Goal: Information Seeking & Learning: Learn about a topic

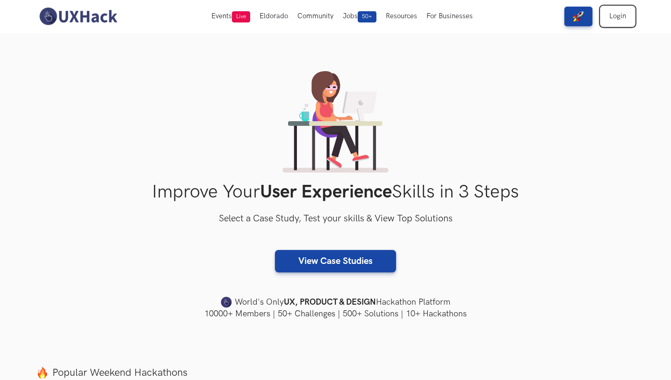
click at [613, 18] on link "Login" at bounding box center [618, 17] width 34 height 20
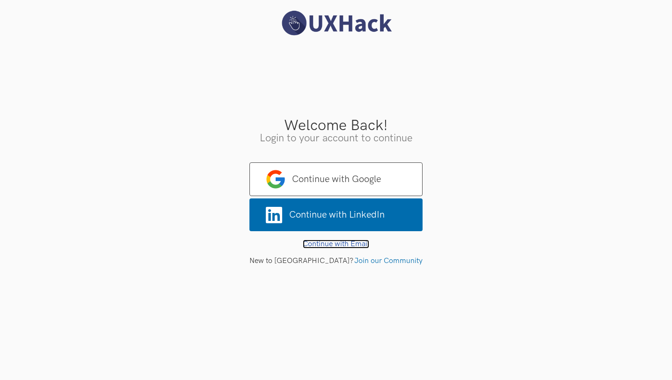
click at [335, 244] on link "Continue with Email" at bounding box center [336, 244] width 66 height 9
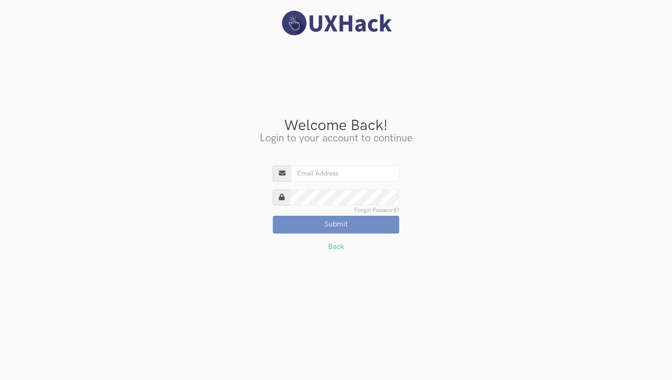
click at [312, 174] on input "Existing User?" at bounding box center [345, 174] width 108 height 16
click at [364, 209] on link "Forgot Password?" at bounding box center [376, 211] width 45 height 6
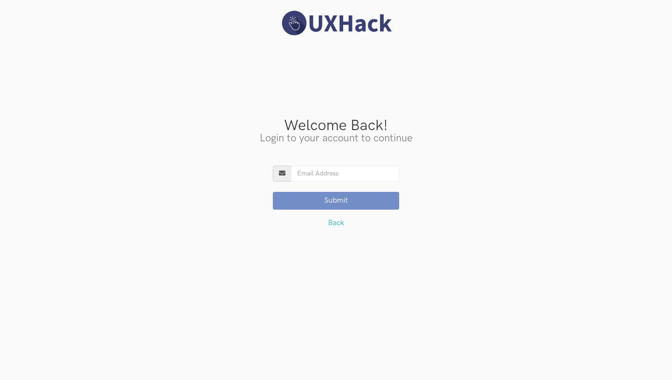
click at [322, 177] on input "Existing User?" at bounding box center [345, 174] width 108 height 16
type input "[EMAIL_ADDRESS][DOMAIN_NAME]"
click at [321, 205] on button "Submit" at bounding box center [336, 201] width 126 height 18
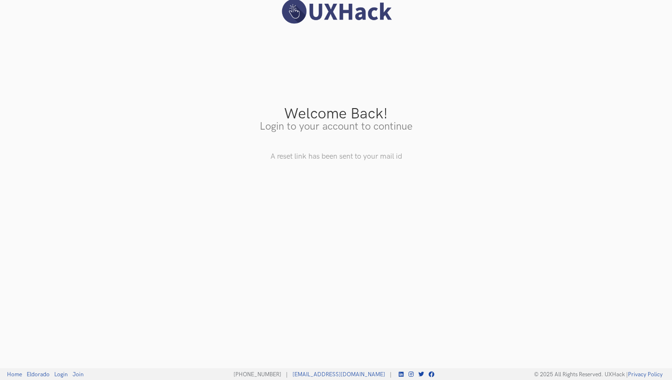
scroll to position [13, 0]
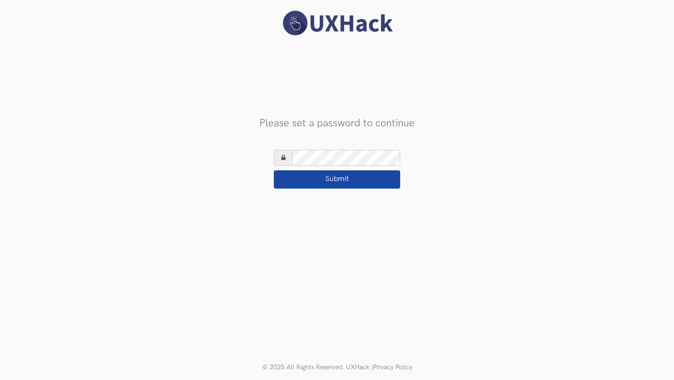
click at [339, 181] on button "Submit" at bounding box center [337, 179] width 126 height 18
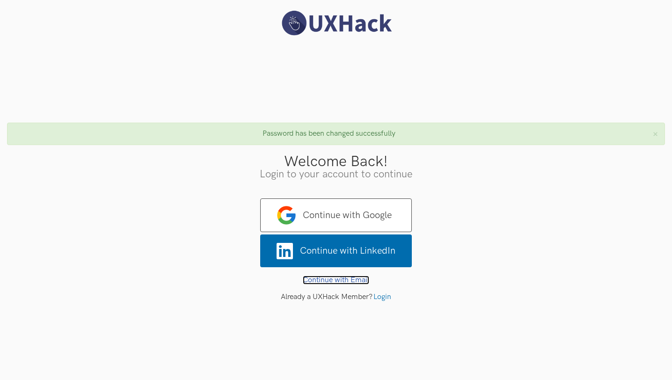
click at [333, 279] on link "Continue with Email" at bounding box center [336, 280] width 66 height 9
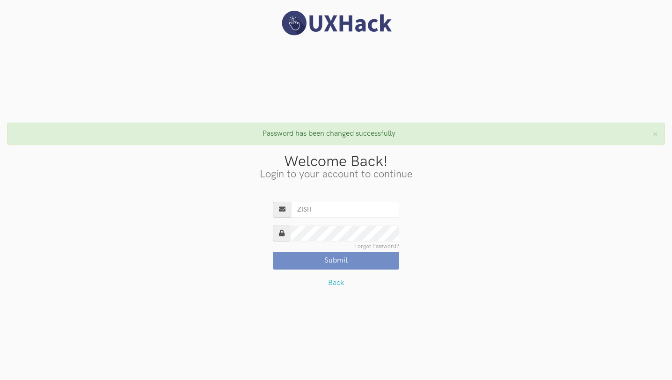
type input "[EMAIL_ADDRESS][DOMAIN_NAME]"
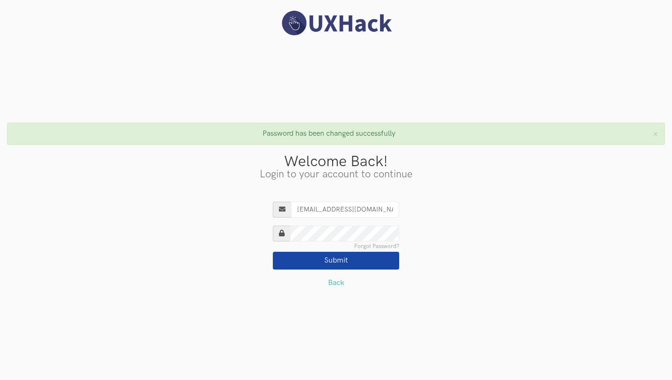
click at [365, 260] on button "Submit" at bounding box center [336, 261] width 126 height 18
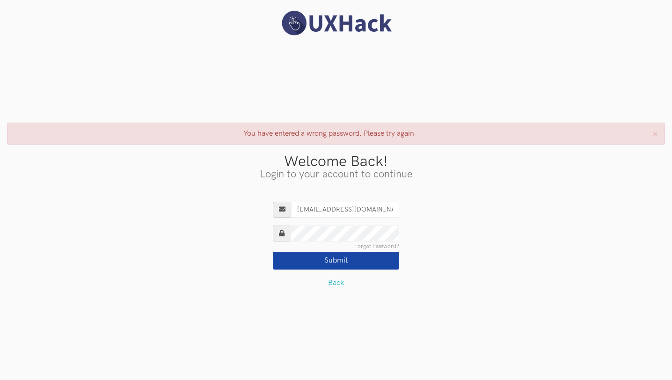
click at [353, 262] on button "Submit" at bounding box center [336, 261] width 126 height 18
click at [336, 255] on button "Submit" at bounding box center [336, 261] width 126 height 18
click at [371, 244] on link "Forgot Password?" at bounding box center [376, 247] width 45 height 6
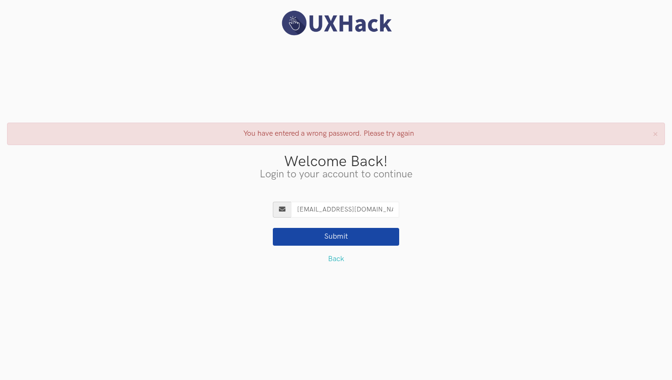
click at [343, 240] on button "Submit" at bounding box center [336, 237] width 126 height 18
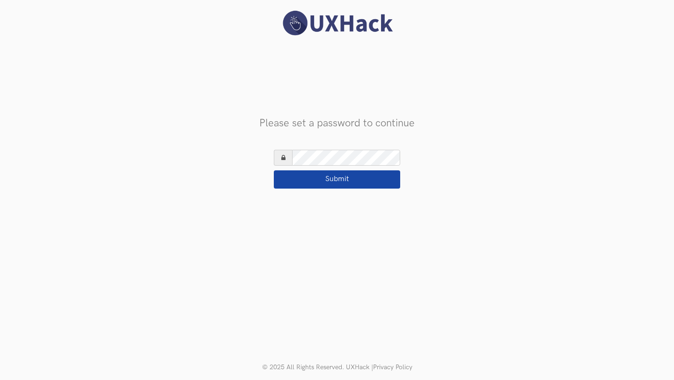
click at [333, 175] on button "Submit" at bounding box center [337, 179] width 126 height 18
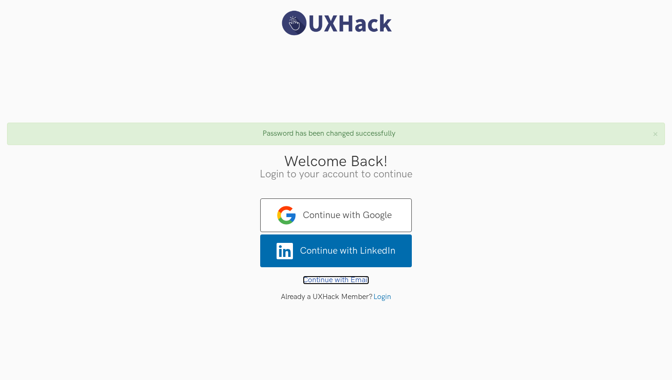
click at [322, 280] on link "Continue with Email" at bounding box center [336, 280] width 66 height 9
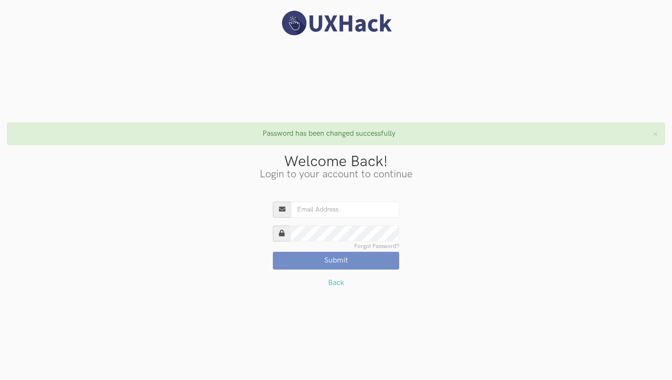
click at [320, 210] on input "Existing User?" at bounding box center [345, 210] width 108 height 16
type input "zishanalam333@gmail.com"
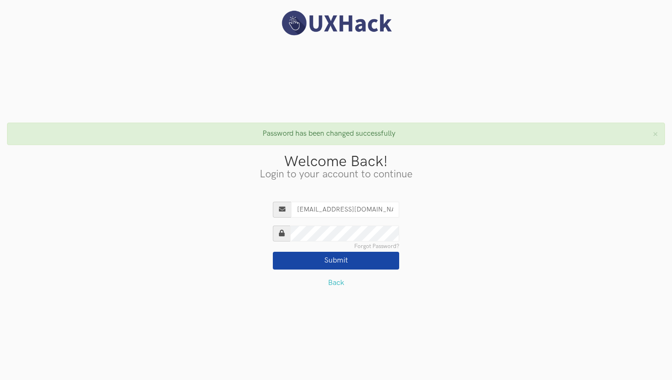
click at [338, 264] on button "Submit" at bounding box center [336, 261] width 126 height 18
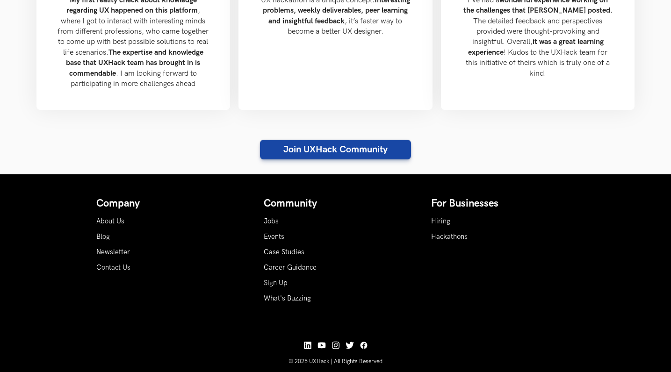
scroll to position [1065, 0]
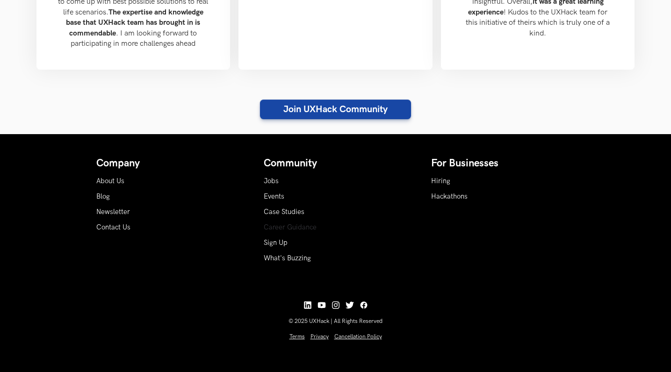
click at [288, 224] on link "Career Guidance" at bounding box center [290, 228] width 53 height 8
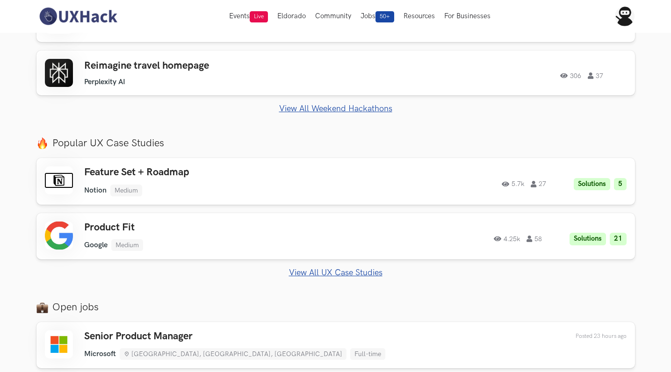
scroll to position [0, 0]
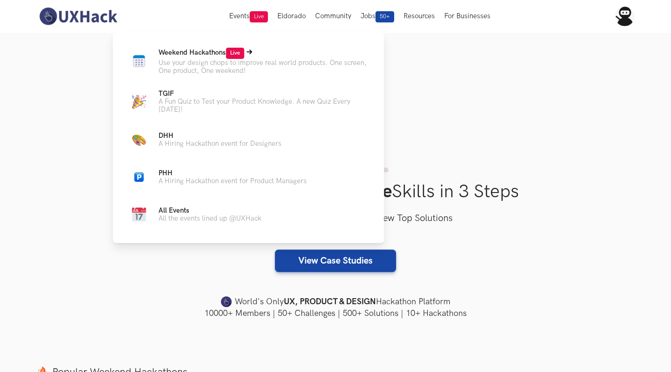
click at [186, 52] on span "Weekend Hackathons Live" at bounding box center [202, 53] width 86 height 8
click at [167, 210] on span "All Events" at bounding box center [174, 211] width 31 height 8
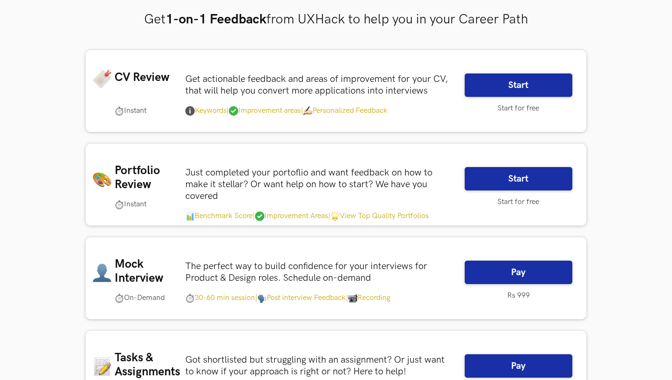
click at [306, 193] on p "Just completed your portoflio and want feedback on how to make it stellar? Or w…" at bounding box center [317, 184] width 265 height 35
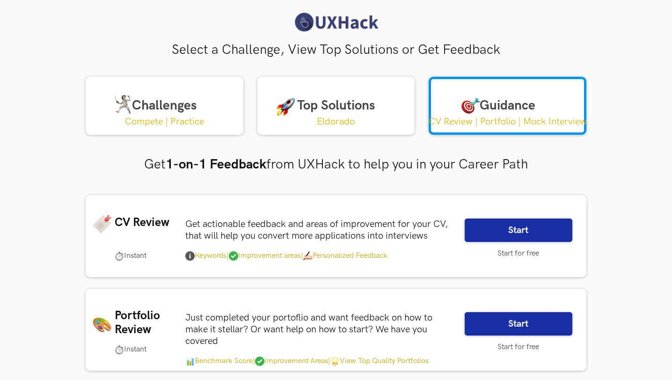
click at [335, 144] on div "Challenges Compete | Practice Top Solutions Eldorado Guidance CV Review | Portf…" at bounding box center [336, 111] width 515 height 68
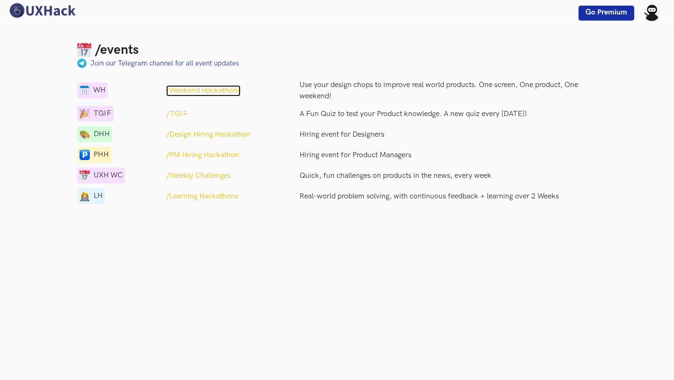
click at [190, 91] on p "/Weekend Hackathons" at bounding box center [203, 90] width 74 height 11
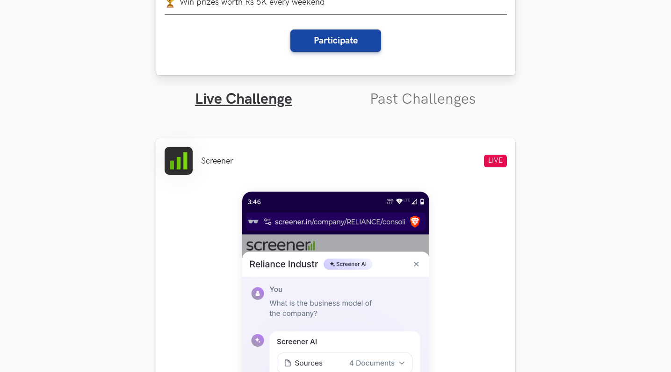
scroll to position [236, 0]
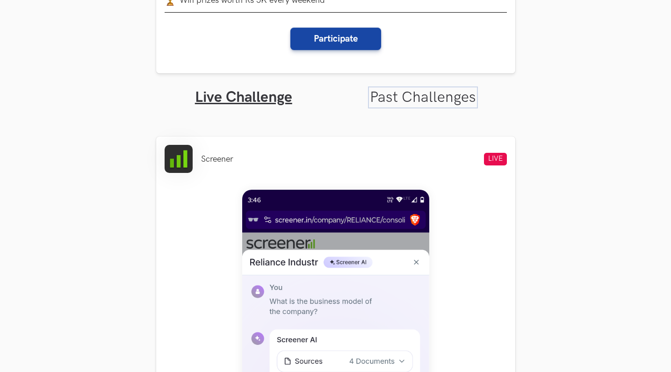
click at [408, 96] on link "Past Challenges" at bounding box center [423, 97] width 106 height 18
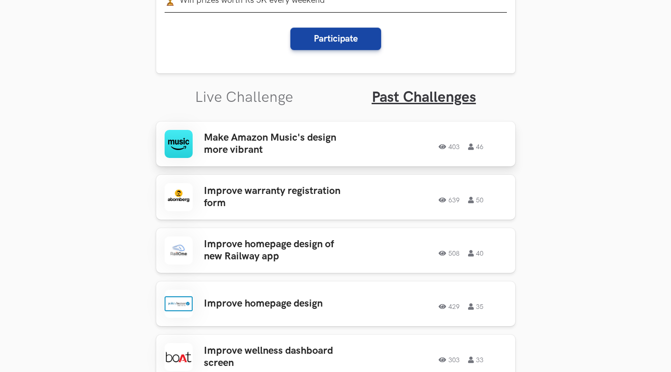
click at [296, 152] on h3 "Make Amazon Music's design more vibrant" at bounding box center [277, 144] width 146 height 25
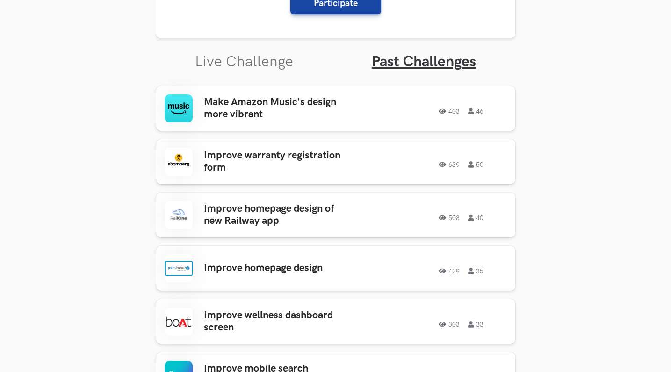
scroll to position [272, 0]
click at [308, 106] on h3 "Make Amazon Music's design more vibrant" at bounding box center [277, 108] width 146 height 25
click at [321, 150] on h3 "Improve warranty registration form" at bounding box center [277, 161] width 146 height 25
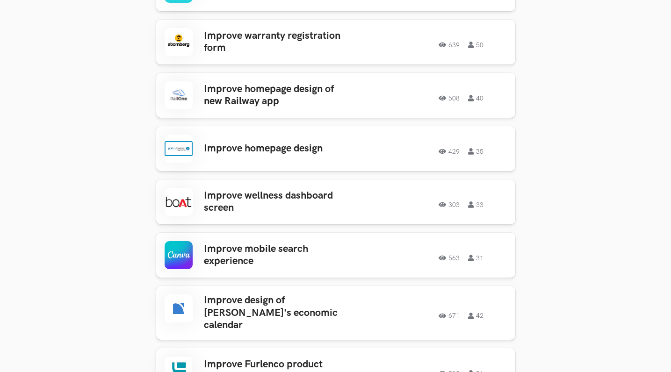
scroll to position [402, 0]
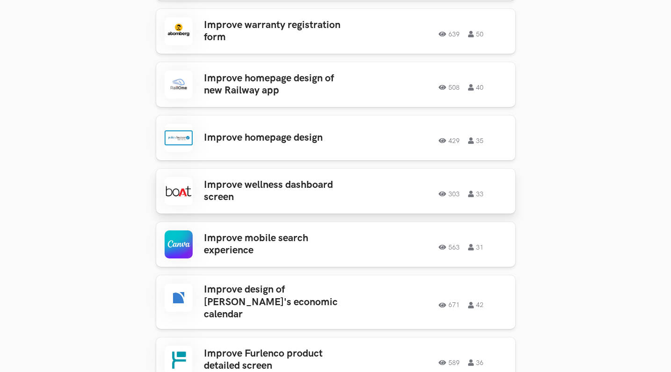
click at [282, 189] on h3 "Improve wellness dashboard screen" at bounding box center [277, 191] width 146 height 25
click at [260, 230] on link "Improve mobile search experience 563 31 563 31" at bounding box center [335, 244] width 359 height 45
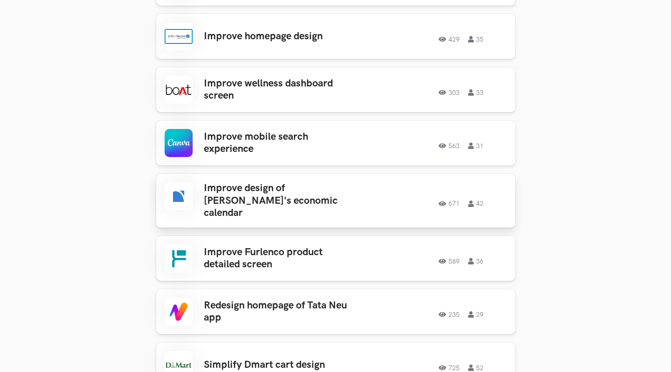
scroll to position [508, 0]
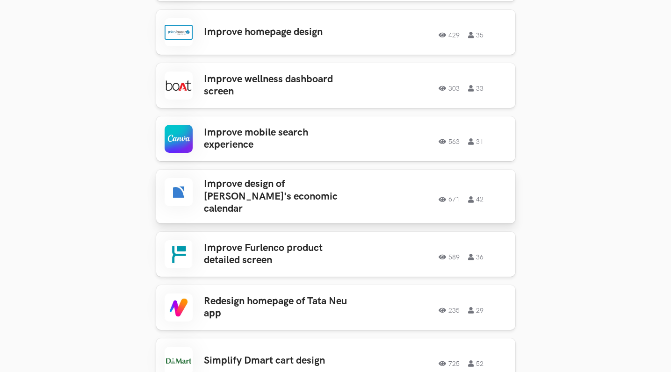
click at [295, 189] on h3 "Improve design of Zerodha's economic calendar" at bounding box center [277, 196] width 146 height 37
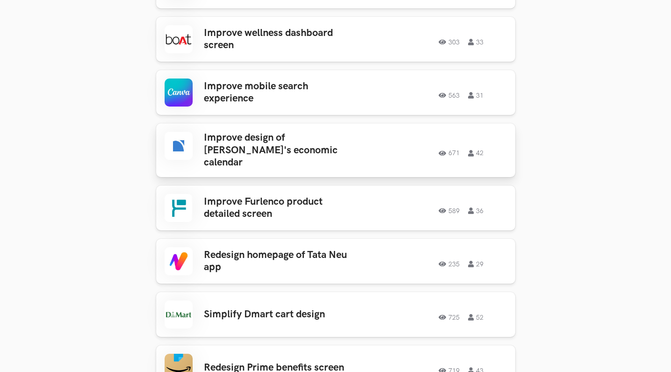
scroll to position [579, 0]
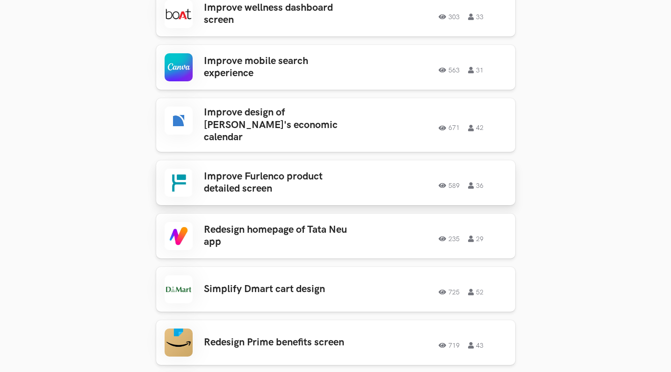
click at [295, 172] on h3 "Improve Furlenco product detailed screen" at bounding box center [277, 183] width 146 height 25
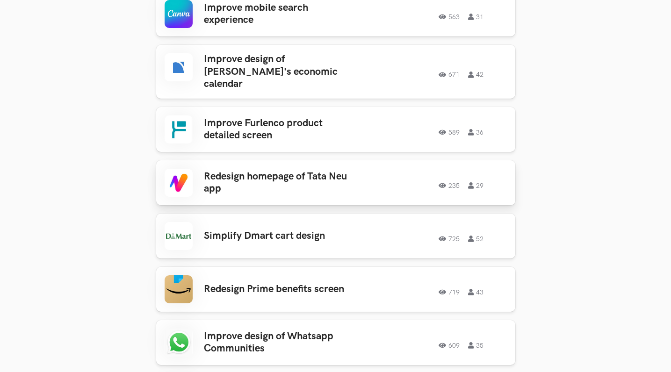
click at [287, 175] on h3 "Redesign homepage of Tata Neu app" at bounding box center [277, 183] width 146 height 25
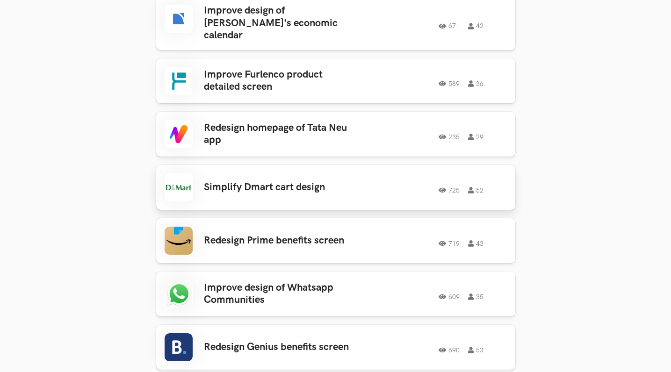
scroll to position [695, 0]
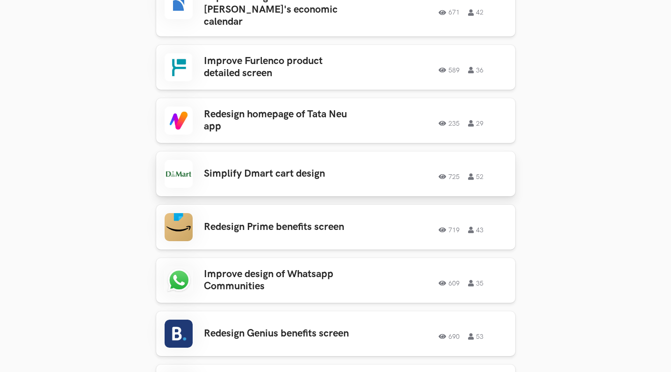
click at [316, 168] on h3 "Simplify Dmart cart design" at bounding box center [277, 174] width 146 height 12
click at [275, 221] on h3 "Redesign Prime benefits screen" at bounding box center [277, 227] width 146 height 12
click at [262, 271] on h3 "Improve design of Whatsapp Communities" at bounding box center [277, 281] width 146 height 25
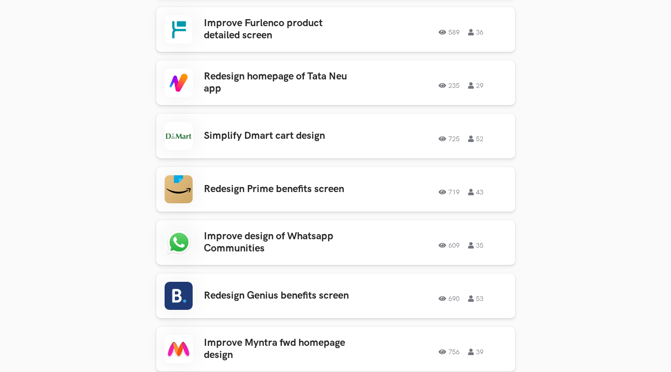
scroll to position [735, 0]
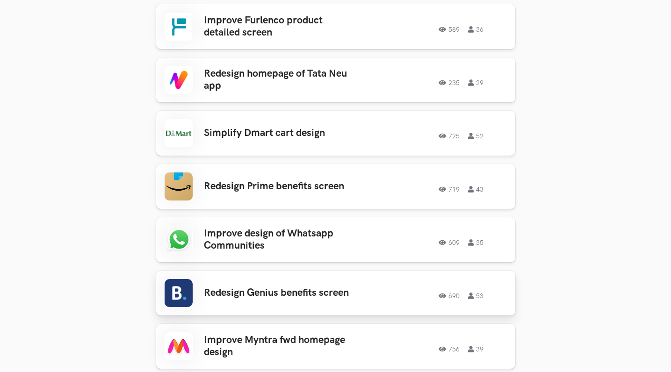
click at [274, 287] on h3 "Redesign Genius benefits screen" at bounding box center [277, 293] width 146 height 12
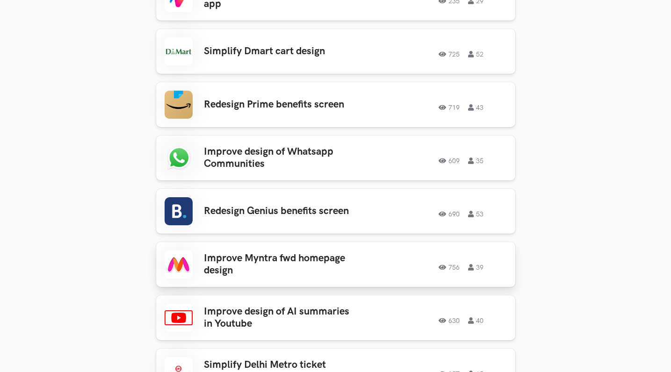
click at [276, 254] on h3 "Improve Myntra fwd homepage design" at bounding box center [277, 265] width 146 height 25
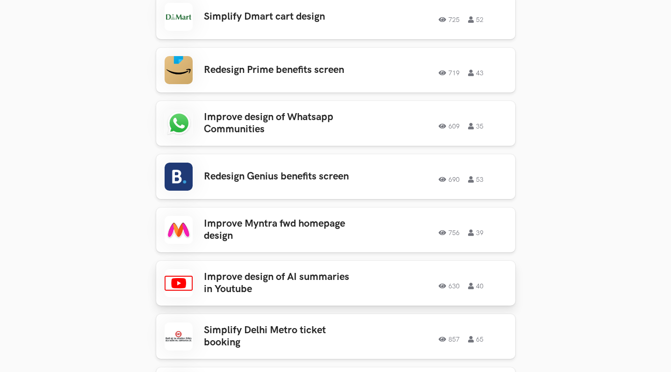
scroll to position [857, 0]
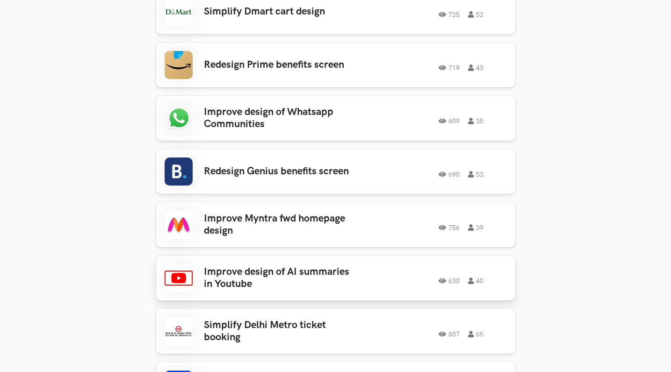
click at [278, 274] on h3 "Improve design of AI summaries in Youtube" at bounding box center [277, 278] width 146 height 25
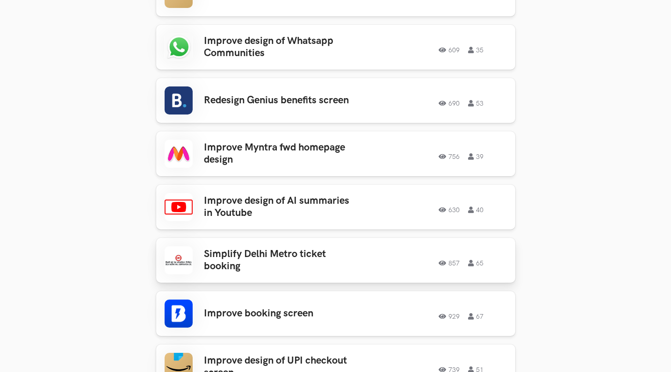
click at [275, 257] on h3 "Simplify Delhi Metro ticket booking" at bounding box center [277, 260] width 146 height 25
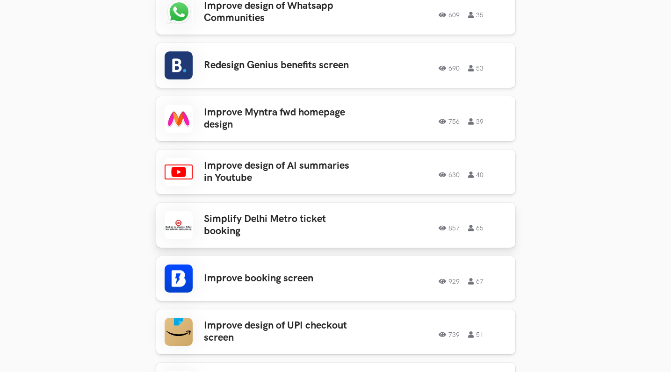
scroll to position [1043, 0]
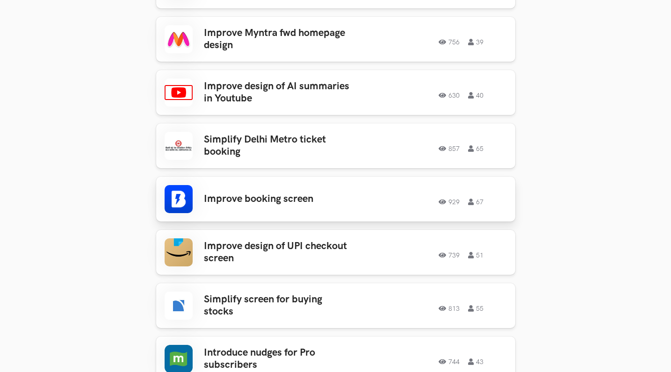
click at [272, 193] on h3 "Improve booking screen" at bounding box center [277, 199] width 146 height 12
click at [269, 244] on h3 "Improve design of UPI checkout screen" at bounding box center [277, 252] width 146 height 25
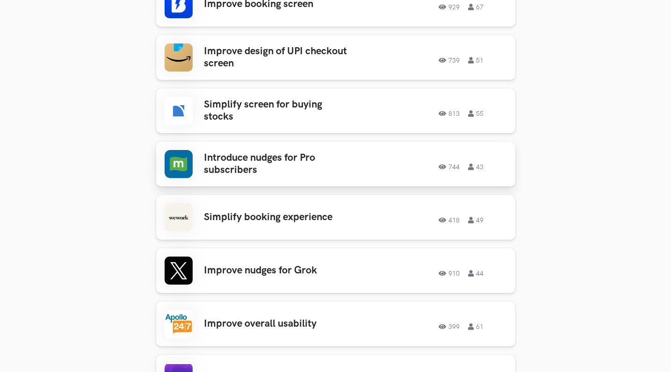
scroll to position [1246, 0]
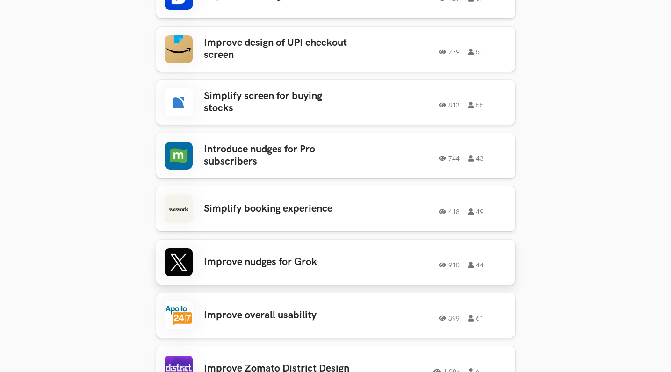
click at [291, 256] on h3 "Improve nudges for Grok" at bounding box center [277, 262] width 146 height 12
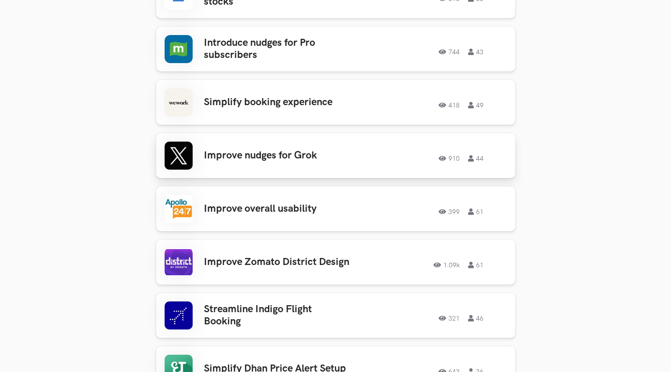
scroll to position [1458, 0]
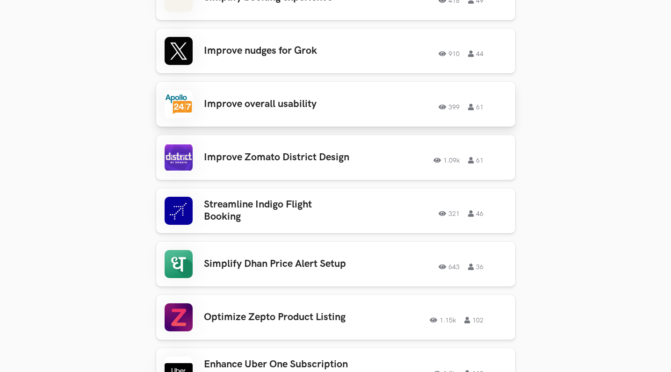
click at [316, 98] on h3 "Improve overall usability" at bounding box center [277, 104] width 146 height 12
click at [292, 152] on h3 "Improve Zomato District Design" at bounding box center [277, 158] width 146 height 12
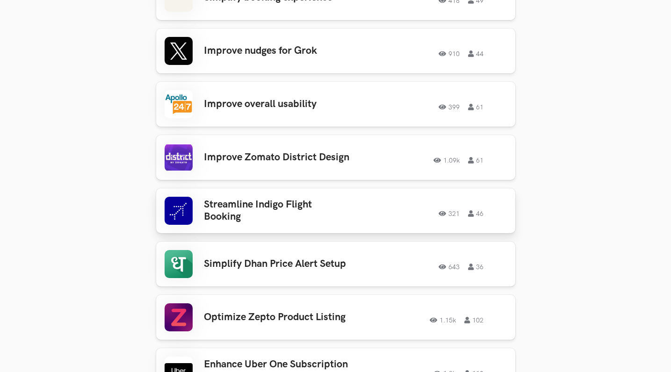
click at [261, 199] on h3 "Streamline Indigo Flight Booking" at bounding box center [277, 211] width 146 height 25
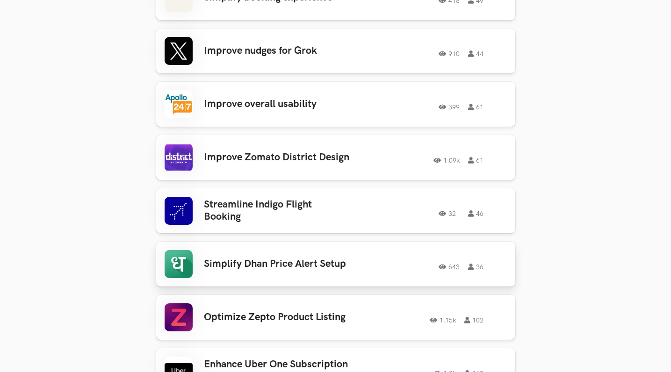
click at [246, 250] on div "Simplify Dhan Price Alert Setup 643 36 643 36" at bounding box center [336, 264] width 342 height 28
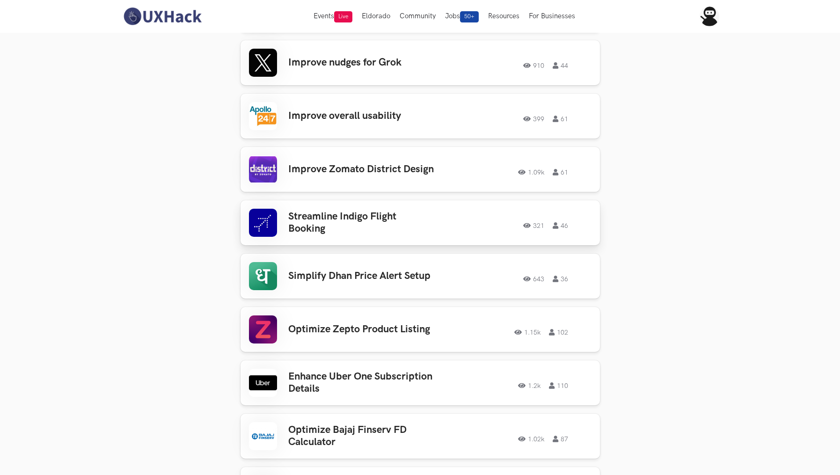
scroll to position [1470, 0]
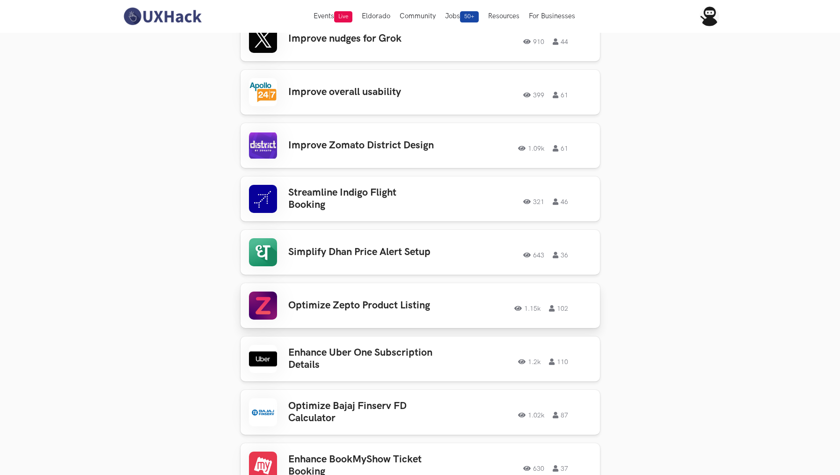
click at [337, 299] on h3 "Optimize Zepto Product Listing" at bounding box center [361, 305] width 146 height 12
click at [313, 347] on h3 "Enhance Uber One Subscription Details" at bounding box center [361, 359] width 146 height 25
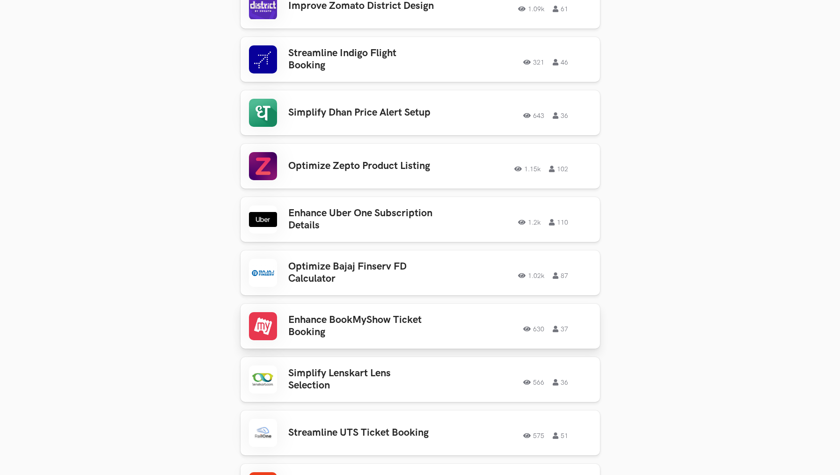
click at [312, 314] on h3 "Enhance BookMyShow Ticket Booking" at bounding box center [361, 326] width 146 height 25
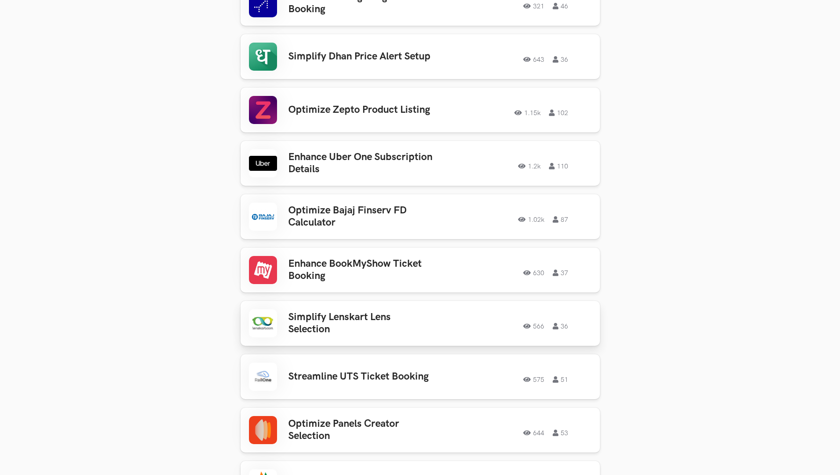
click at [320, 311] on h3 "Simplify Lenskart Lens Selection" at bounding box center [361, 323] width 146 height 25
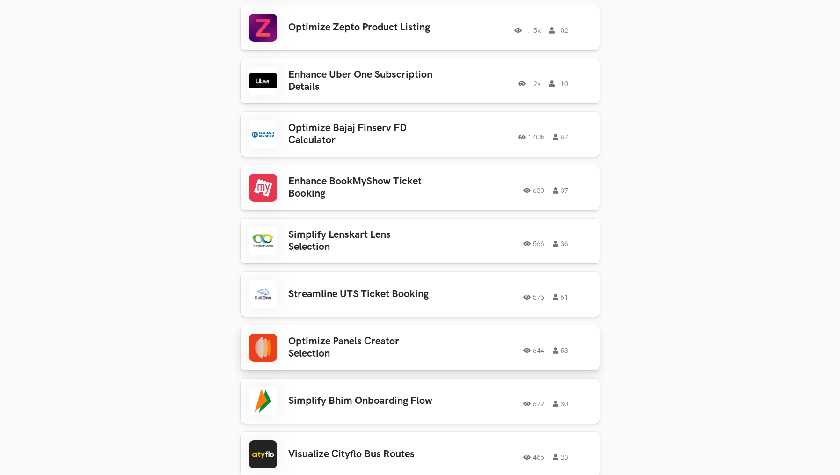
scroll to position [1769, 0]
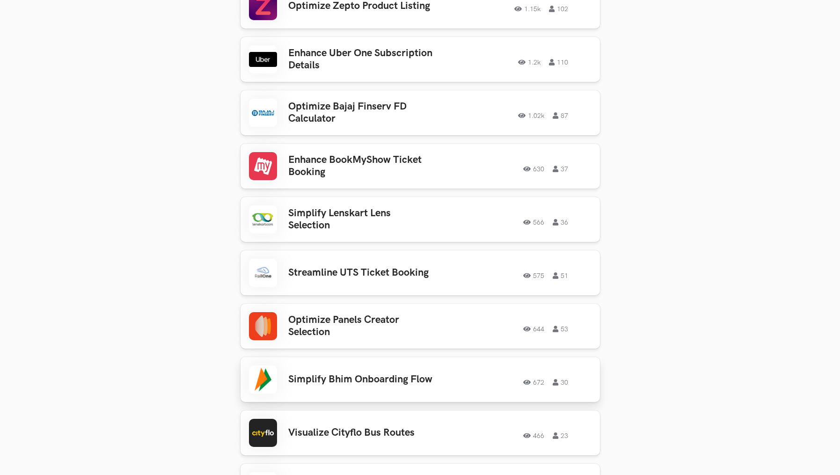
click at [324, 372] on h3 "Simplify Bhim Onboarding Flow" at bounding box center [361, 379] width 146 height 12
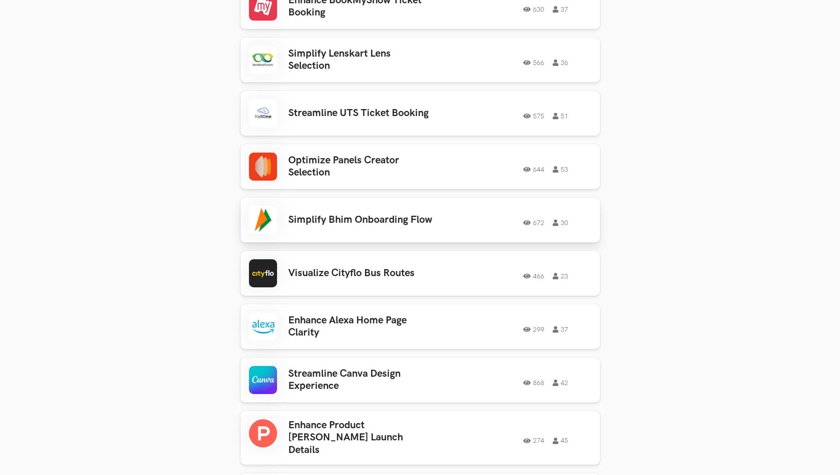
scroll to position [1941, 0]
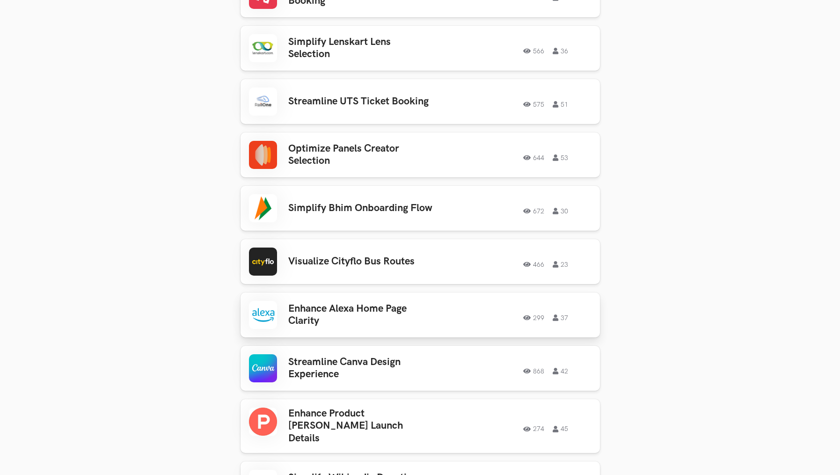
click at [316, 303] on h3 "Enhance Alexa Home Page Clarity" at bounding box center [361, 315] width 146 height 25
click at [322, 359] on h3 "Streamline Canva Design Experience" at bounding box center [361, 368] width 146 height 25
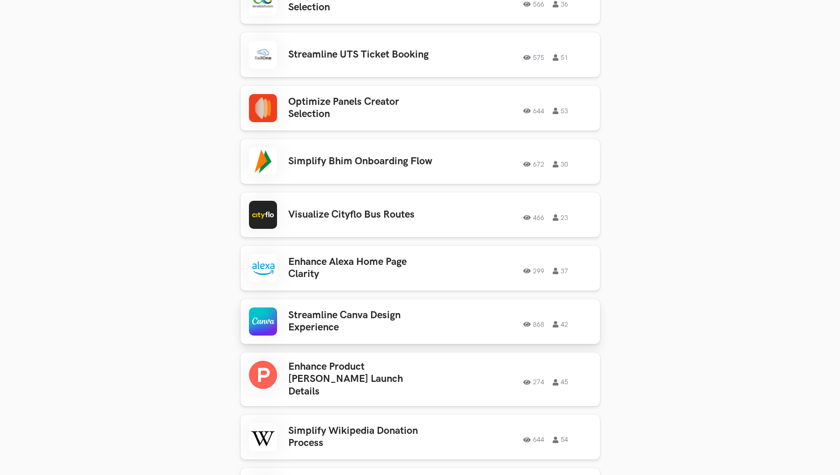
scroll to position [2010, 0]
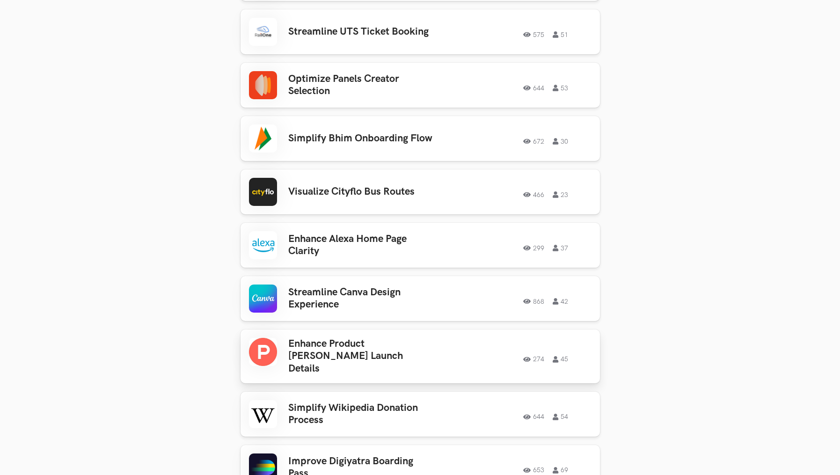
click at [306, 338] on h3 "Enhance Product Hunt Launch Details" at bounding box center [361, 356] width 146 height 37
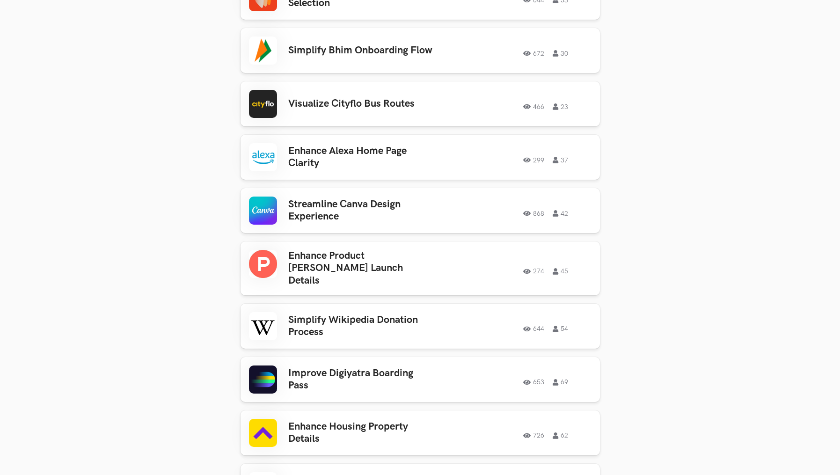
scroll to position [2103, 0]
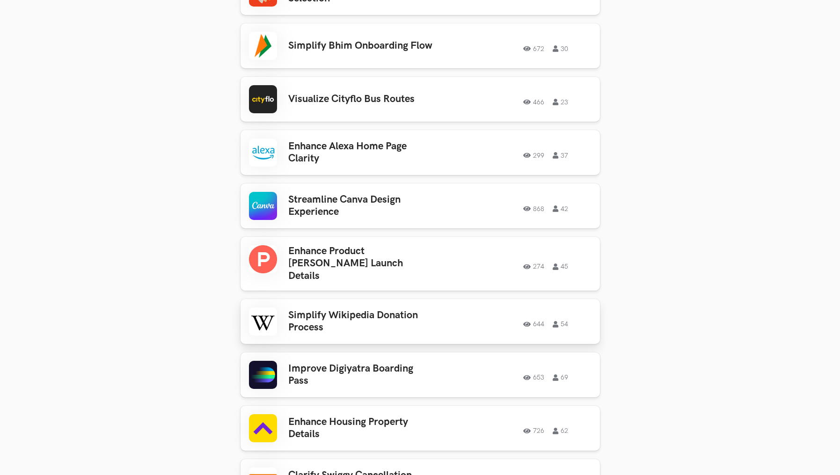
click at [309, 309] on h3 "Simplify Wikipedia Donation Process" at bounding box center [361, 321] width 146 height 25
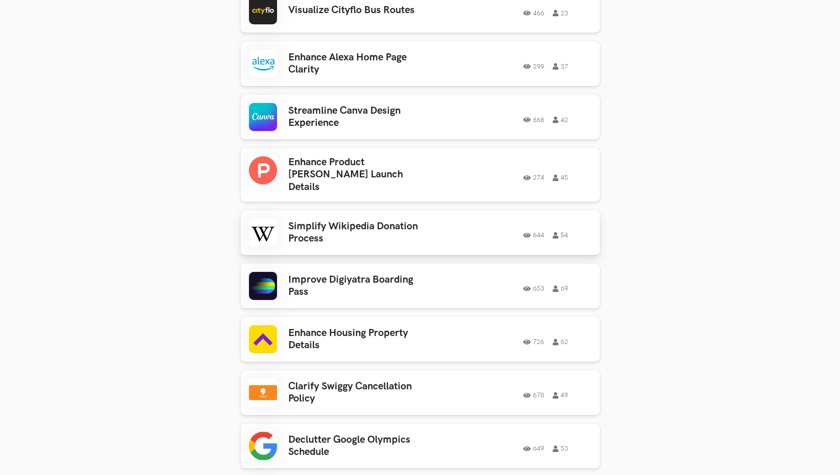
scroll to position [2216, 0]
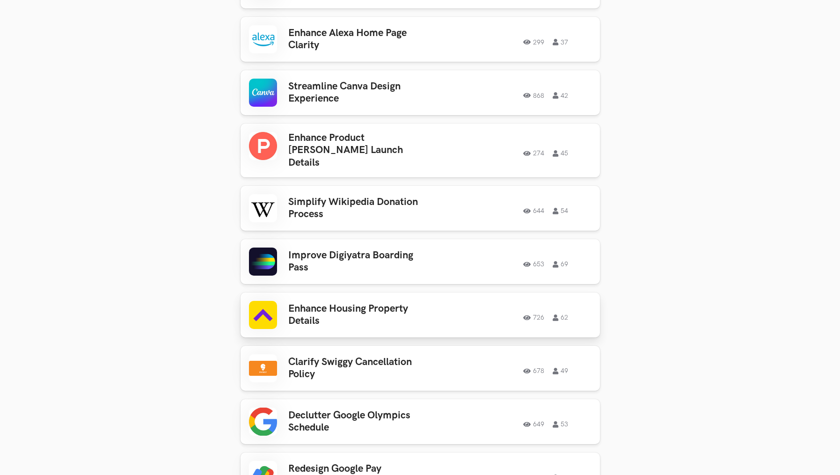
click at [307, 303] on h3 "Enhance Housing Property Details" at bounding box center [361, 315] width 146 height 25
click at [321, 372] on h3 "Declutter Google Olympics Schedule" at bounding box center [361, 421] width 146 height 25
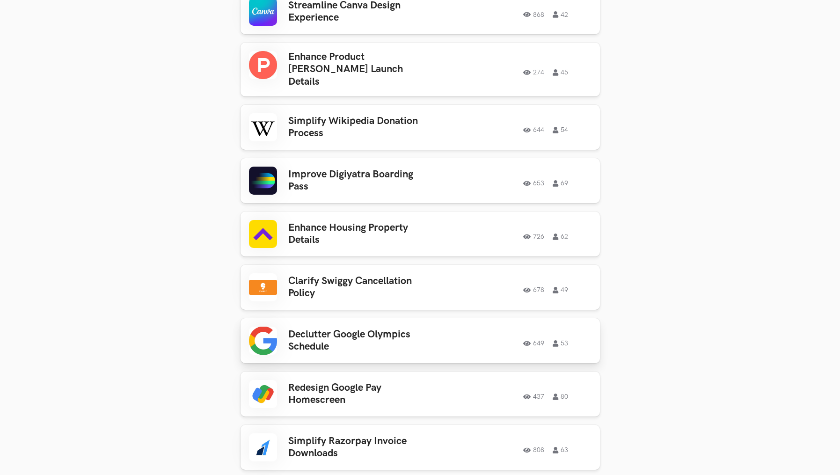
scroll to position [2354, 0]
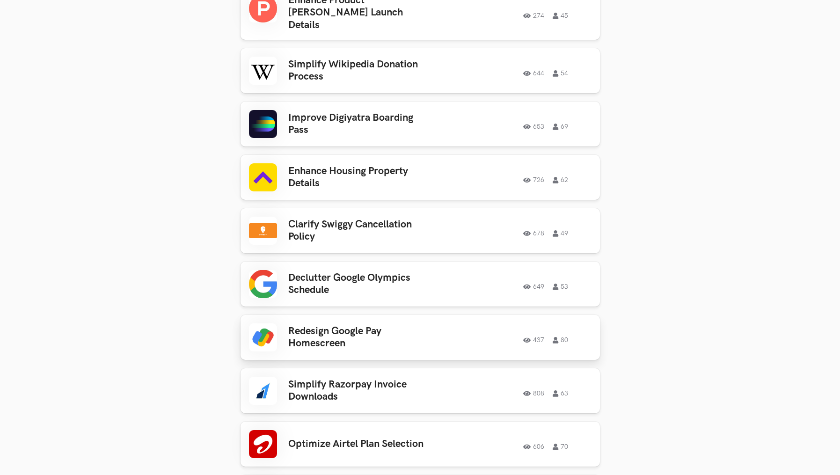
click at [314, 325] on h3 "Redesign Google Pay Homescreen" at bounding box center [361, 337] width 146 height 25
click at [318, 372] on h3 "Simplify Razorpay Invoice Downloads" at bounding box center [361, 390] width 146 height 25
click at [321, 372] on h3 "Optimize Airtel Plan Selection" at bounding box center [361, 444] width 146 height 12
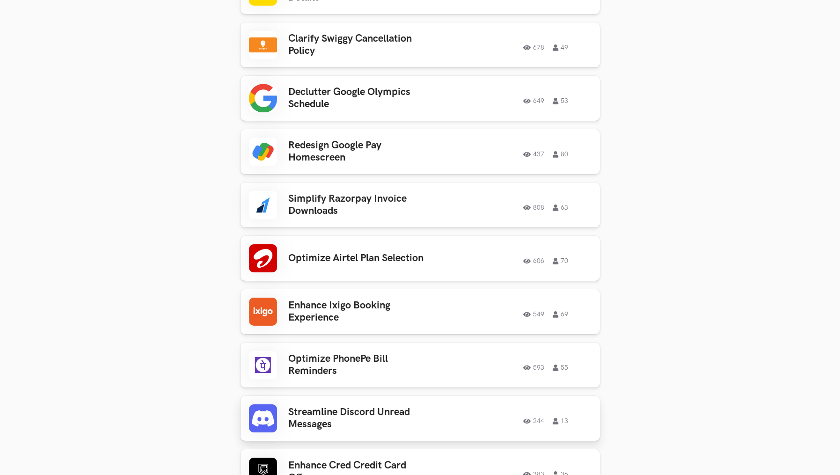
scroll to position [2545, 0]
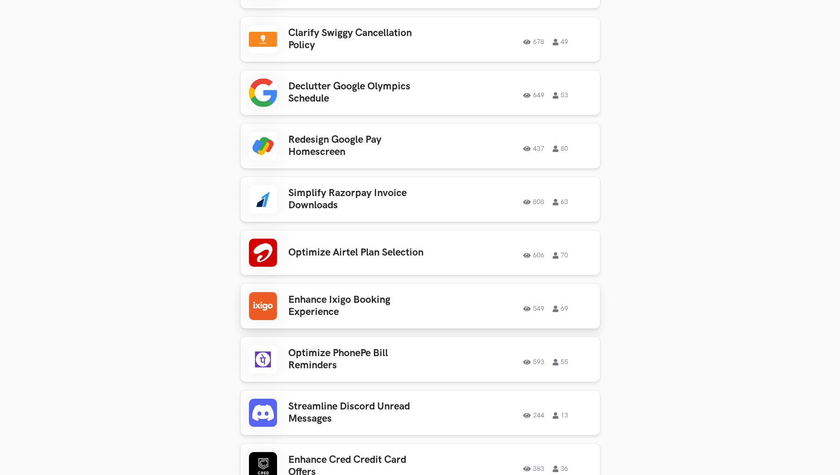
click at [333, 294] on h3 "Enhance Ixigo Booking Experience" at bounding box center [361, 306] width 146 height 25
click at [329, 347] on h3 "Optimize PhonePe Bill Reminders" at bounding box center [361, 359] width 146 height 25
click at [326, 372] on h3 "Streamline Discord Unread Messages" at bounding box center [361, 412] width 146 height 25
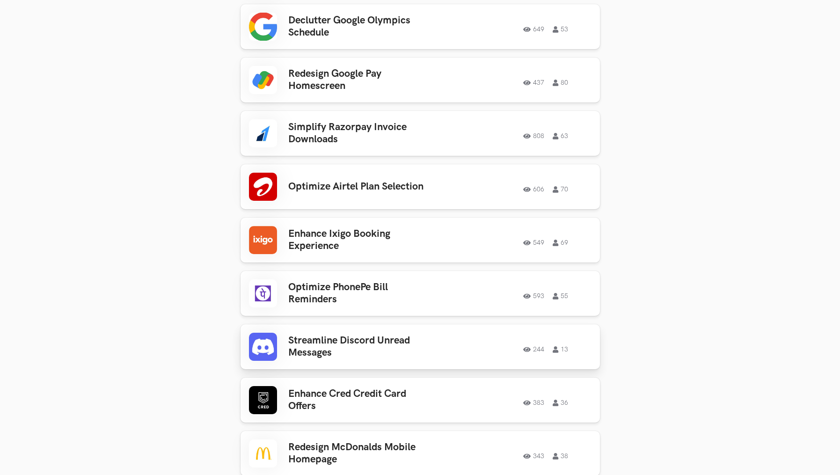
scroll to position [2642, 0]
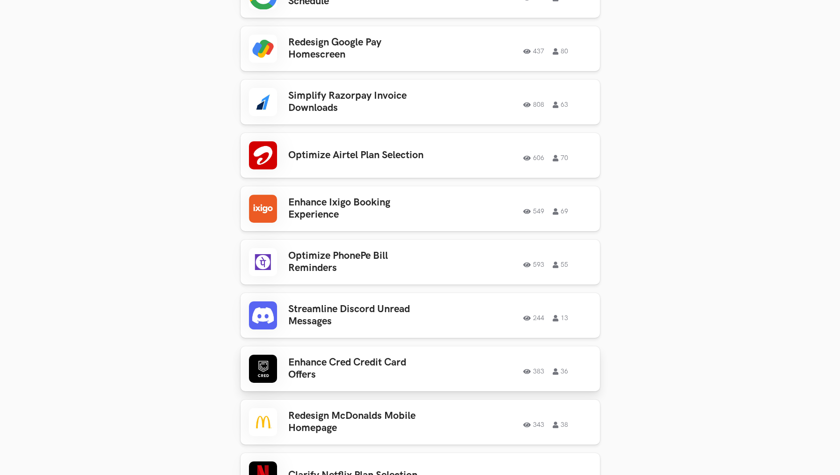
click at [309, 356] on h3 "Enhance Cred Credit Card Offers" at bounding box center [361, 368] width 146 height 25
click at [315, 372] on h3 "Redesign McDonalds Mobile Homepage" at bounding box center [361, 422] width 146 height 25
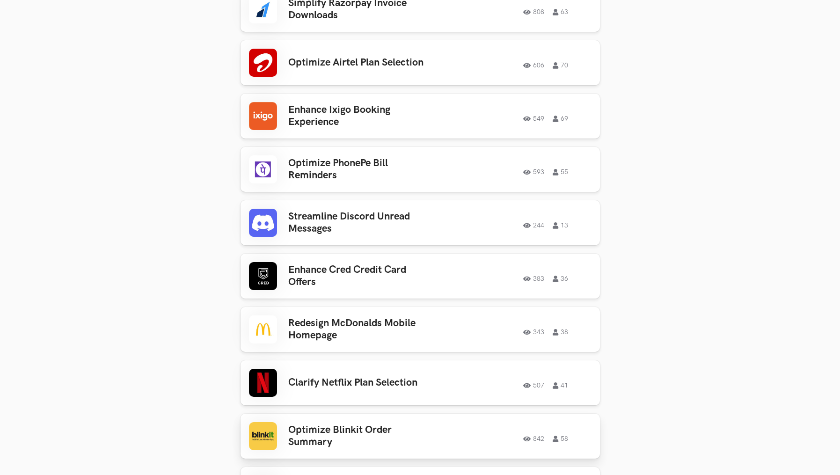
scroll to position [2764, 0]
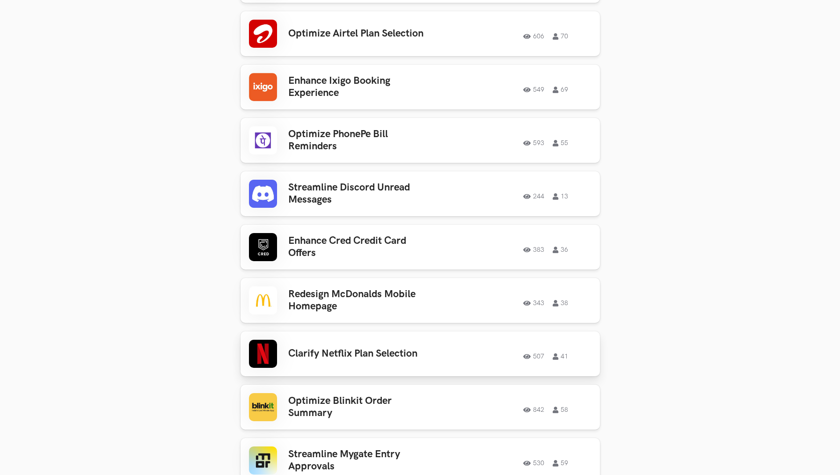
click at [314, 348] on h3 "Clarify Netflix Plan Selection" at bounding box center [361, 354] width 146 height 12
click at [320, 372] on h3 "Optimize Blinkit Order Summary" at bounding box center [361, 407] width 146 height 25
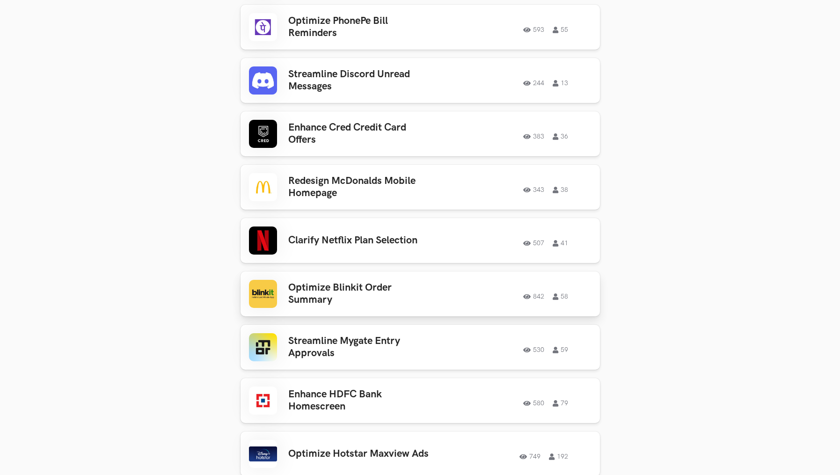
scroll to position [2904, 0]
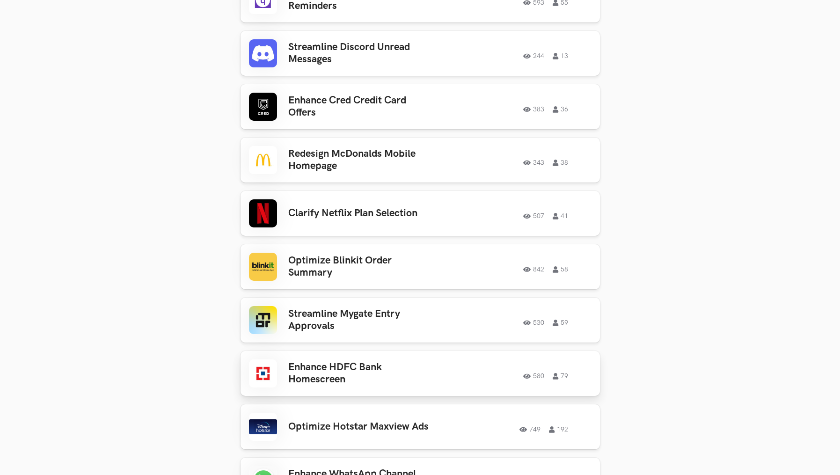
click at [319, 361] on h3 "Enhance HDFC Bank Homescreen" at bounding box center [361, 373] width 146 height 25
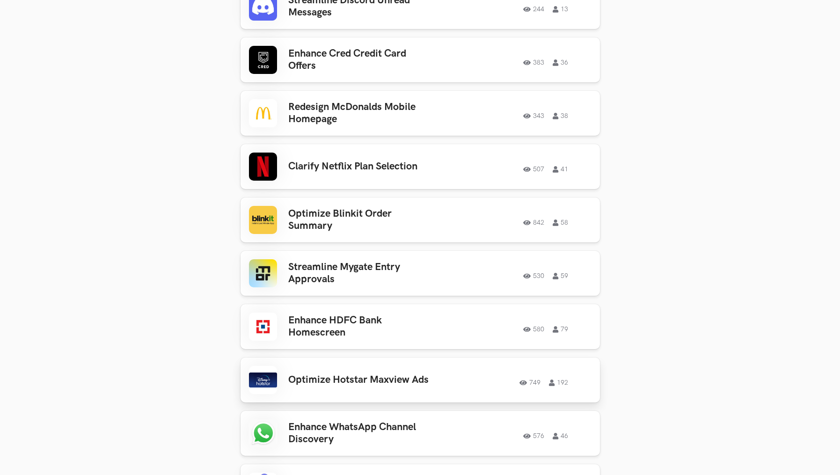
scroll to position [2964, 0]
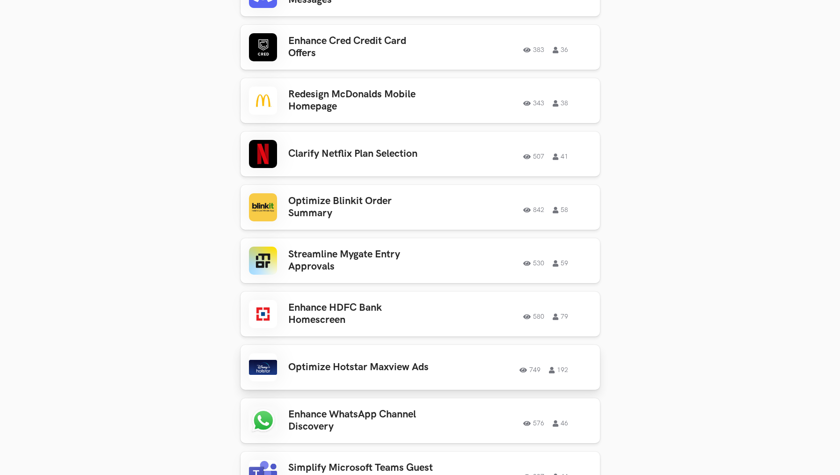
click at [320, 361] on h3 "Optimize Hotstar Maxview Ads" at bounding box center [361, 367] width 146 height 12
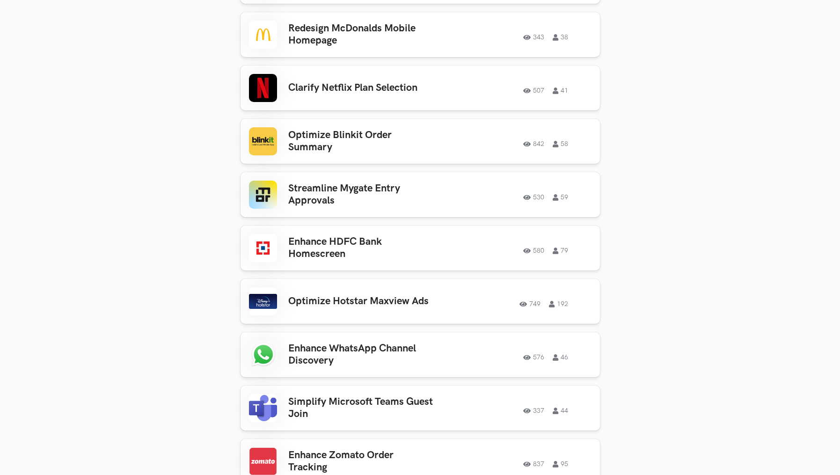
scroll to position [3048, 0]
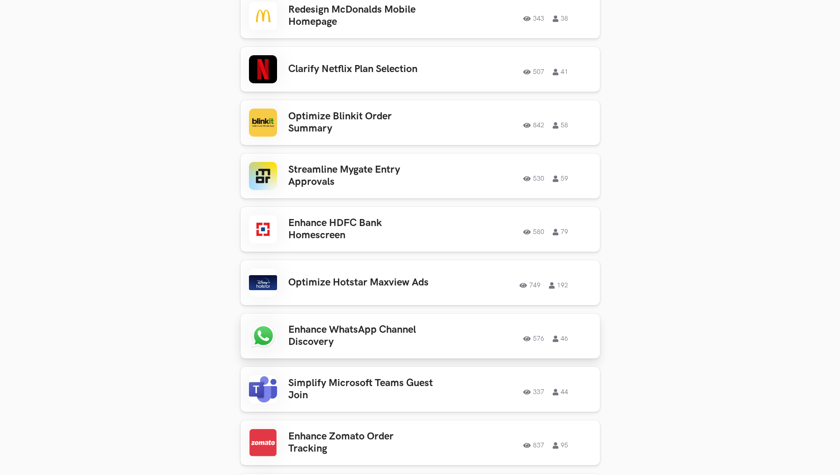
click at [313, 324] on h3 "Enhance WhatsApp Channel Discovery" at bounding box center [361, 336] width 146 height 25
click at [311, 372] on h3 "Simplify Microsoft Teams Guest Join" at bounding box center [361, 389] width 146 height 25
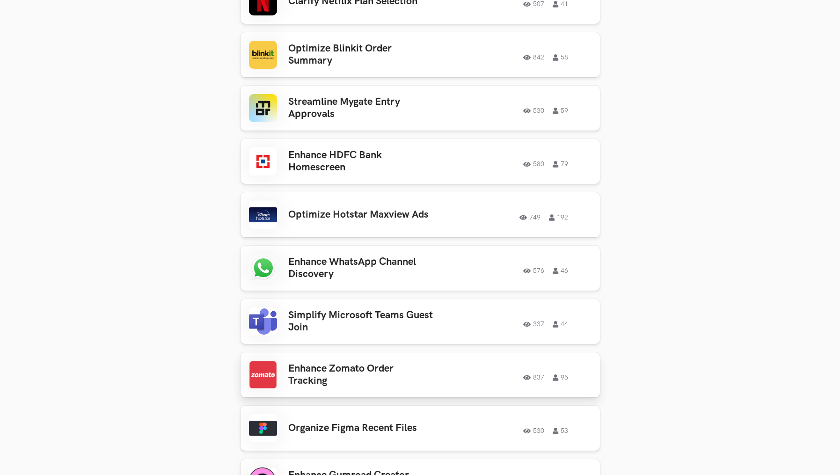
scroll to position [3137, 0]
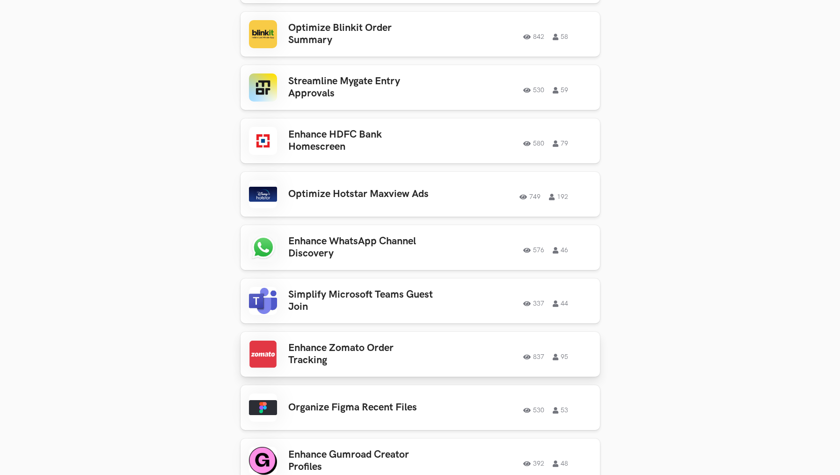
click at [318, 342] on h3 "Enhance Zomato Order Tracking" at bounding box center [361, 354] width 146 height 25
click at [309, 372] on h3 "Organize Figma Recent Files" at bounding box center [361, 407] width 146 height 12
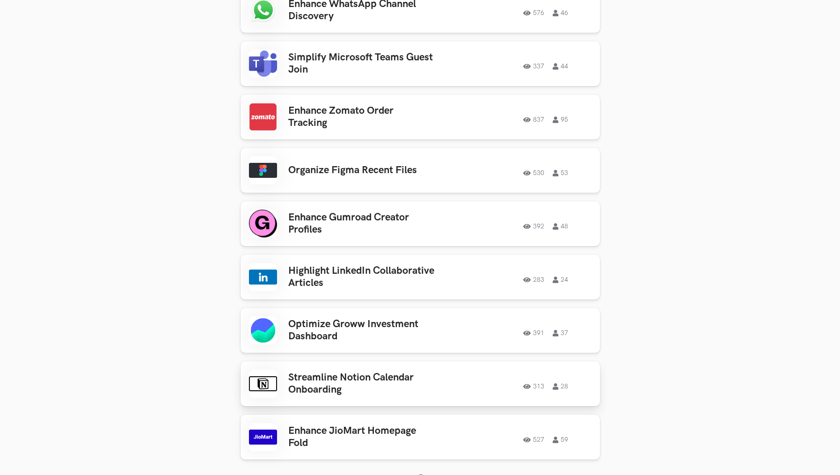
scroll to position [3381, 0]
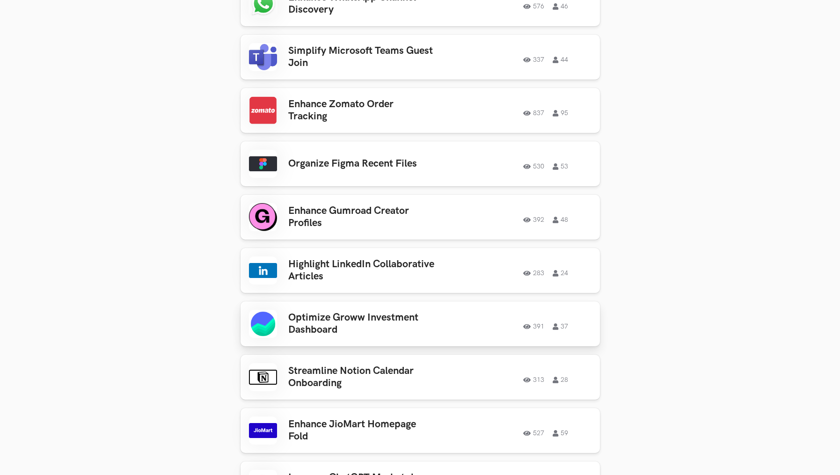
click at [320, 312] on h3 "Optimize Groww Investment Dashboard" at bounding box center [361, 324] width 146 height 25
click at [318, 365] on h3 "Streamline Notion Calendar Onboarding" at bounding box center [361, 377] width 146 height 25
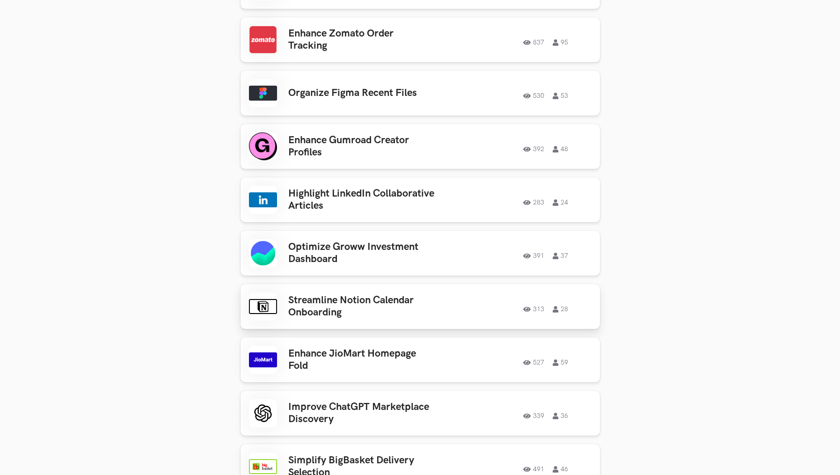
scroll to position [3462, 0]
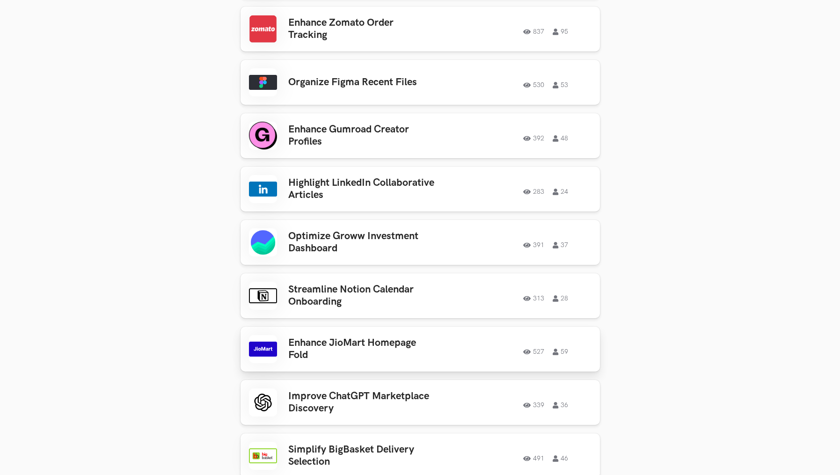
click at [313, 337] on h3 "Enhance JioMart Homepage Fold" at bounding box center [361, 349] width 146 height 25
click at [314, 372] on h3 "Improve ChatGPT Marketplace Discovery" at bounding box center [361, 402] width 146 height 25
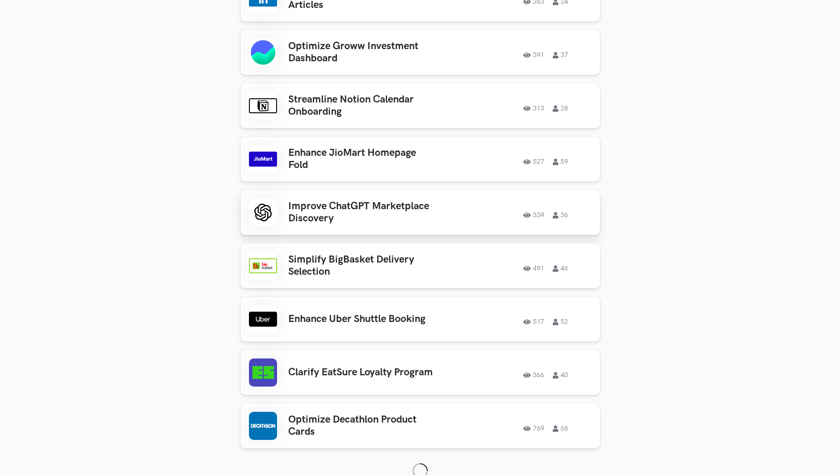
scroll to position [3654, 0]
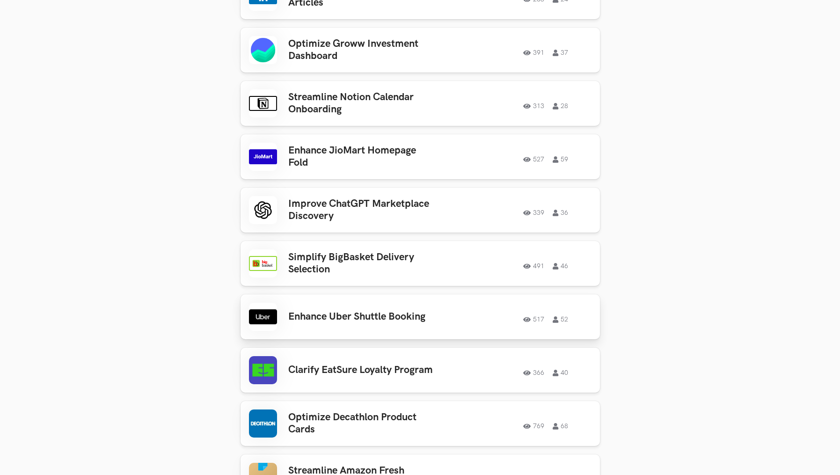
click at [327, 311] on h3 "Enhance Uber Shuttle Booking" at bounding box center [361, 317] width 146 height 12
click at [319, 364] on h3 "Clarify EatSure Loyalty Program" at bounding box center [361, 370] width 146 height 12
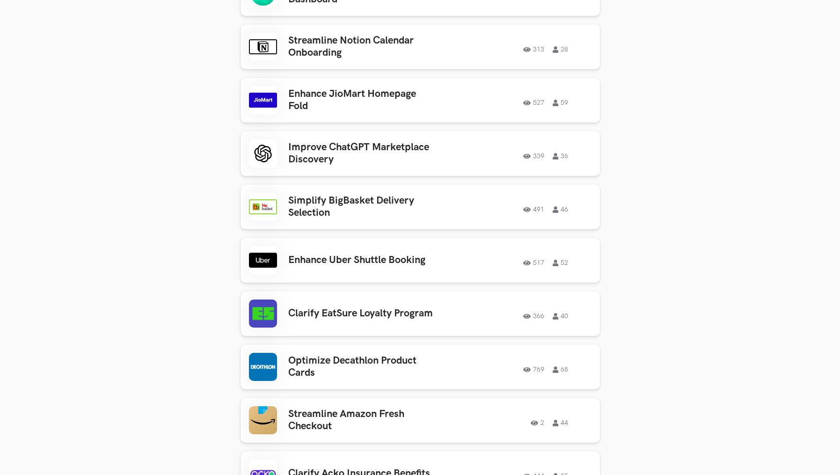
scroll to position [3717, 0]
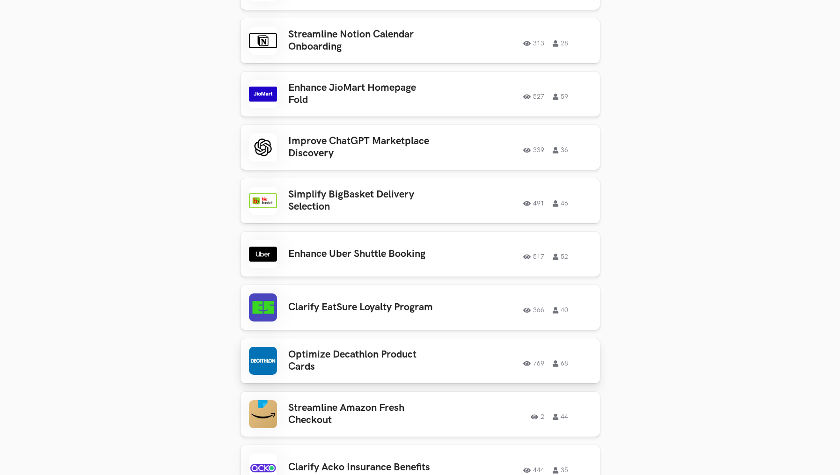
click at [320, 349] on h3 "Optimize Decathlon Product Cards" at bounding box center [361, 361] width 146 height 25
click at [330, 372] on h3 "Streamline Amazon Fresh Checkout" at bounding box center [361, 414] width 146 height 25
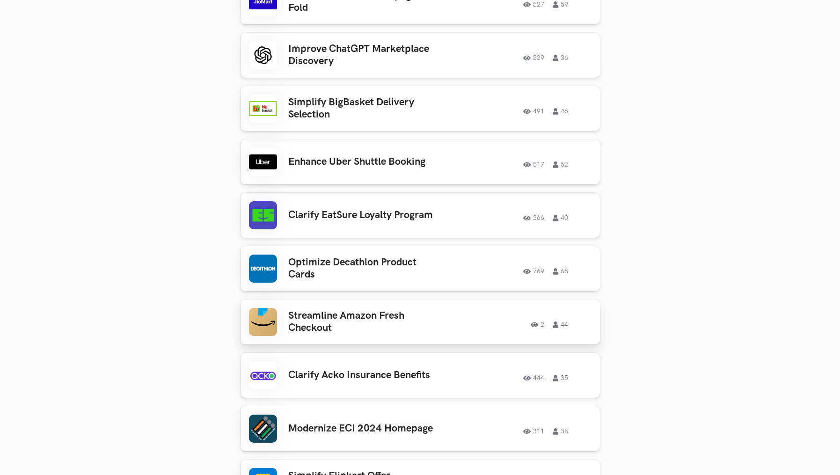
scroll to position [3816, 0]
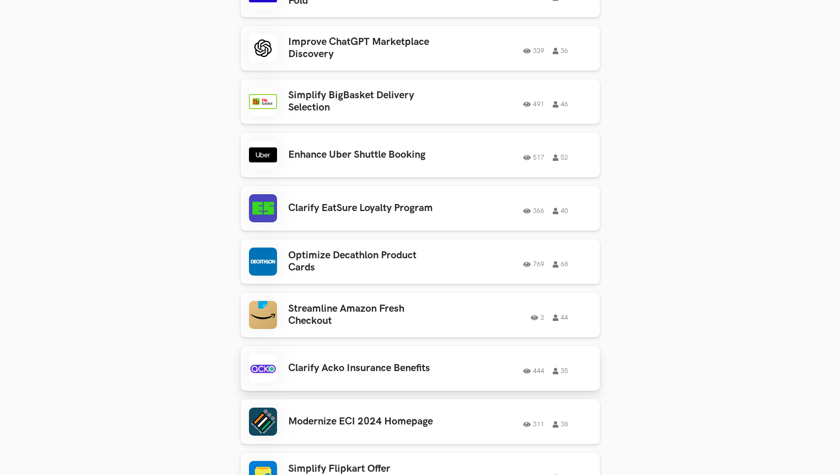
click at [344, 362] on h3 "Clarify Acko Insurance Benefits" at bounding box center [361, 368] width 146 height 12
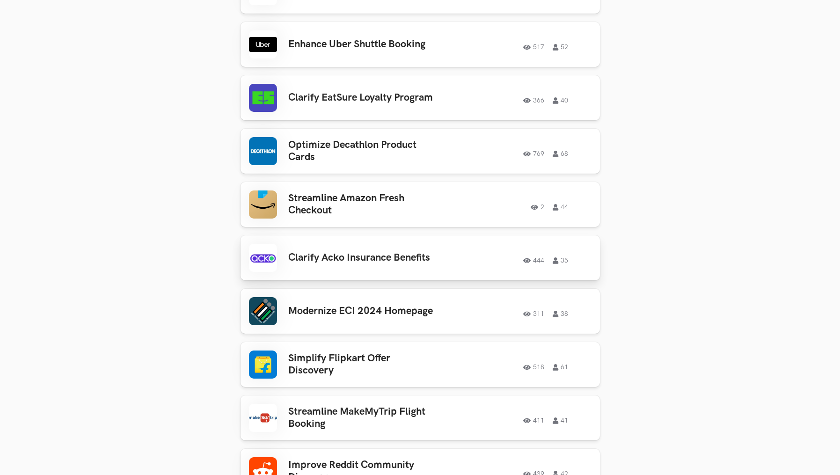
scroll to position [3943, 0]
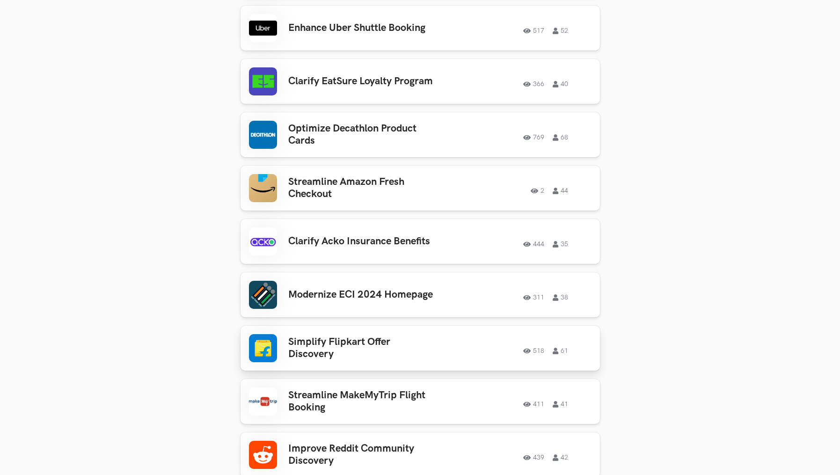
click at [312, 336] on h3 "Simplify Flipkart Offer Discovery" at bounding box center [361, 348] width 146 height 25
click at [356, 289] on h3 "Modernize ECI 2024 Homepage" at bounding box center [361, 295] width 146 height 12
click at [327, 372] on h3 "Streamline MakeMyTrip Flight Booking" at bounding box center [361, 401] width 146 height 25
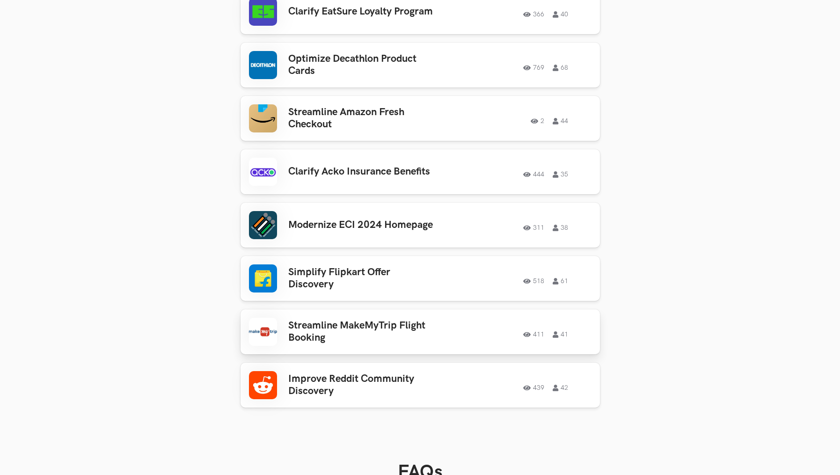
scroll to position [4063, 0]
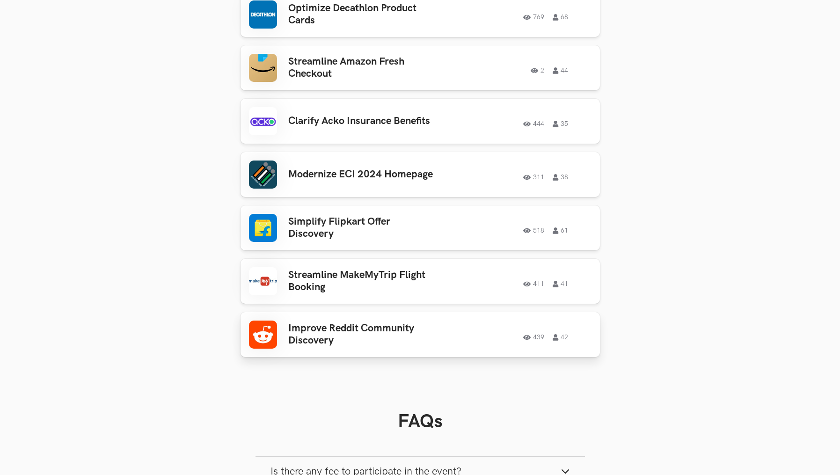
click at [323, 322] on h3 "Improve Reddit Community Discovery" at bounding box center [361, 334] width 146 height 25
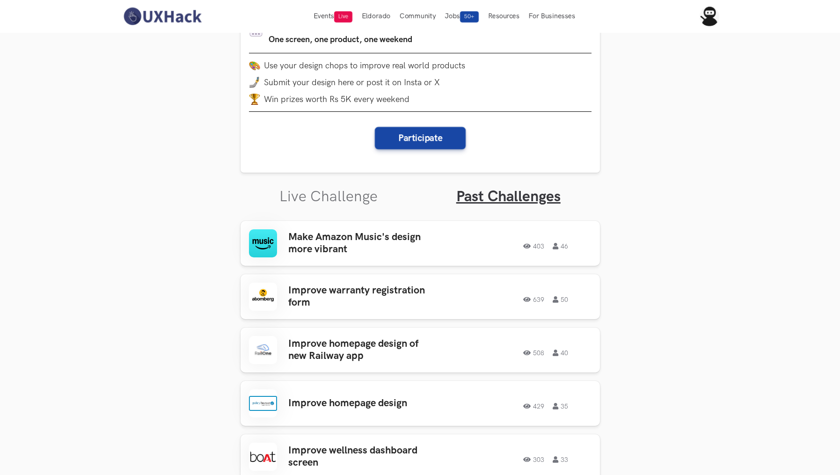
scroll to position [0, 0]
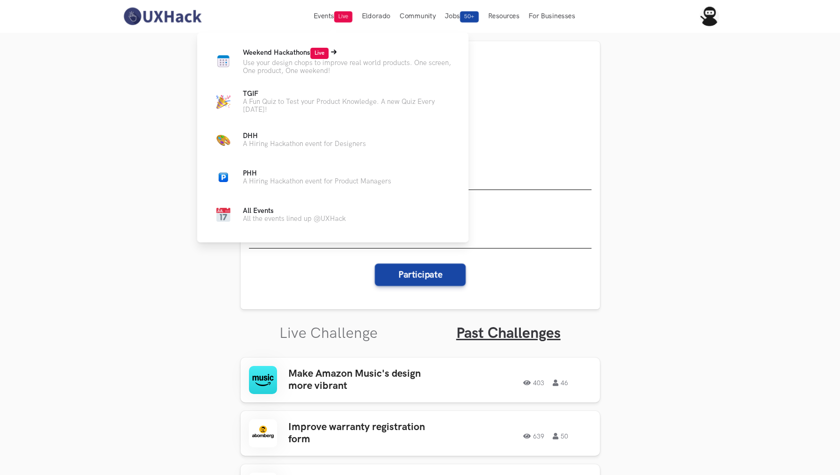
click at [270, 56] on span "Weekend Hackathons Live" at bounding box center [286, 53] width 86 height 8
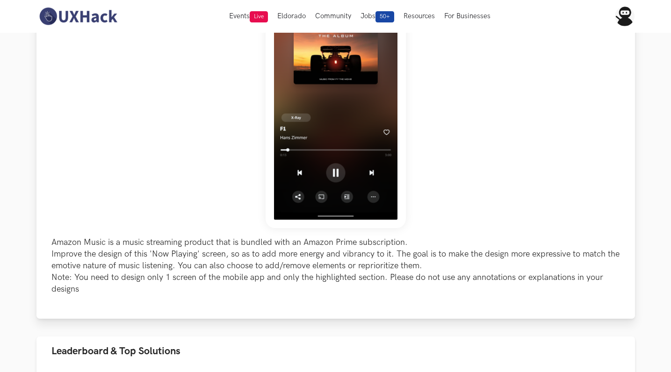
scroll to position [185, 0]
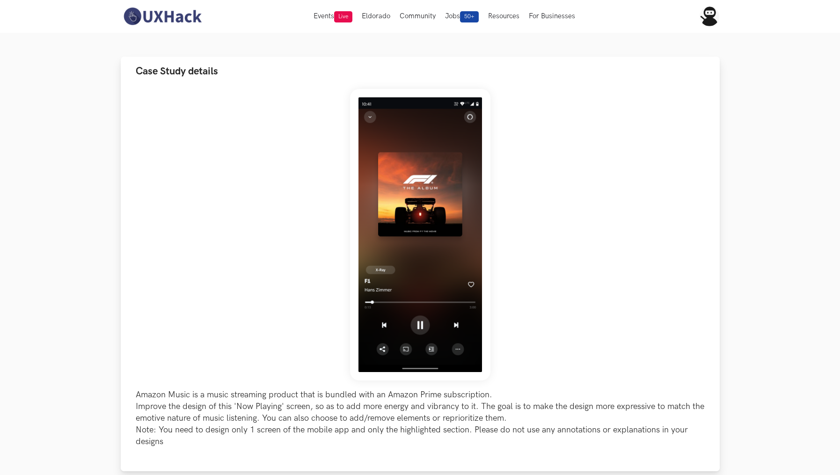
scroll to position [54, 0]
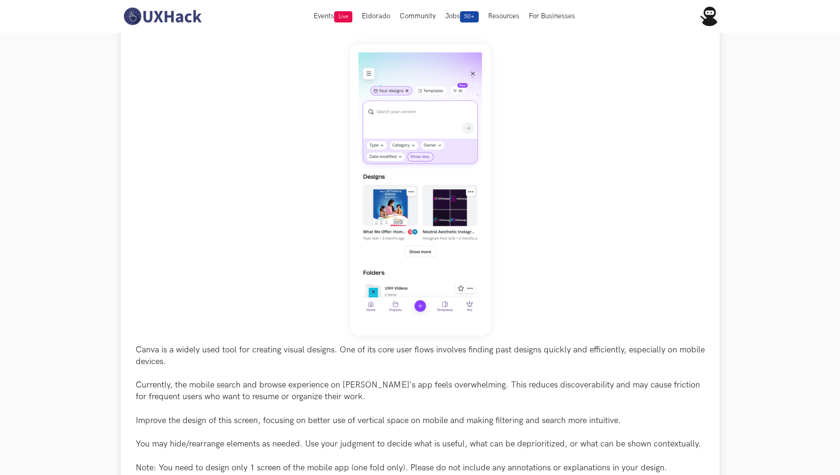
scroll to position [101, 0]
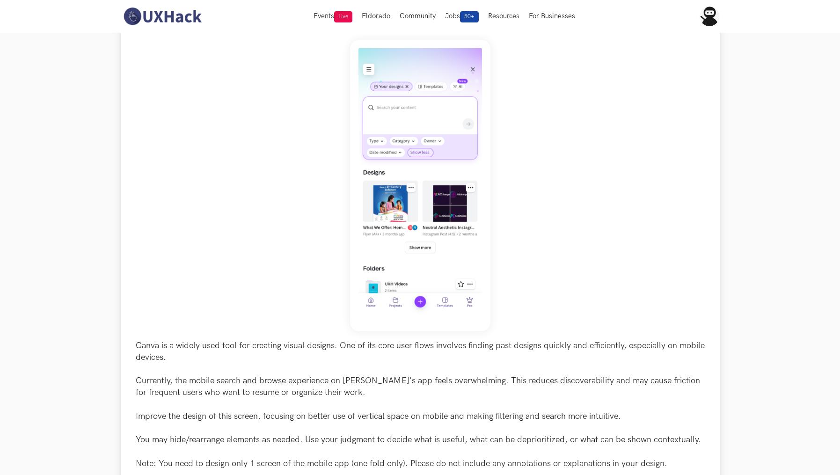
click at [626, 204] on div "Canva is a widely used tool for creating visual designs. One of its core user f…" at bounding box center [420, 254] width 569 height 429
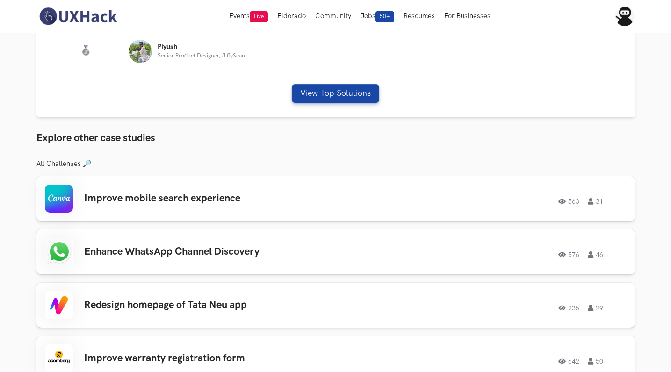
scroll to position [613, 0]
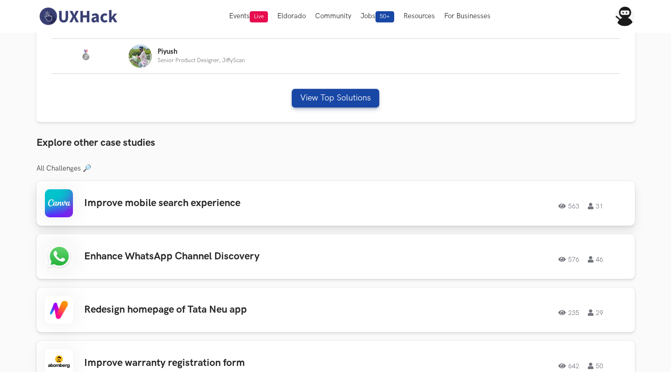
click at [378, 206] on div "563 31" at bounding box center [499, 203] width 255 height 12
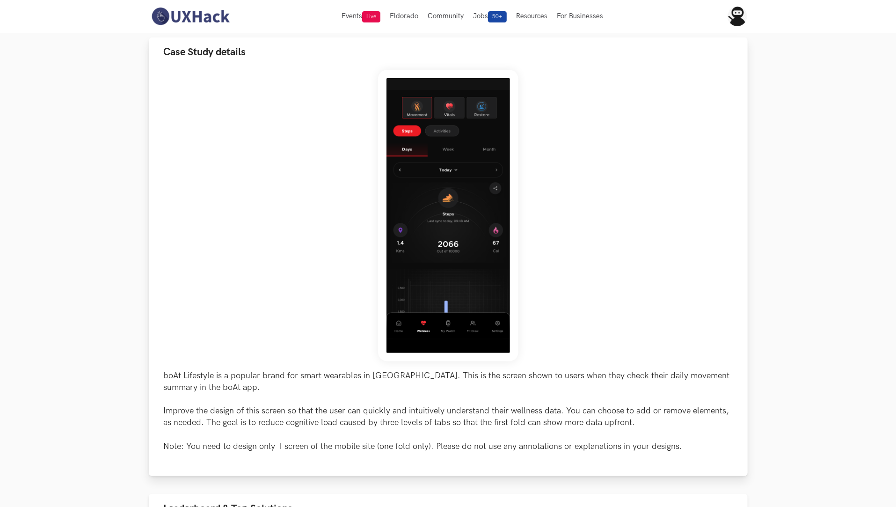
scroll to position [72, 0]
click at [446, 265] on img at bounding box center [448, 214] width 140 height 291
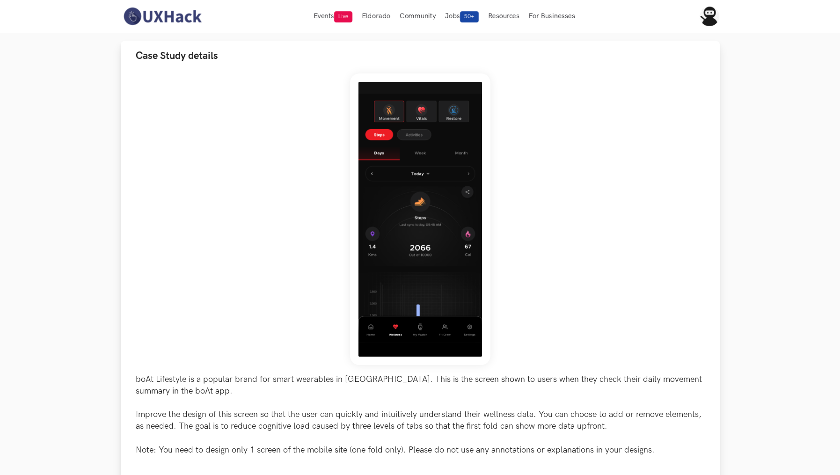
scroll to position [66, 0]
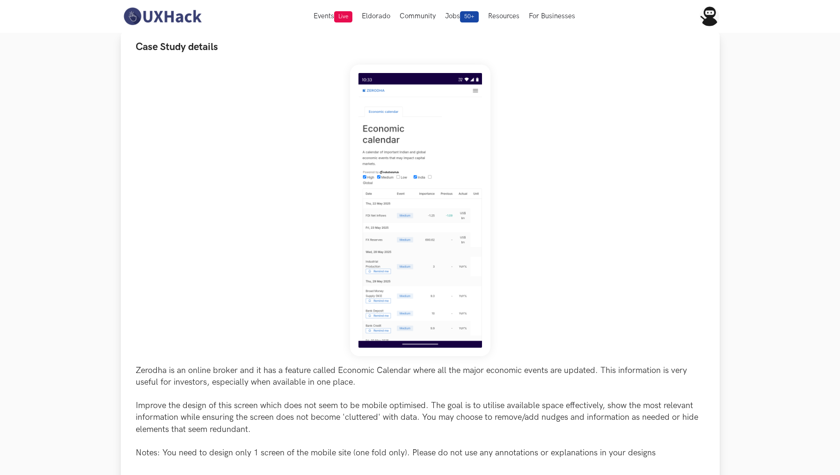
scroll to position [69, 0]
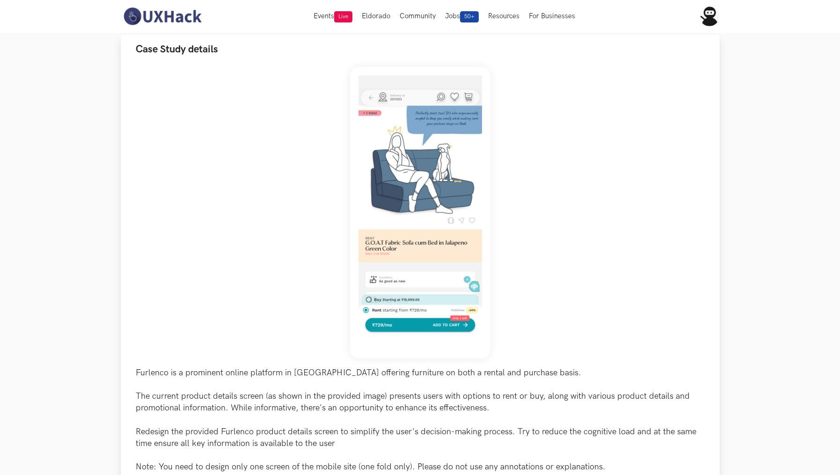
scroll to position [75, 0]
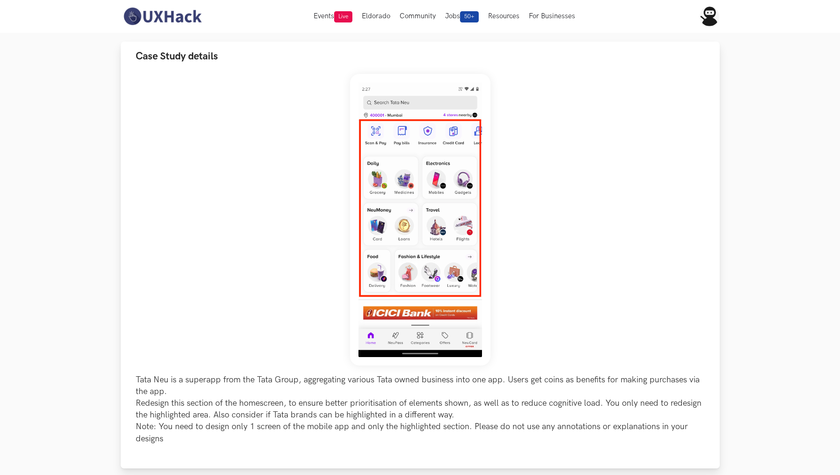
scroll to position [70, 0]
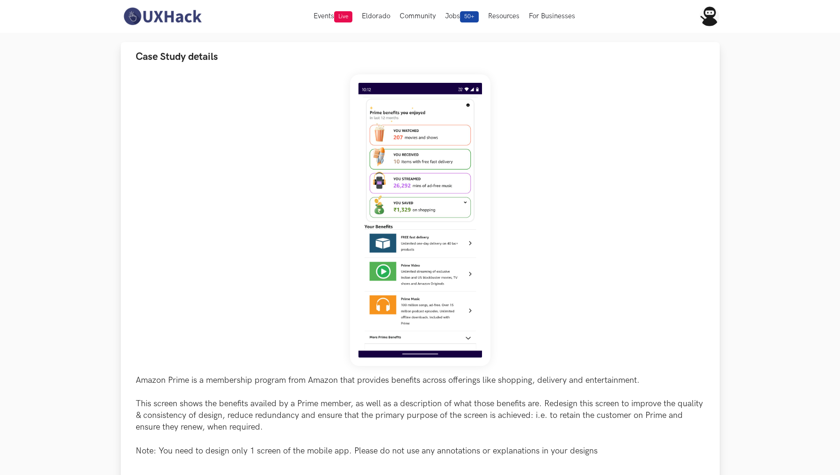
scroll to position [68, 0]
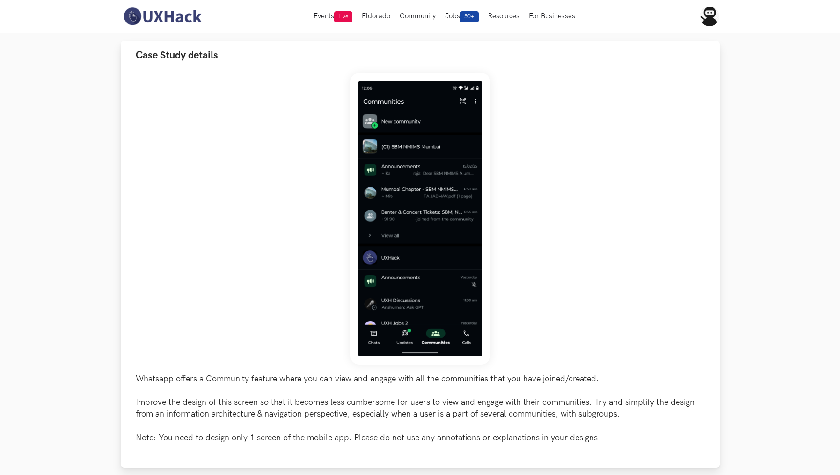
scroll to position [65, 0]
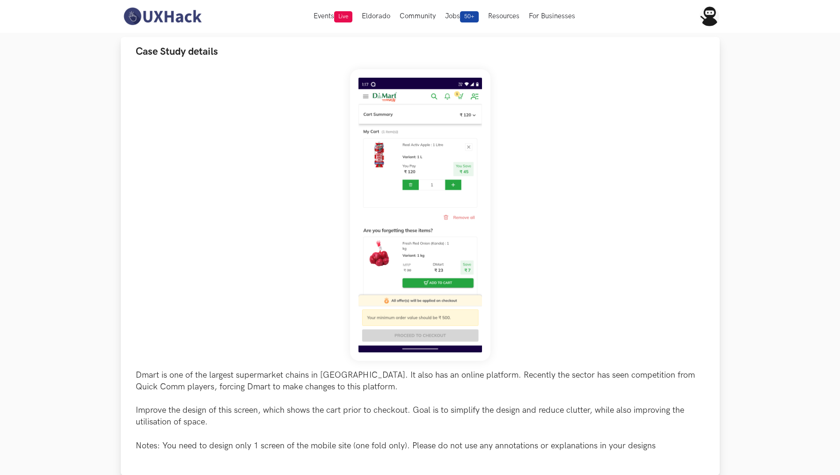
scroll to position [74, 0]
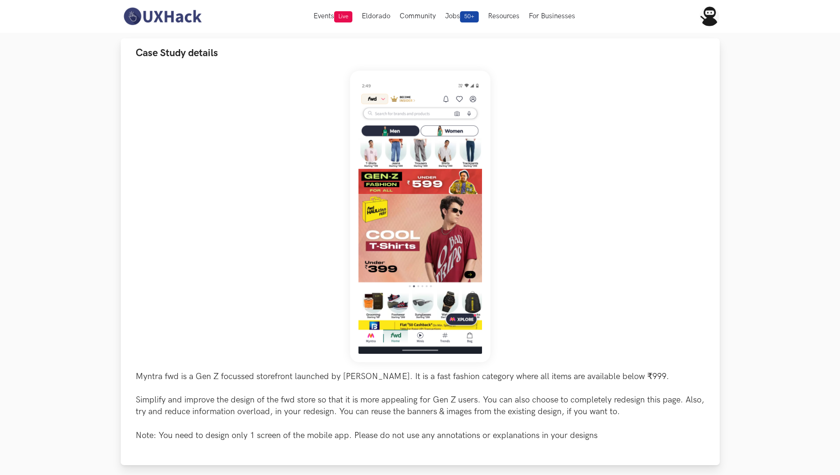
scroll to position [67, 0]
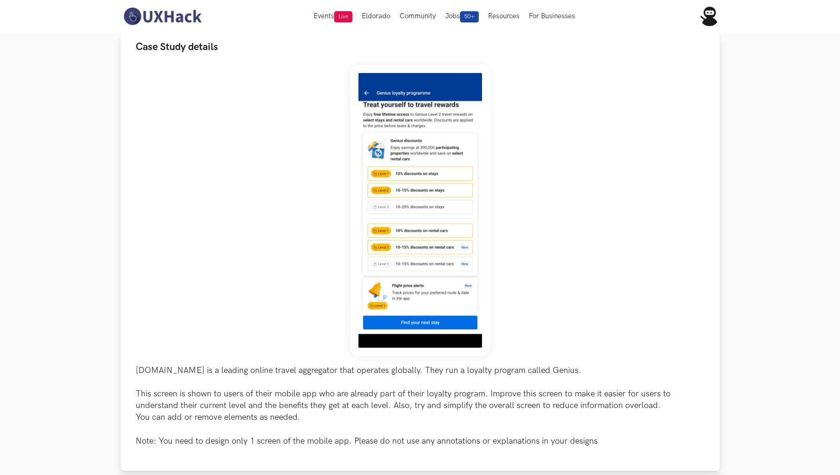
scroll to position [73, 0]
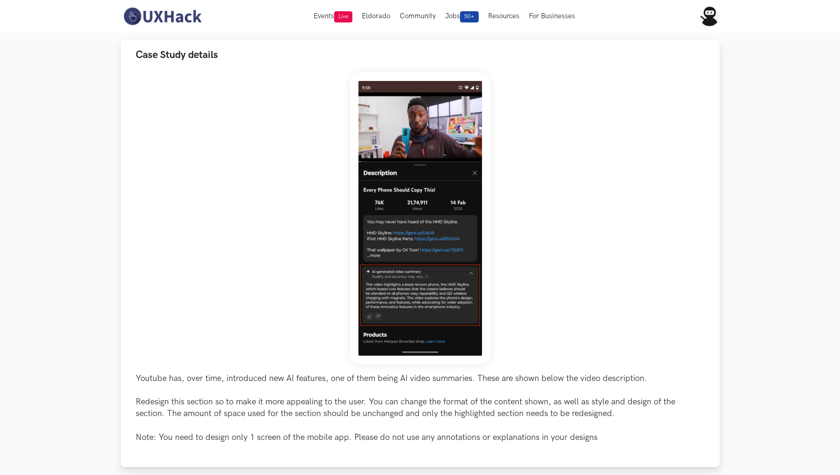
scroll to position [60, 0]
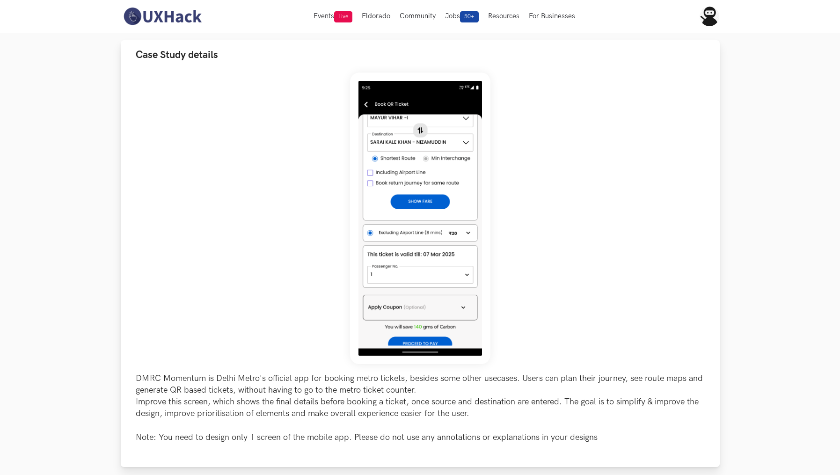
scroll to position [66, 0]
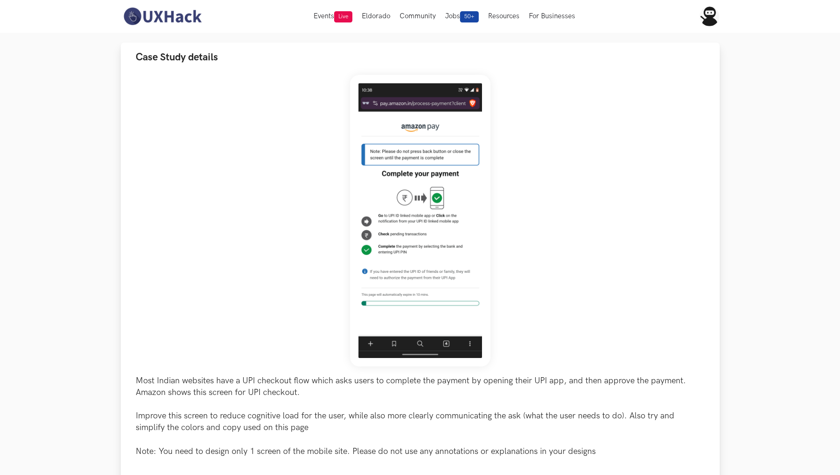
scroll to position [65, 0]
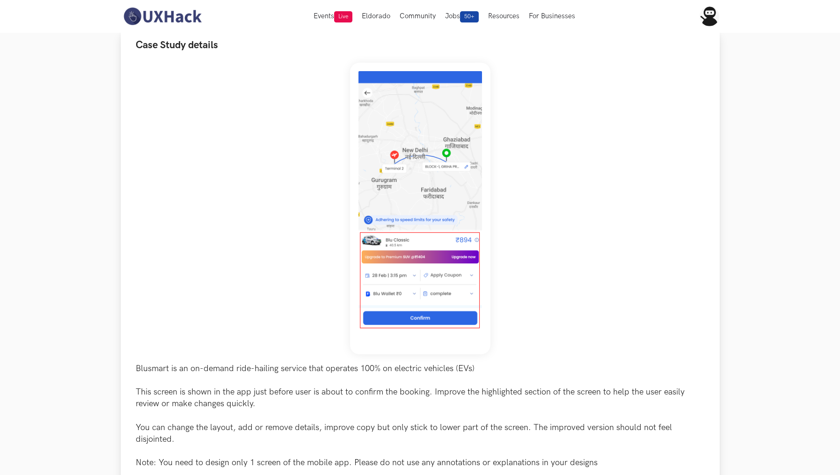
scroll to position [80, 0]
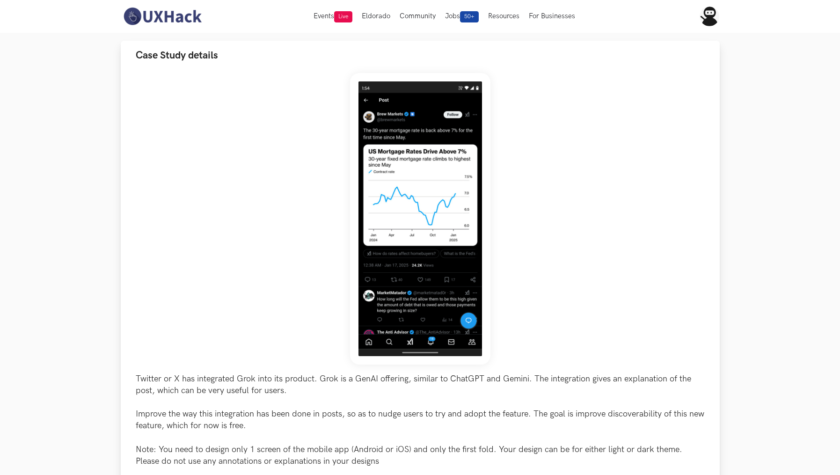
scroll to position [70, 0]
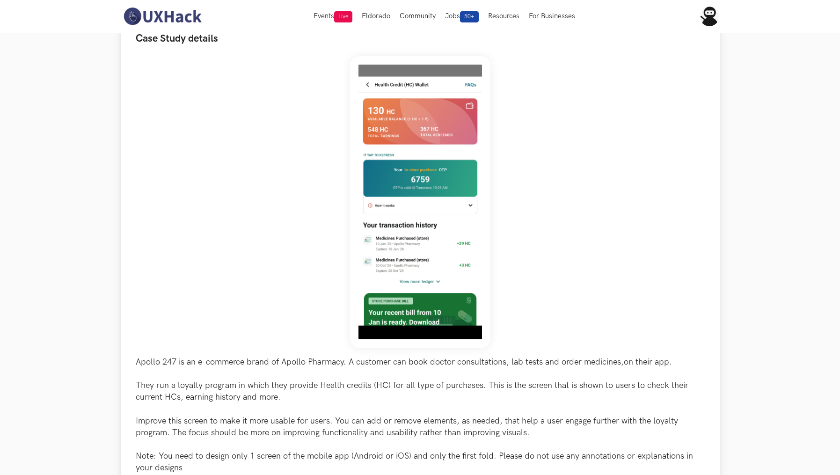
scroll to position [86, 0]
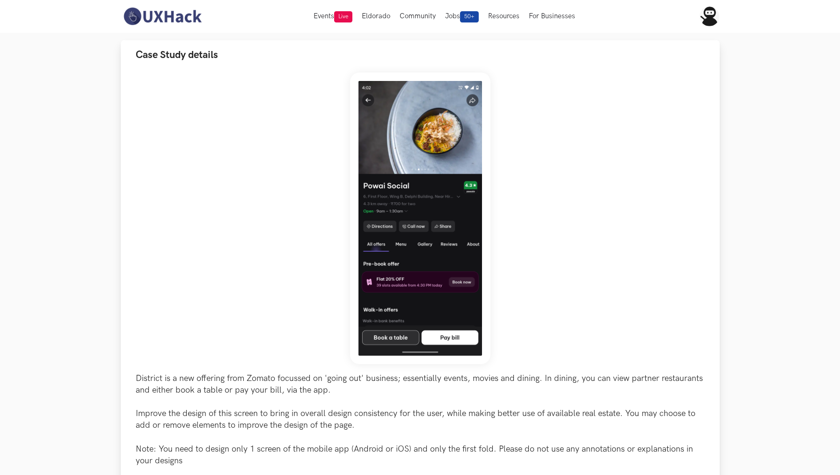
scroll to position [67, 0]
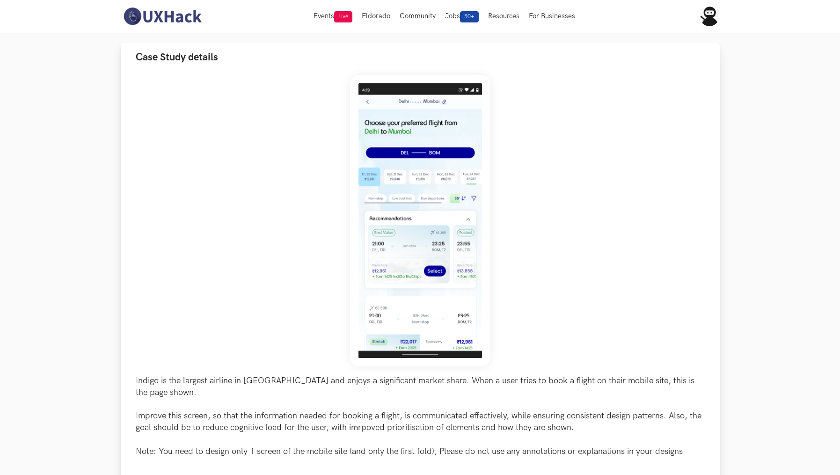
scroll to position [65, 0]
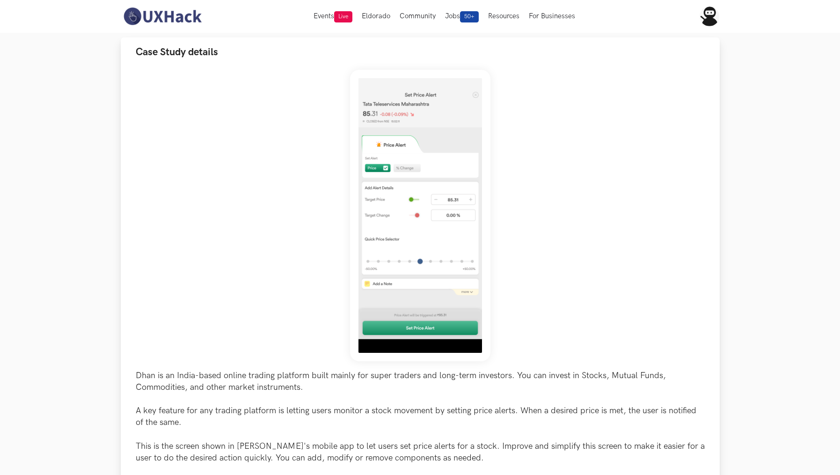
scroll to position [72, 0]
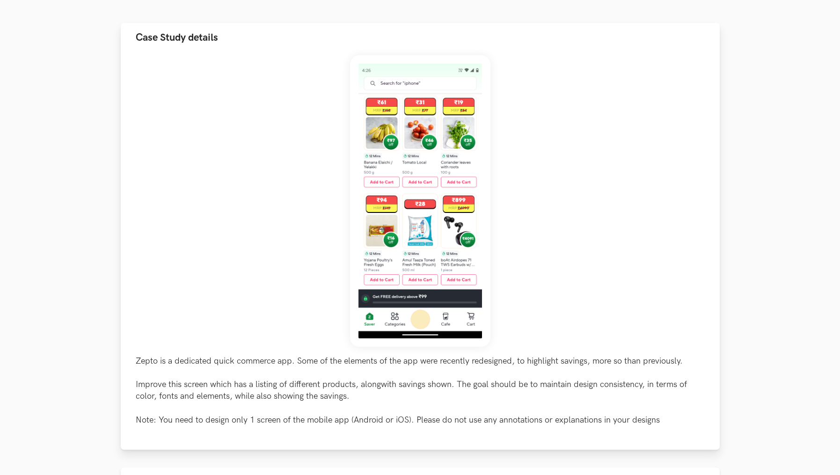
scroll to position [88, 0]
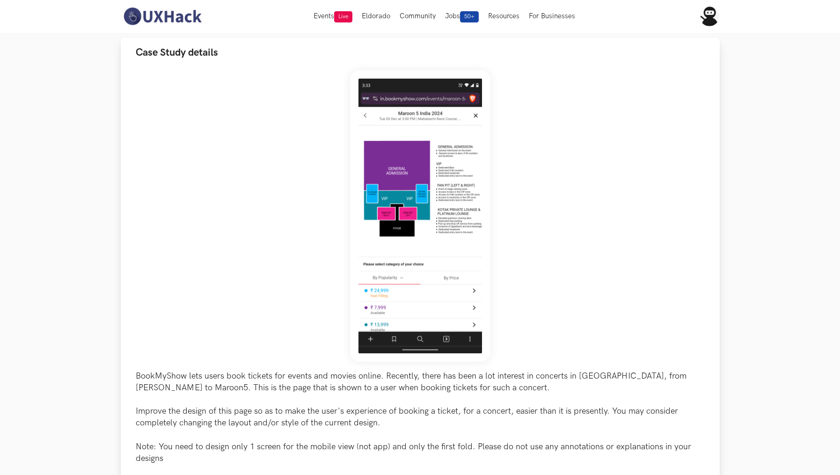
scroll to position [71, 0]
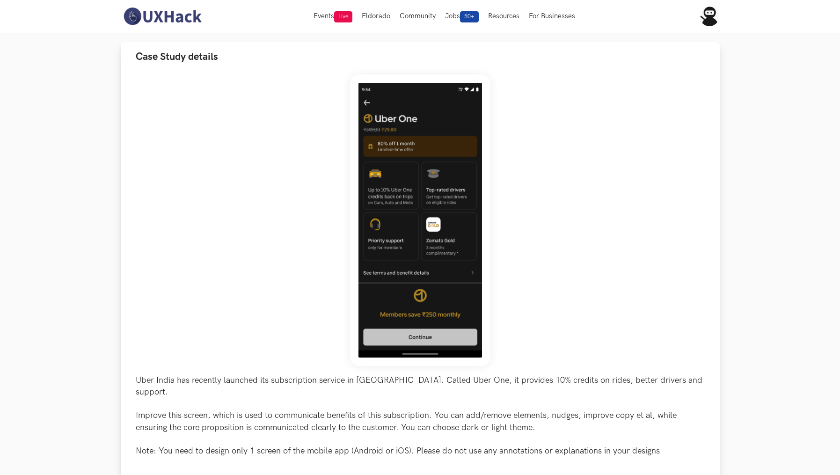
scroll to position [58, 0]
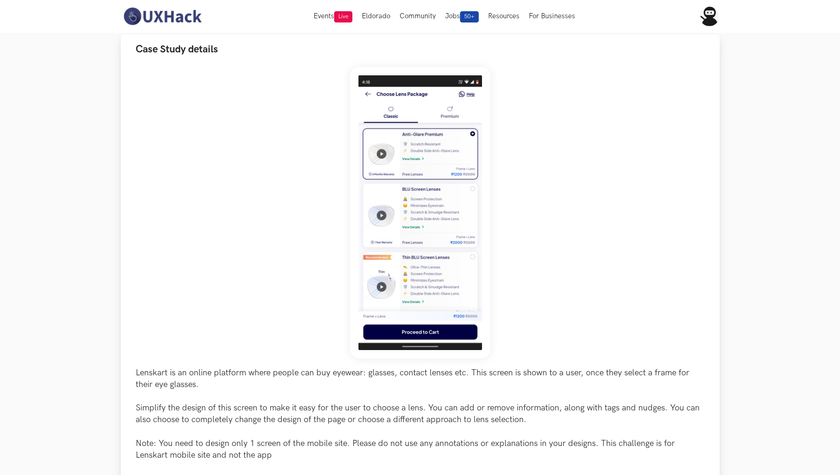
scroll to position [69, 0]
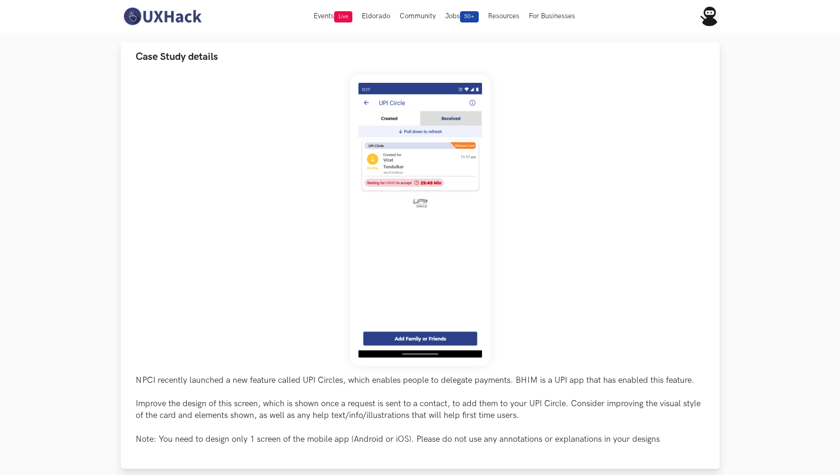
scroll to position [68, 0]
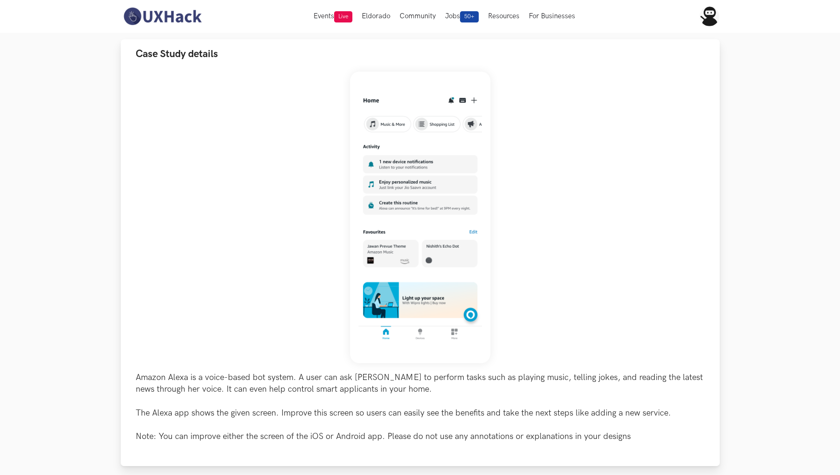
scroll to position [67, 0]
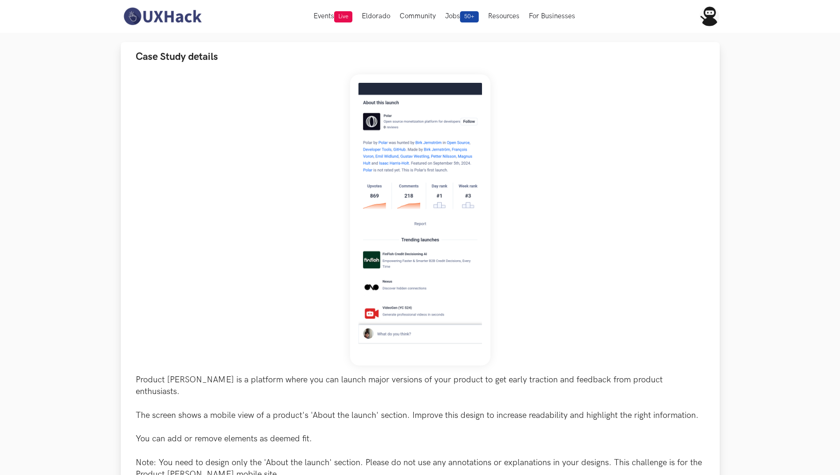
scroll to position [73, 0]
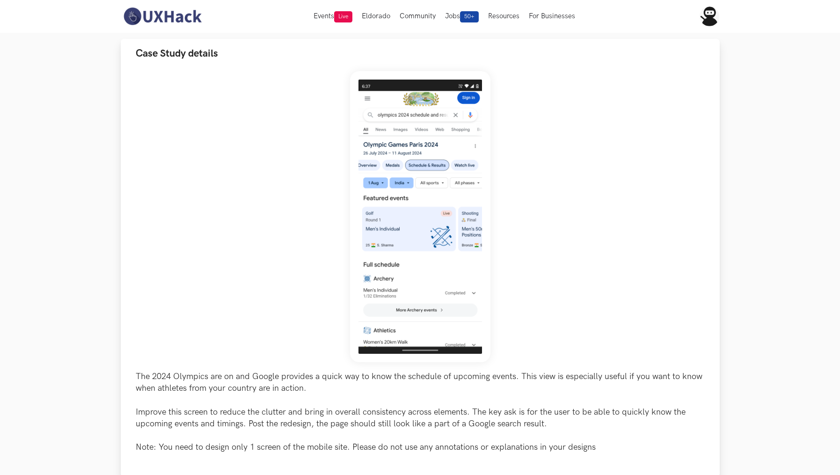
scroll to position [69, 0]
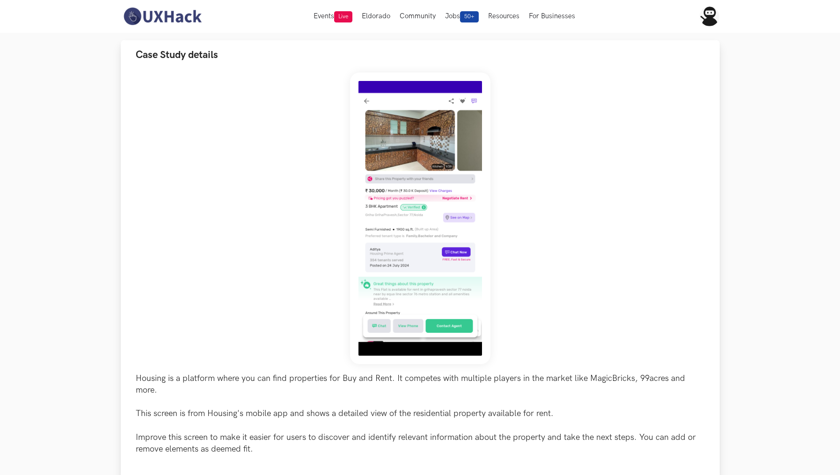
scroll to position [68, 0]
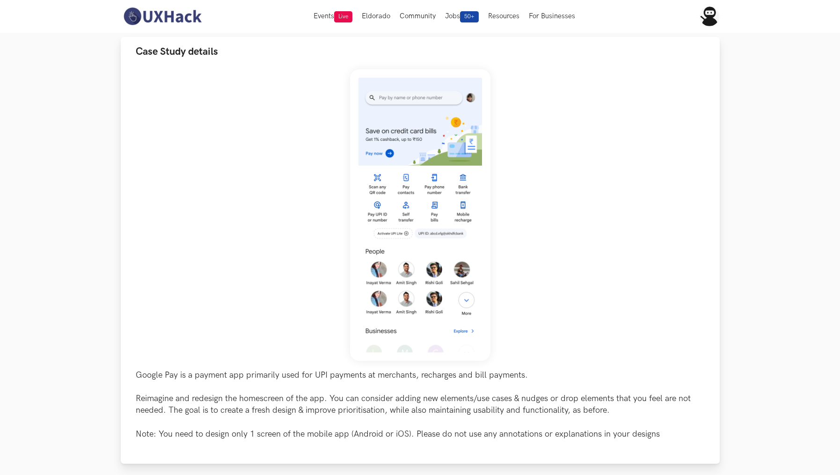
scroll to position [67, 0]
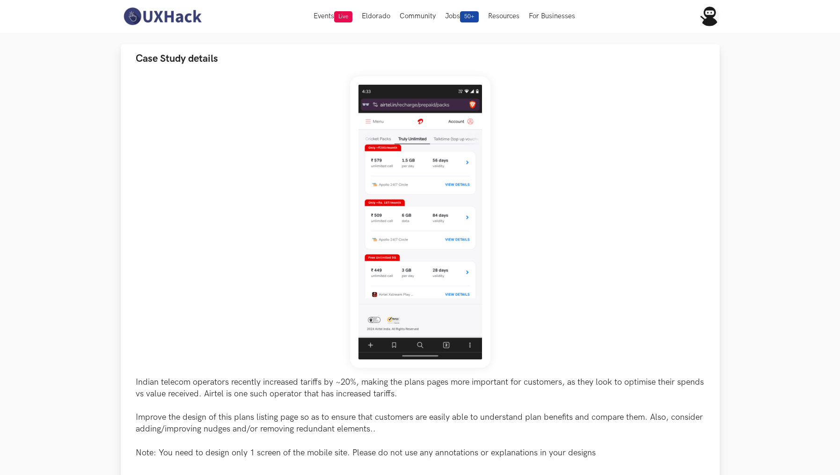
scroll to position [68, 0]
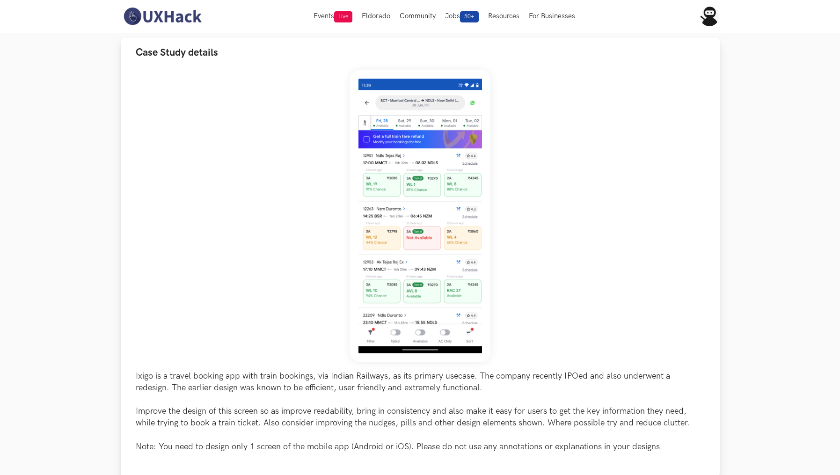
scroll to position [69, 0]
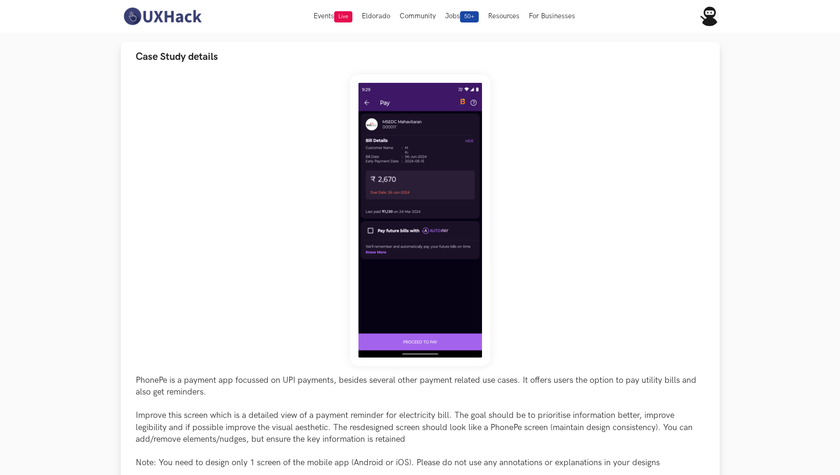
scroll to position [60, 0]
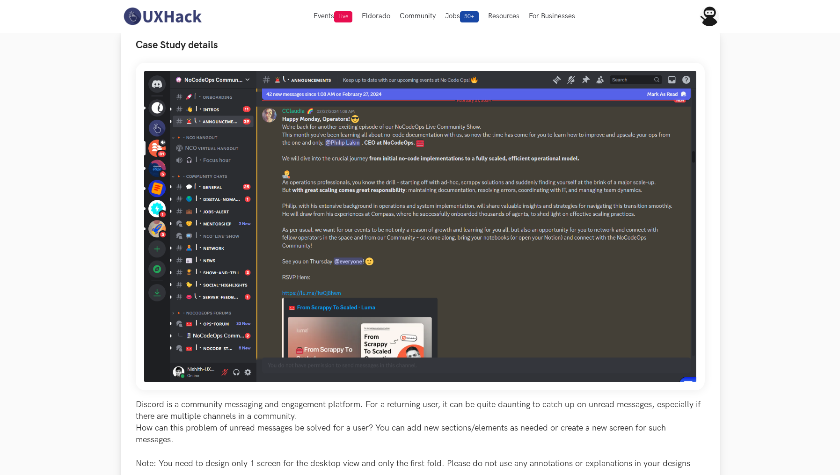
scroll to position [78, 0]
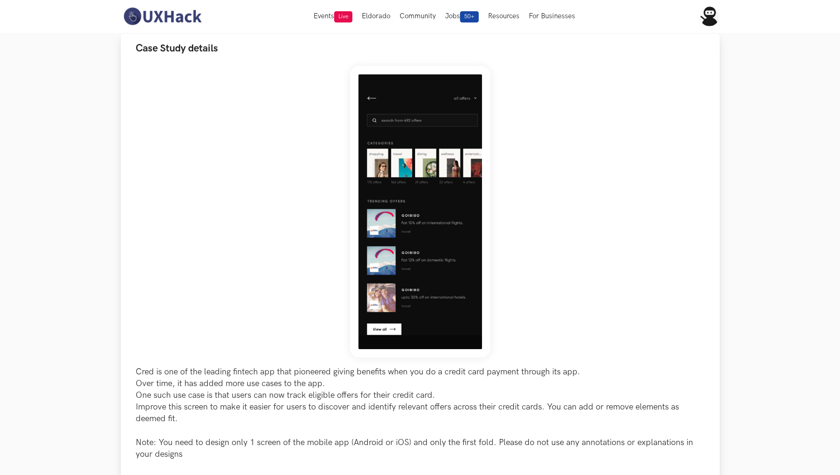
scroll to position [71, 0]
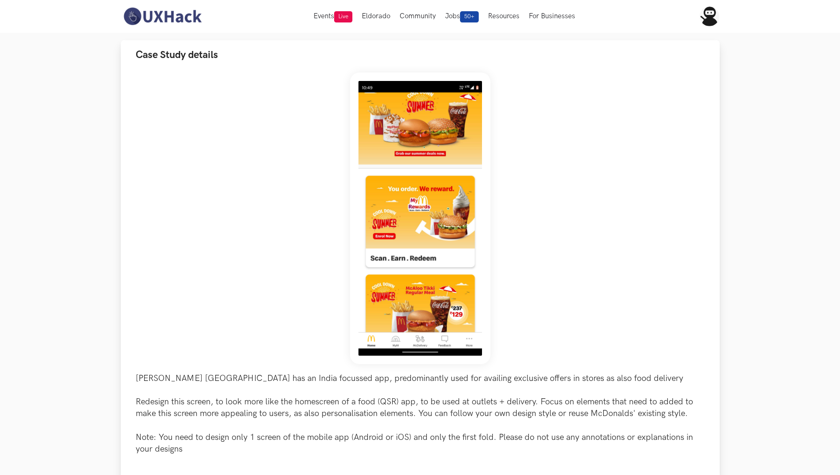
scroll to position [67, 0]
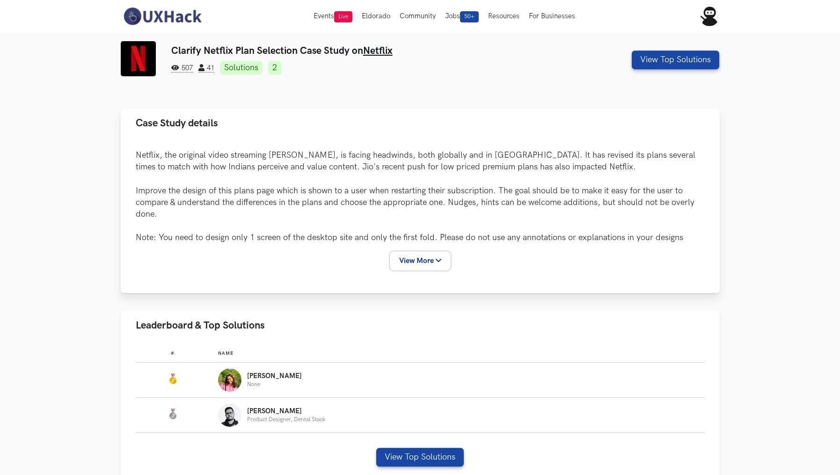
click at [413, 259] on button "View More" at bounding box center [420, 260] width 59 height 17
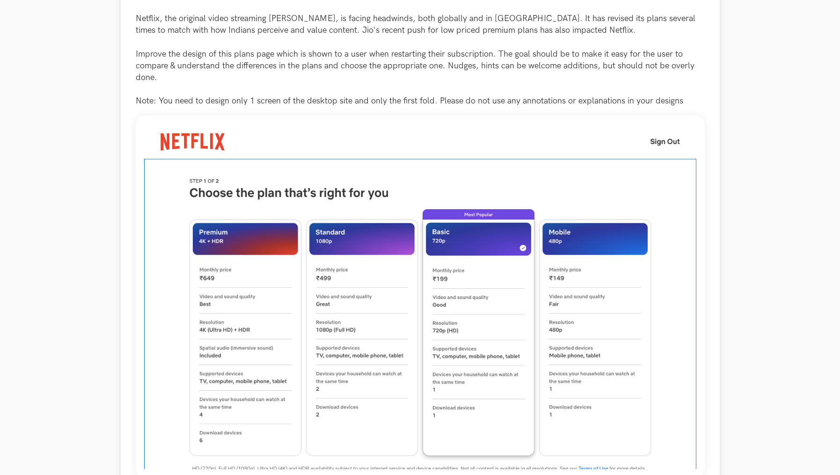
scroll to position [137, 0]
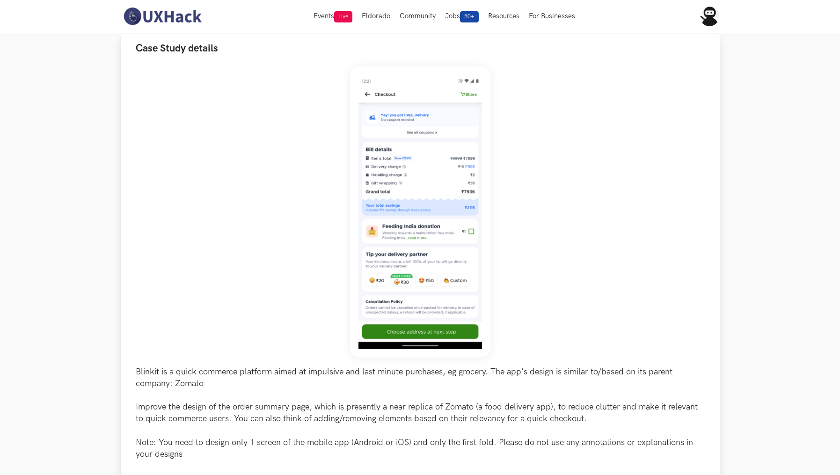
scroll to position [76, 0]
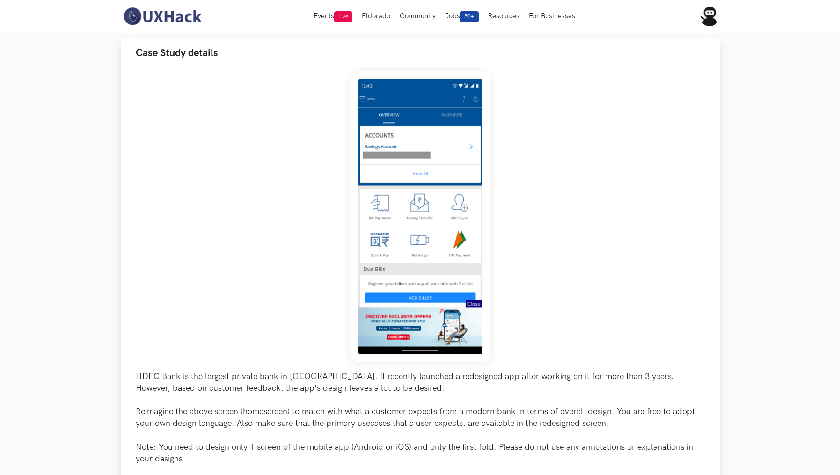
scroll to position [72, 0]
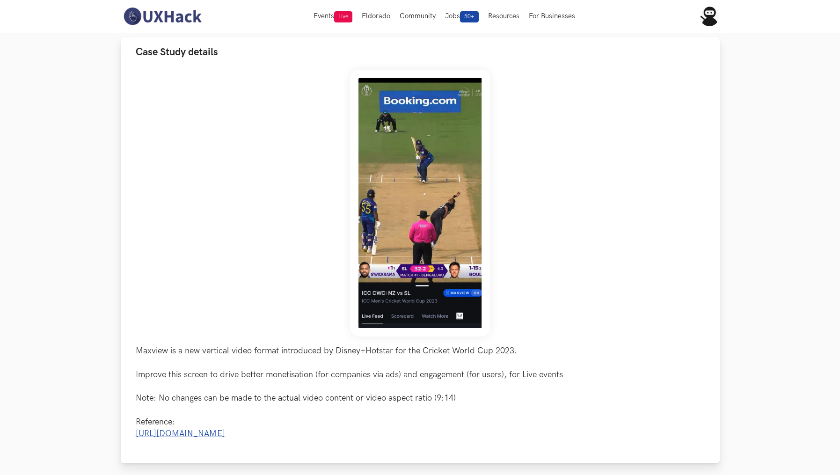
scroll to position [61, 0]
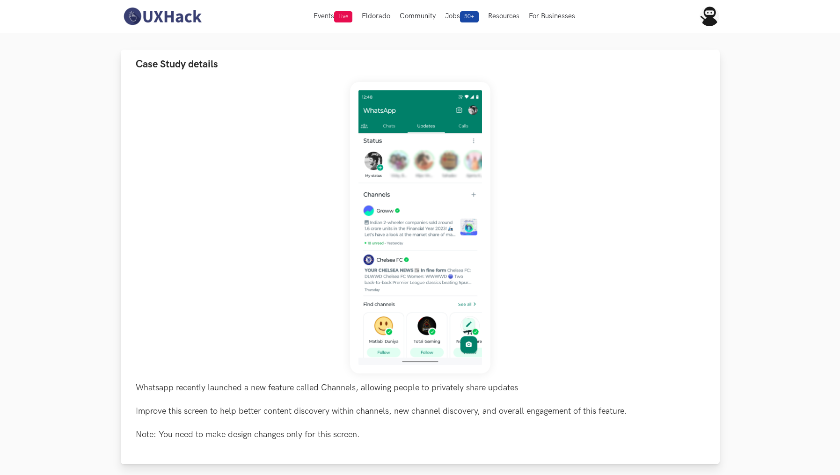
scroll to position [60, 0]
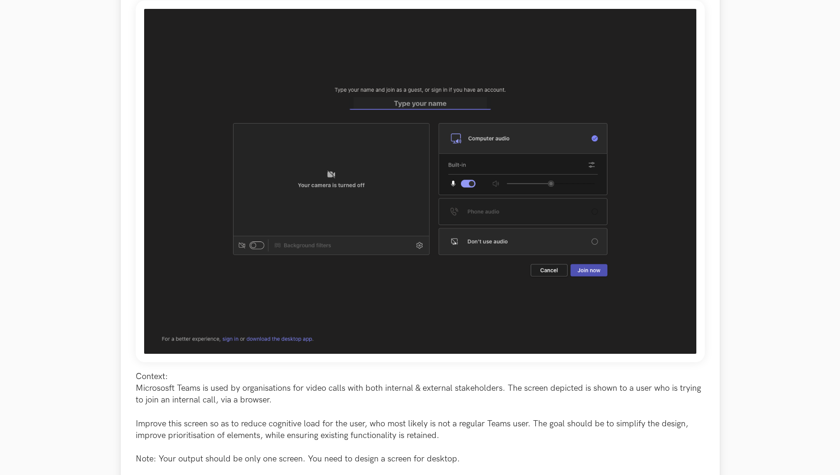
scroll to position [137, 0]
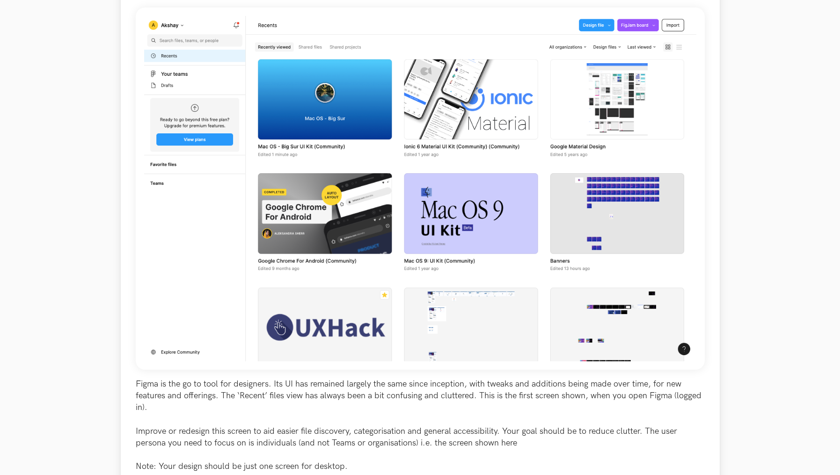
scroll to position [124, 0]
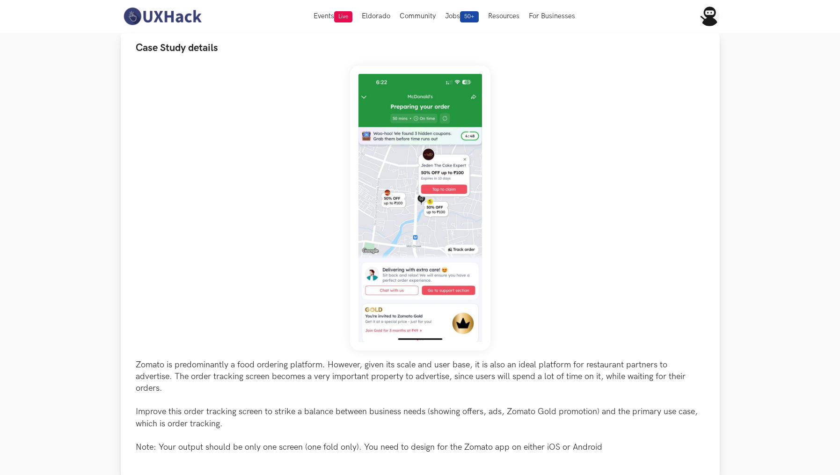
scroll to position [74, 0]
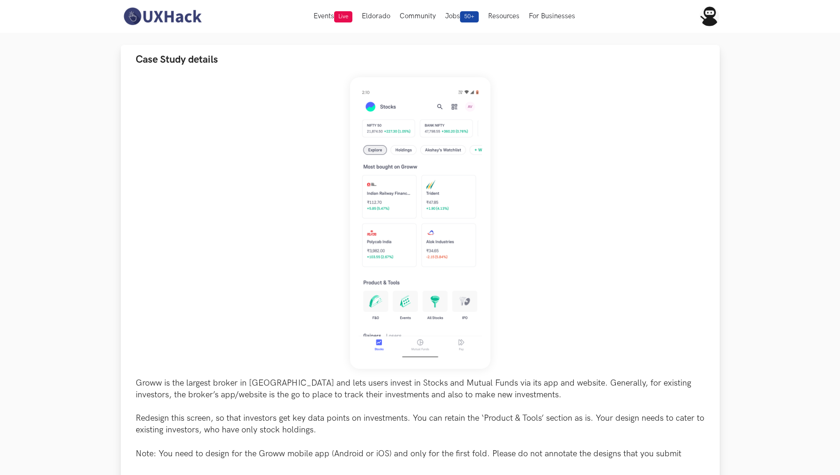
scroll to position [62, 0]
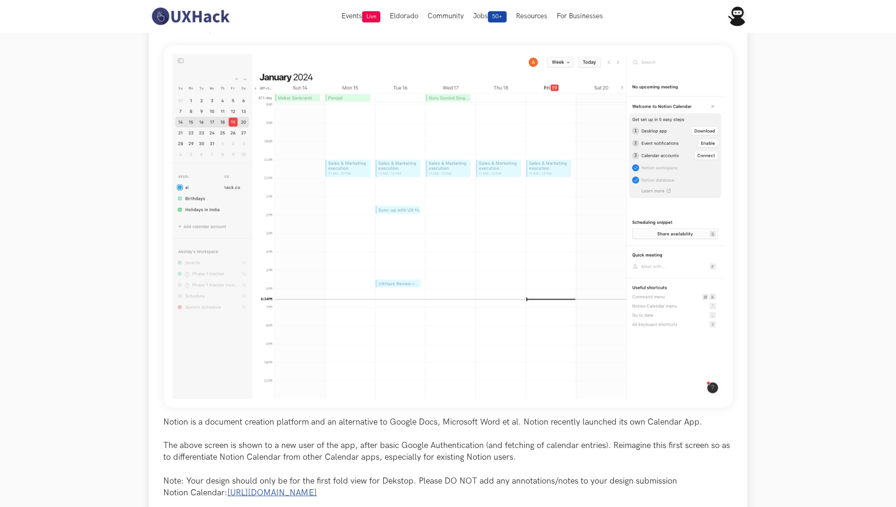
scroll to position [87, 0]
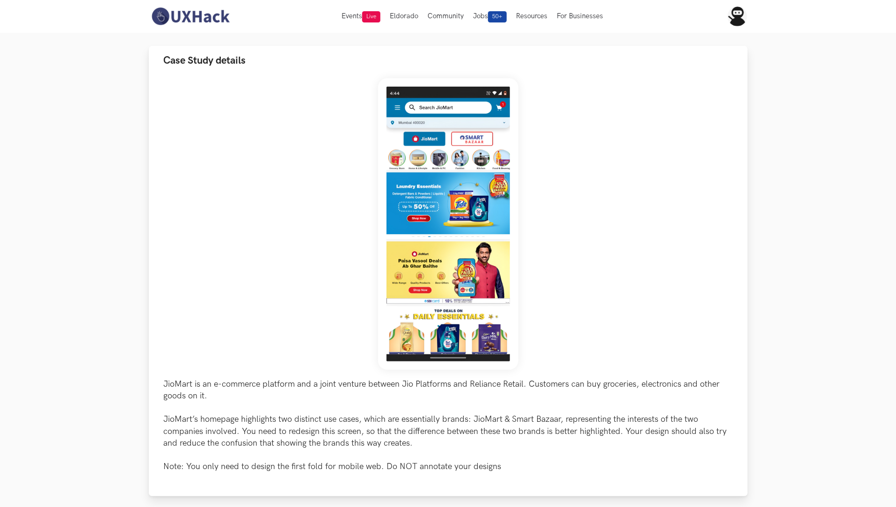
scroll to position [58, 0]
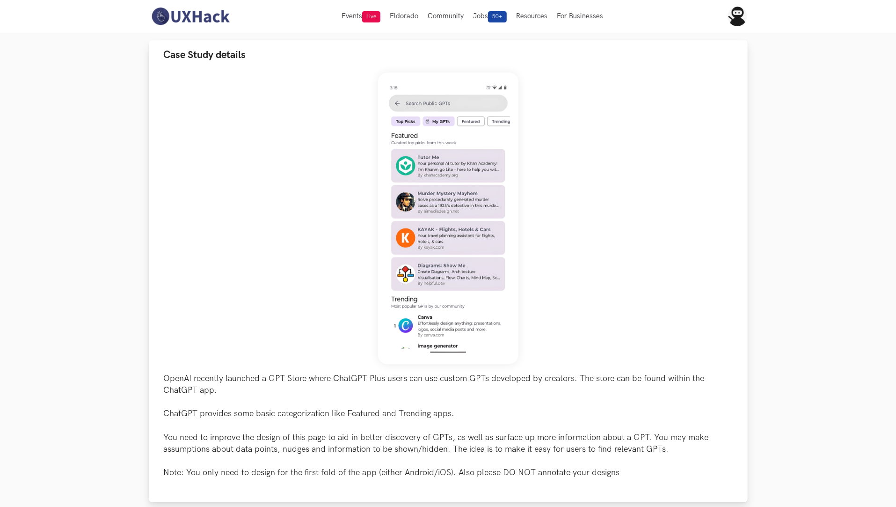
scroll to position [66, 0]
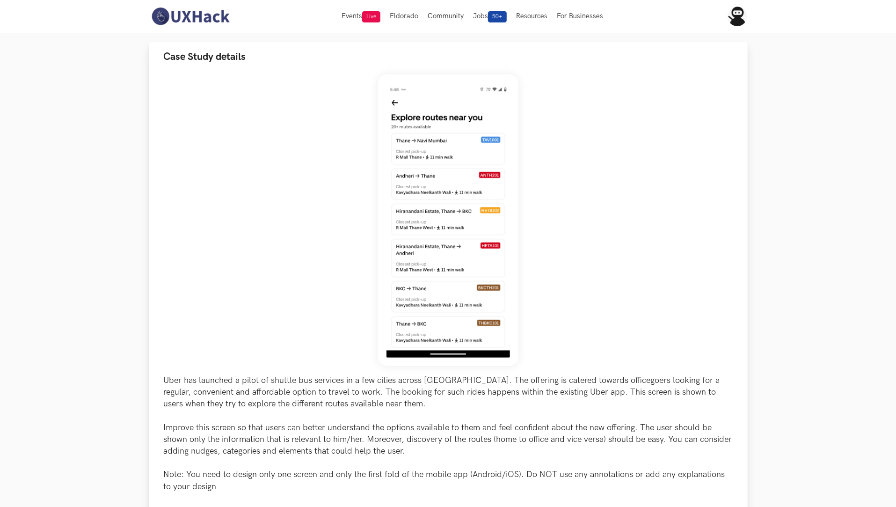
scroll to position [60, 0]
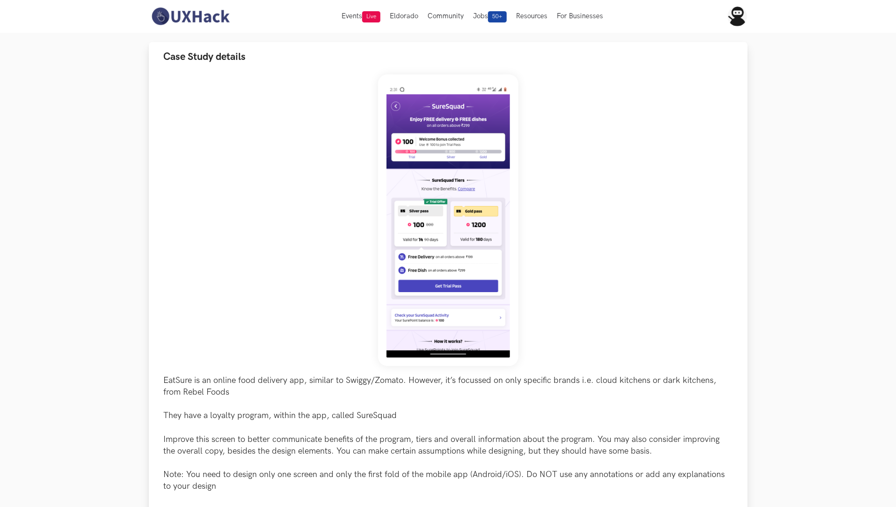
scroll to position [68, 0]
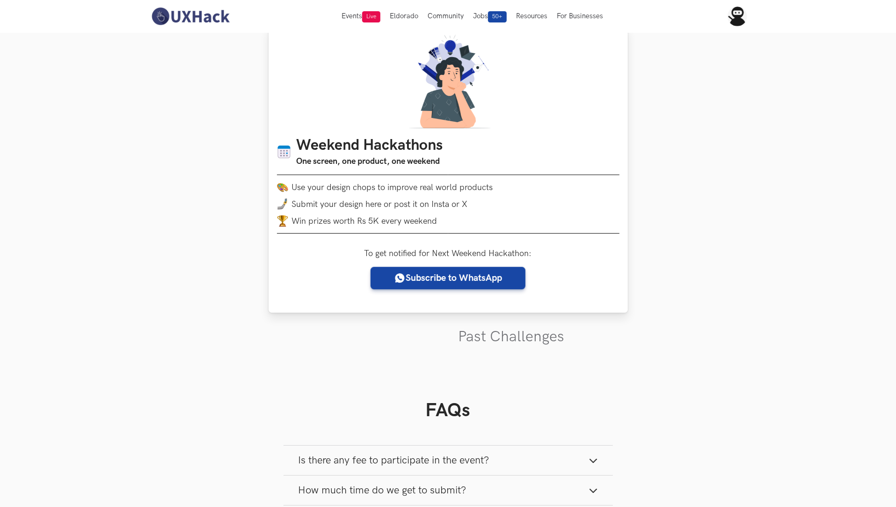
scroll to position [15, 0]
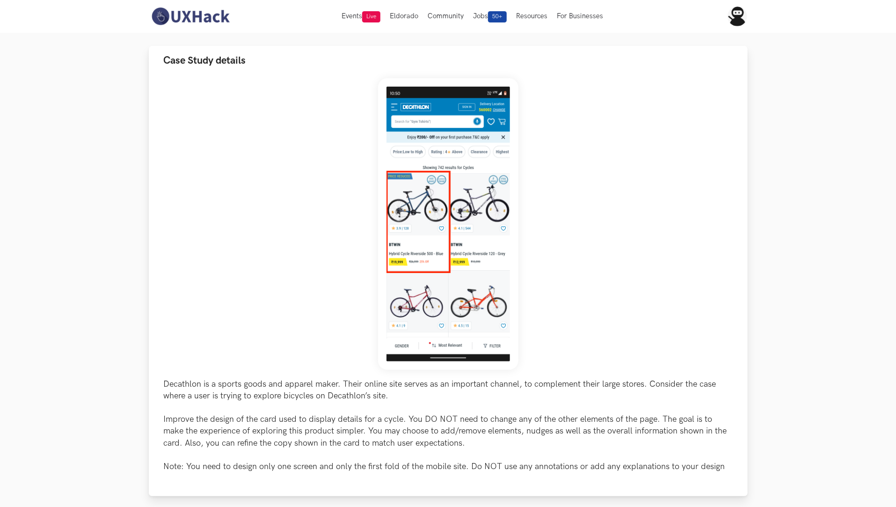
scroll to position [65, 0]
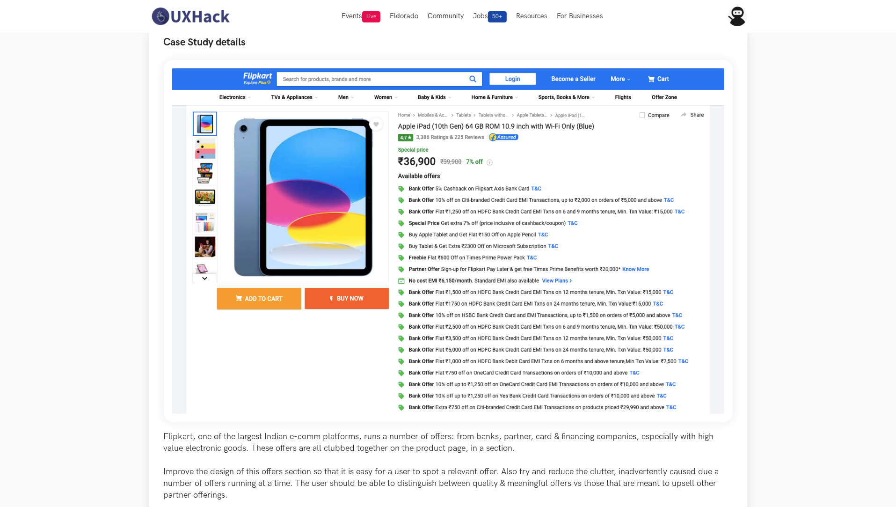
scroll to position [83, 0]
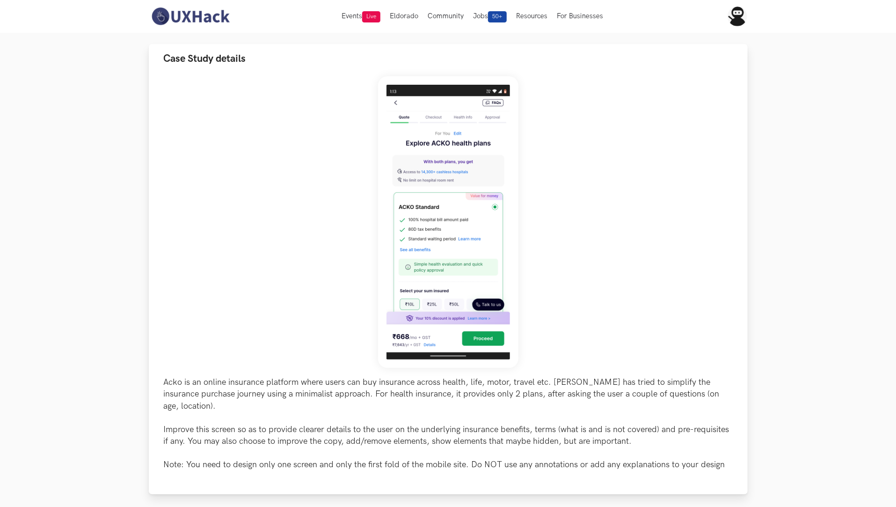
scroll to position [65, 0]
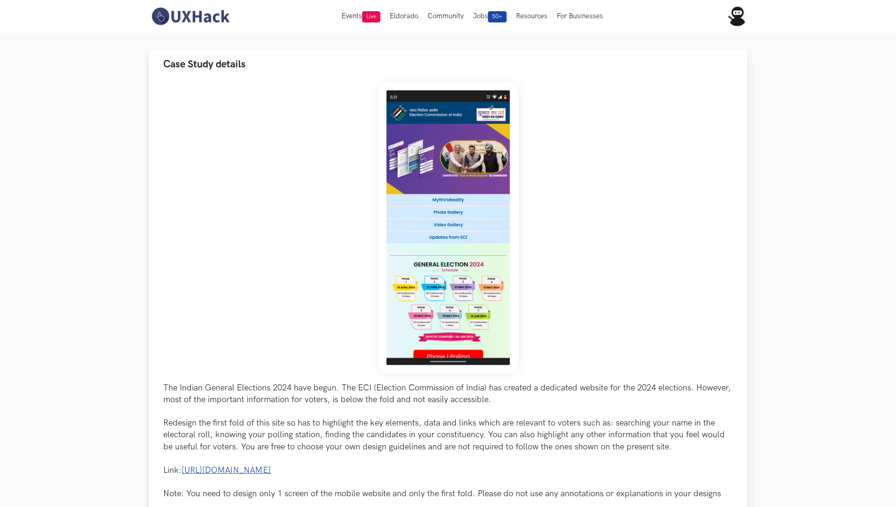
scroll to position [57, 0]
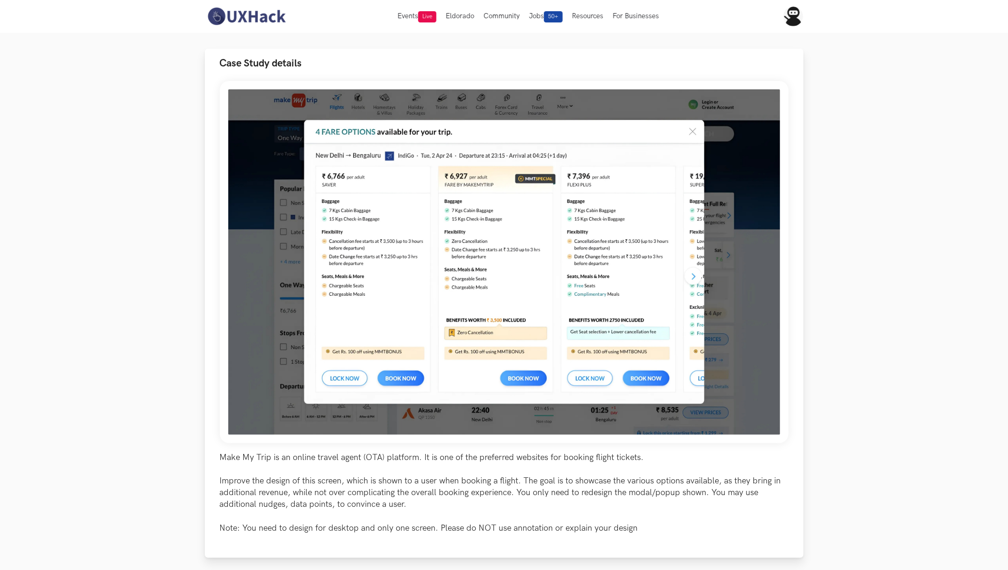
scroll to position [62, 0]
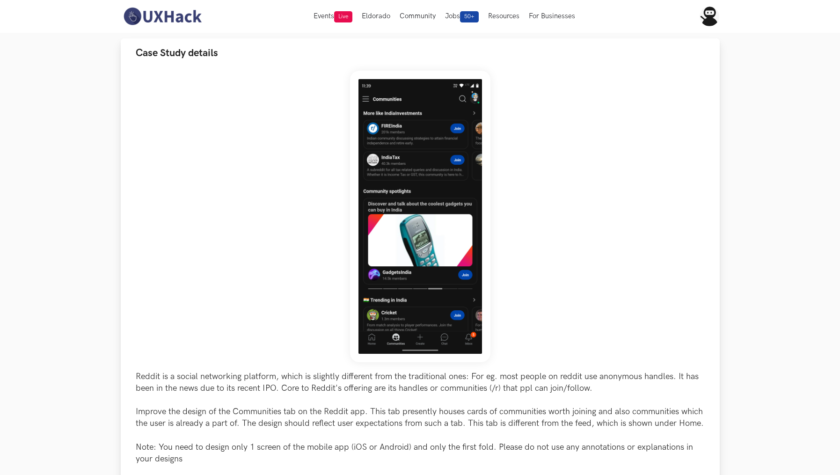
scroll to position [72, 0]
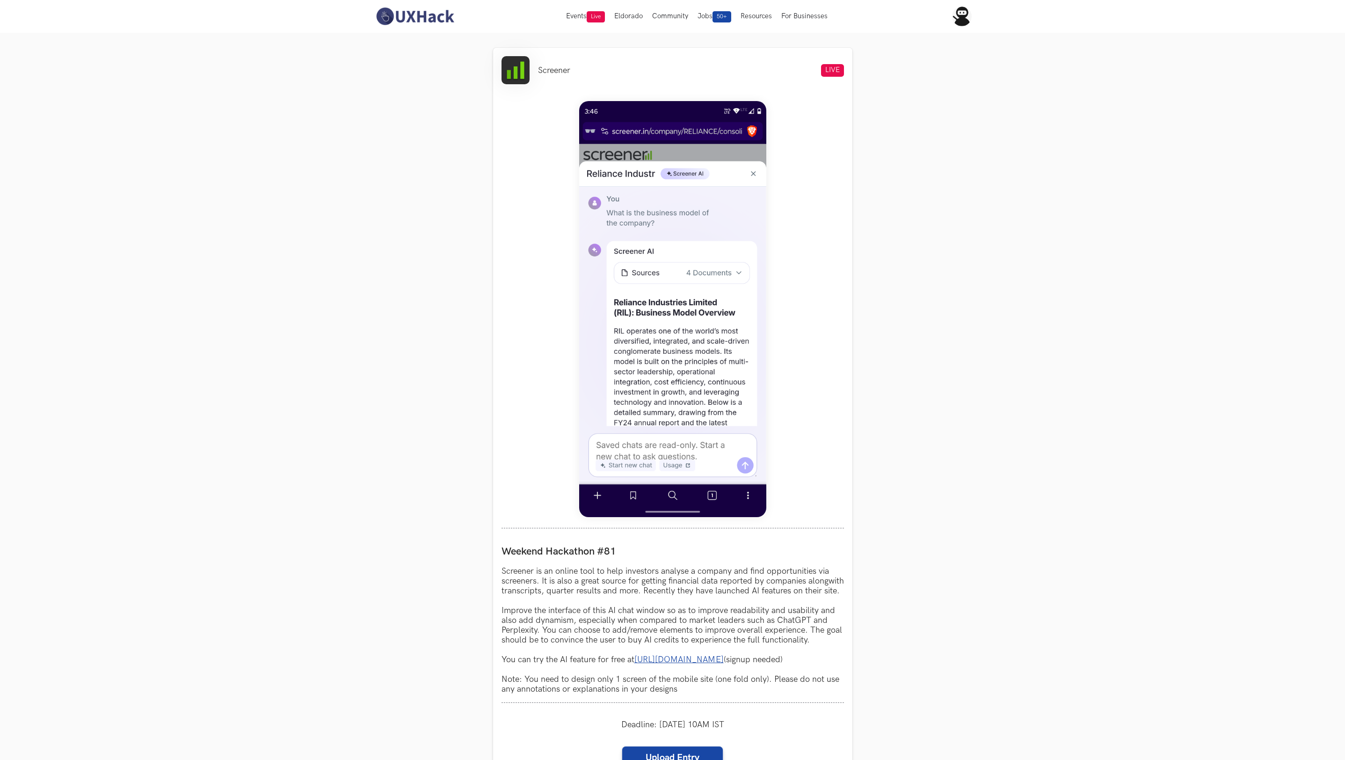
scroll to position [326, 0]
click at [839, 474] on section "Weekend Hackathons One screen, one product, one weekend Use your design chops t…" at bounding box center [672, 476] width 1345 height 1539
click at [386, 269] on section "Weekend Hackathons One screen, one product, one weekend Use your design chops t…" at bounding box center [672, 476] width 1345 height 1539
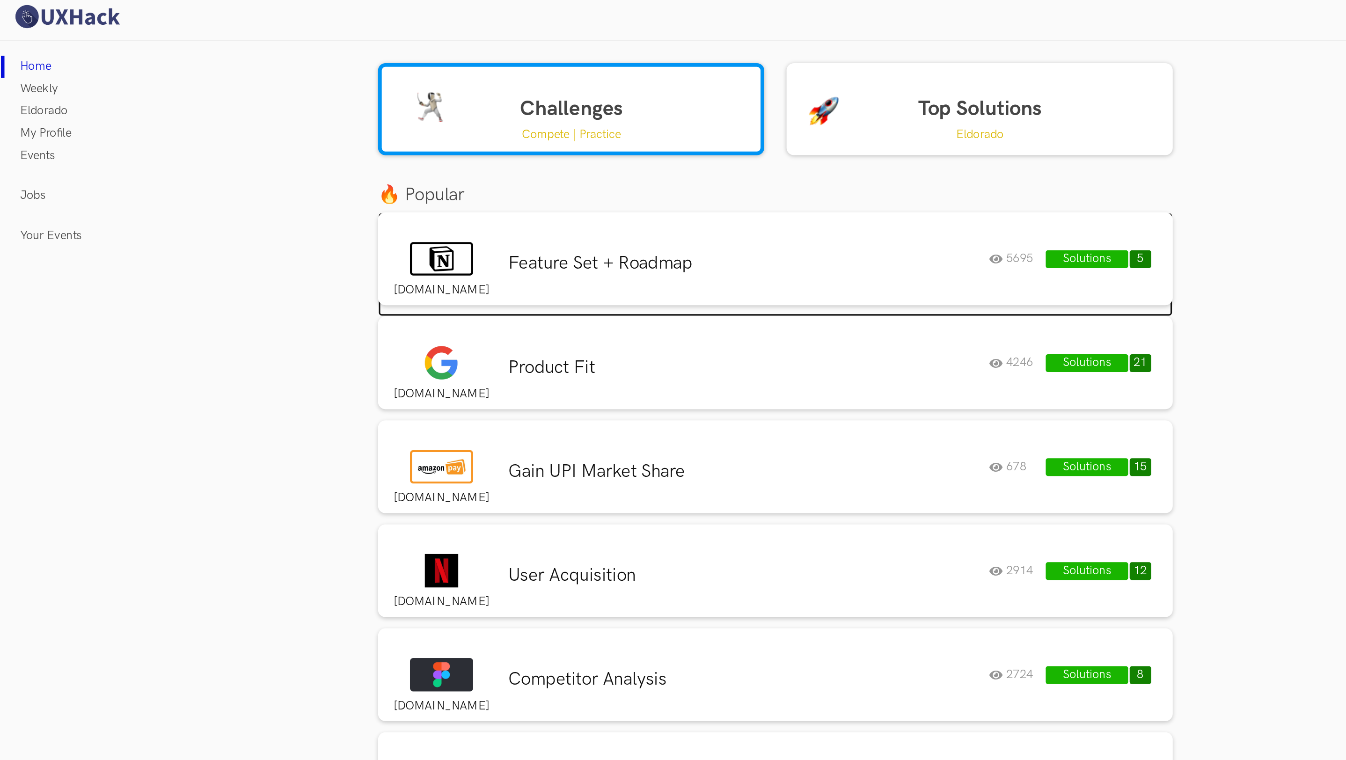
click at [355, 161] on h3 "Feature Set + Roadmap" at bounding box center [468, 166] width 296 height 14
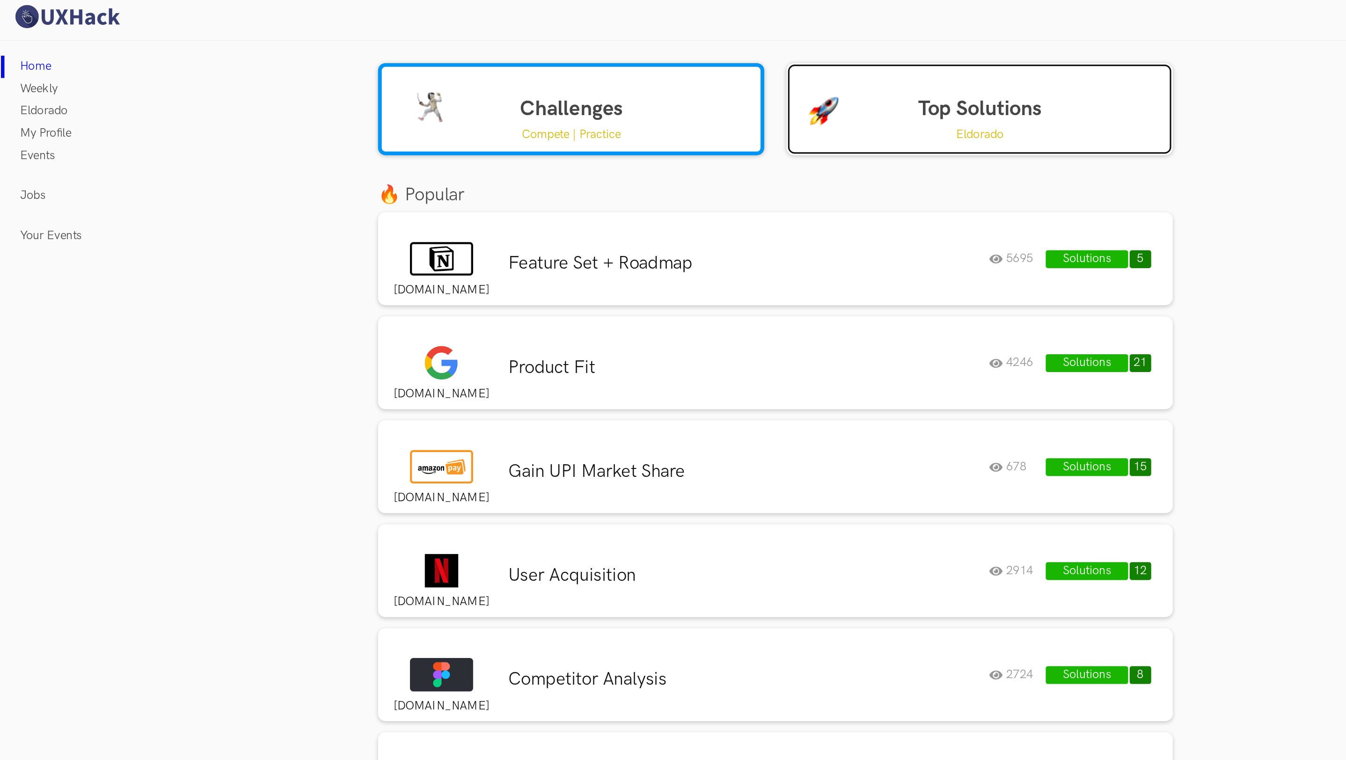
click at [563, 70] on link "Top Solutions Eldorado" at bounding box center [616, 69] width 243 height 58
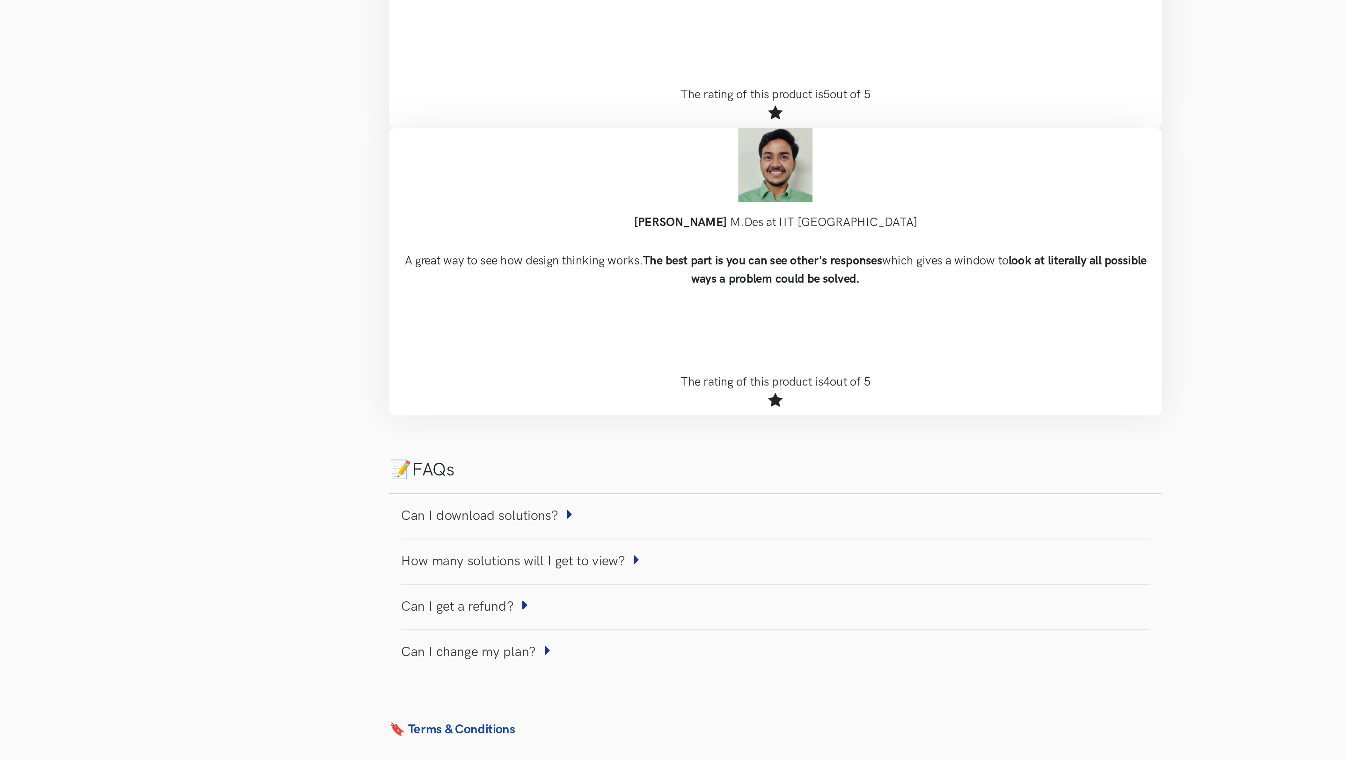
scroll to position [560, 0]
click at [335, 601] on link "Can I download solutions?" at bounding box center [307, 606] width 108 height 24
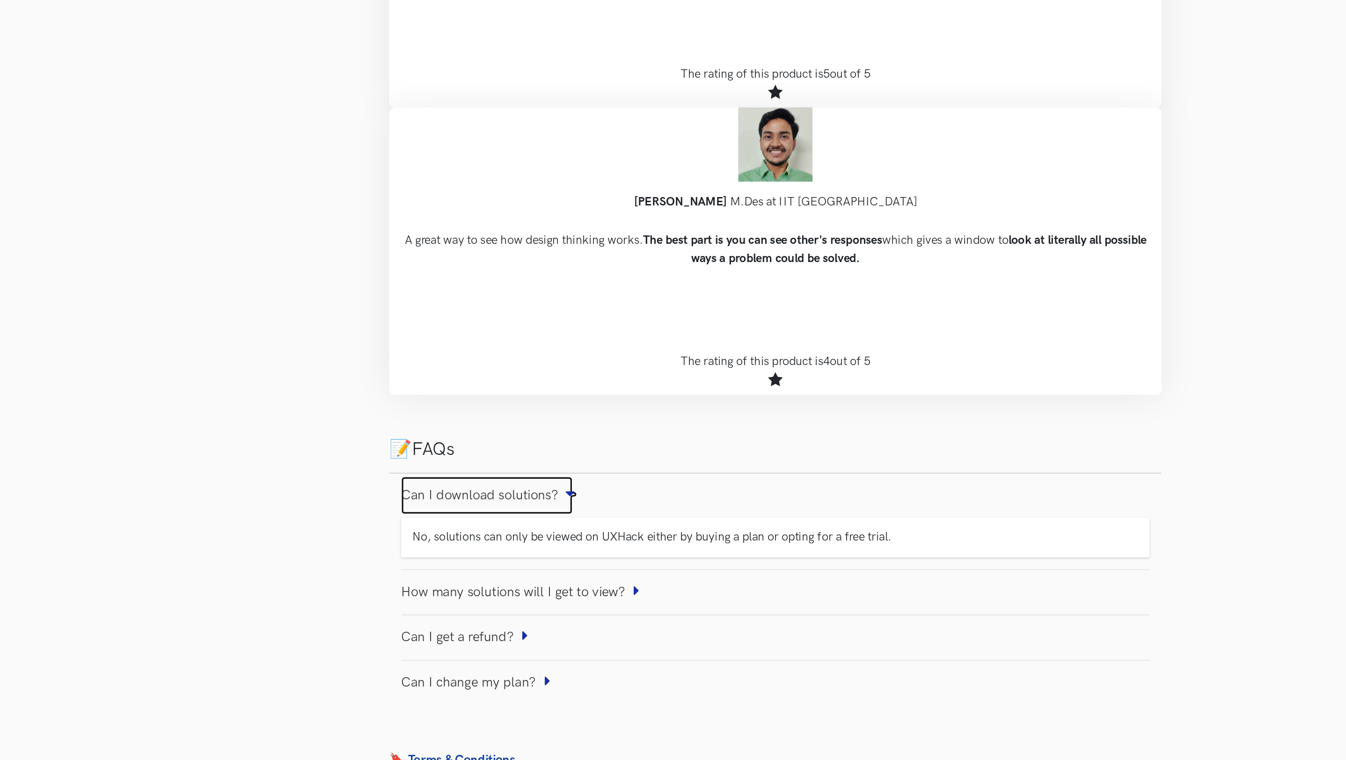
click at [335, 601] on link "Can I download solutions?" at bounding box center [307, 593] width 108 height 24
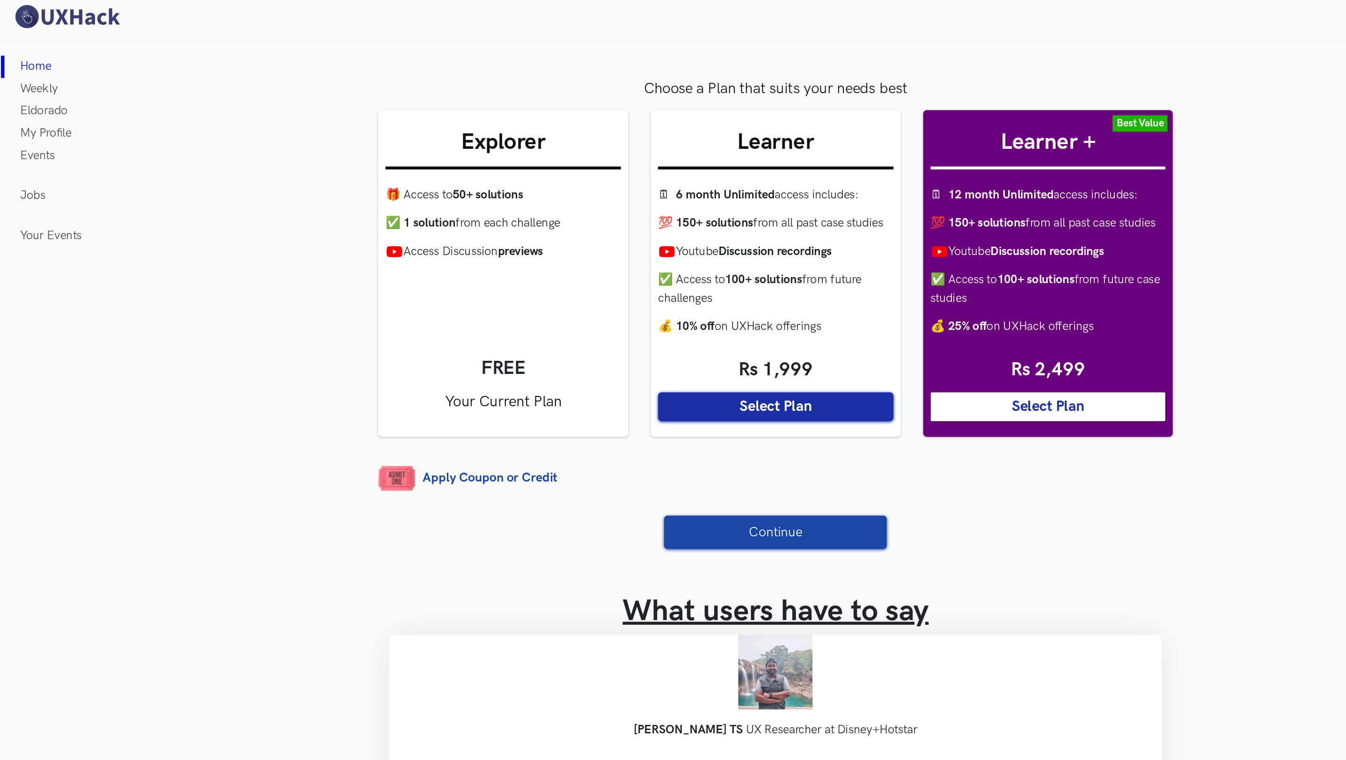
scroll to position [0, 0]
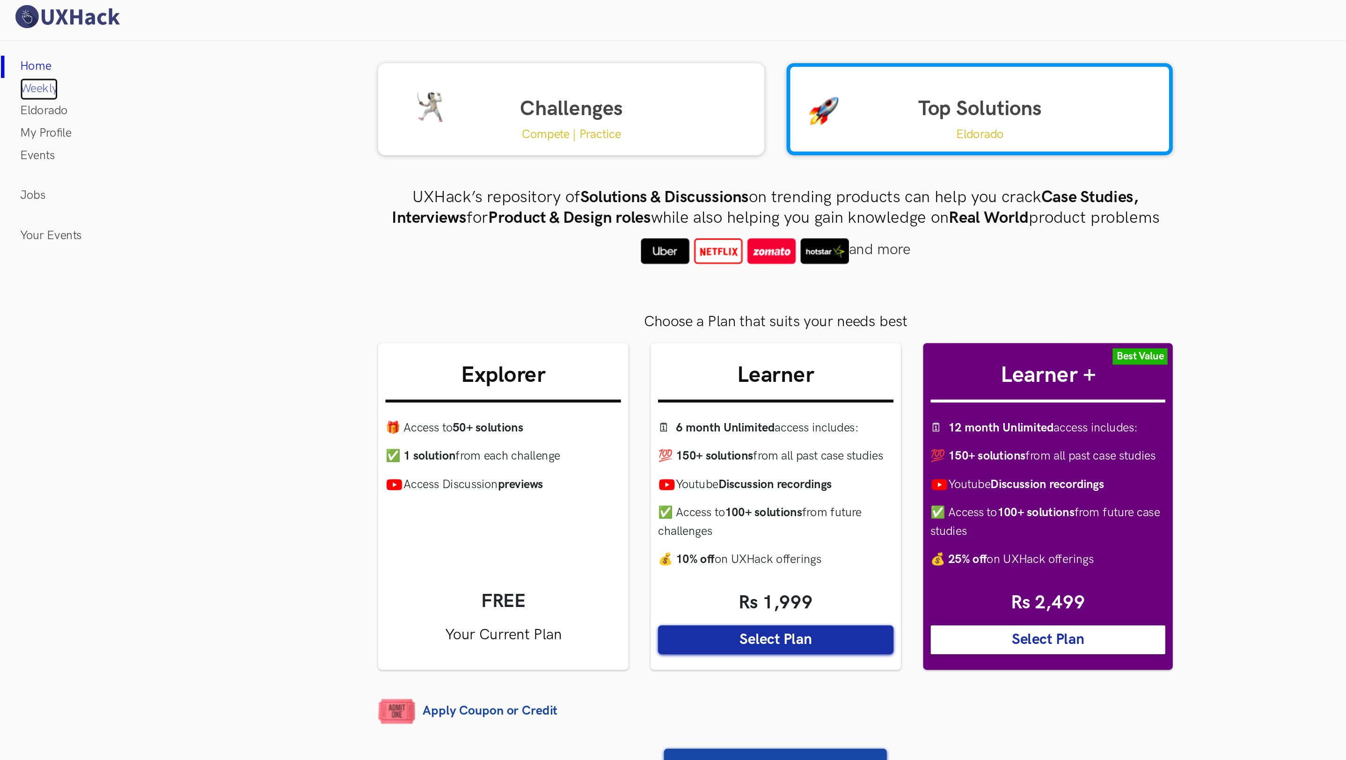
click at [21, 56] on link "Weekly" at bounding box center [25, 56] width 24 height 14
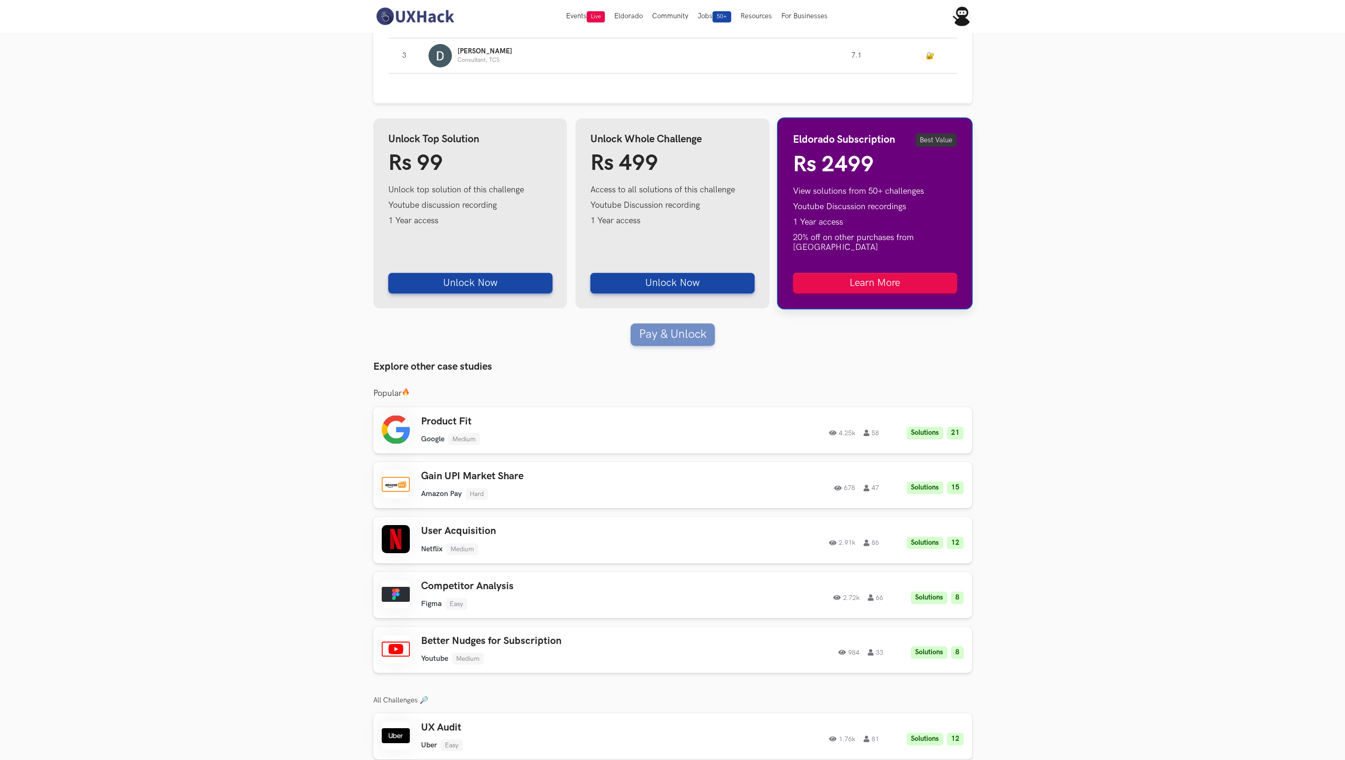
scroll to position [626, 0]
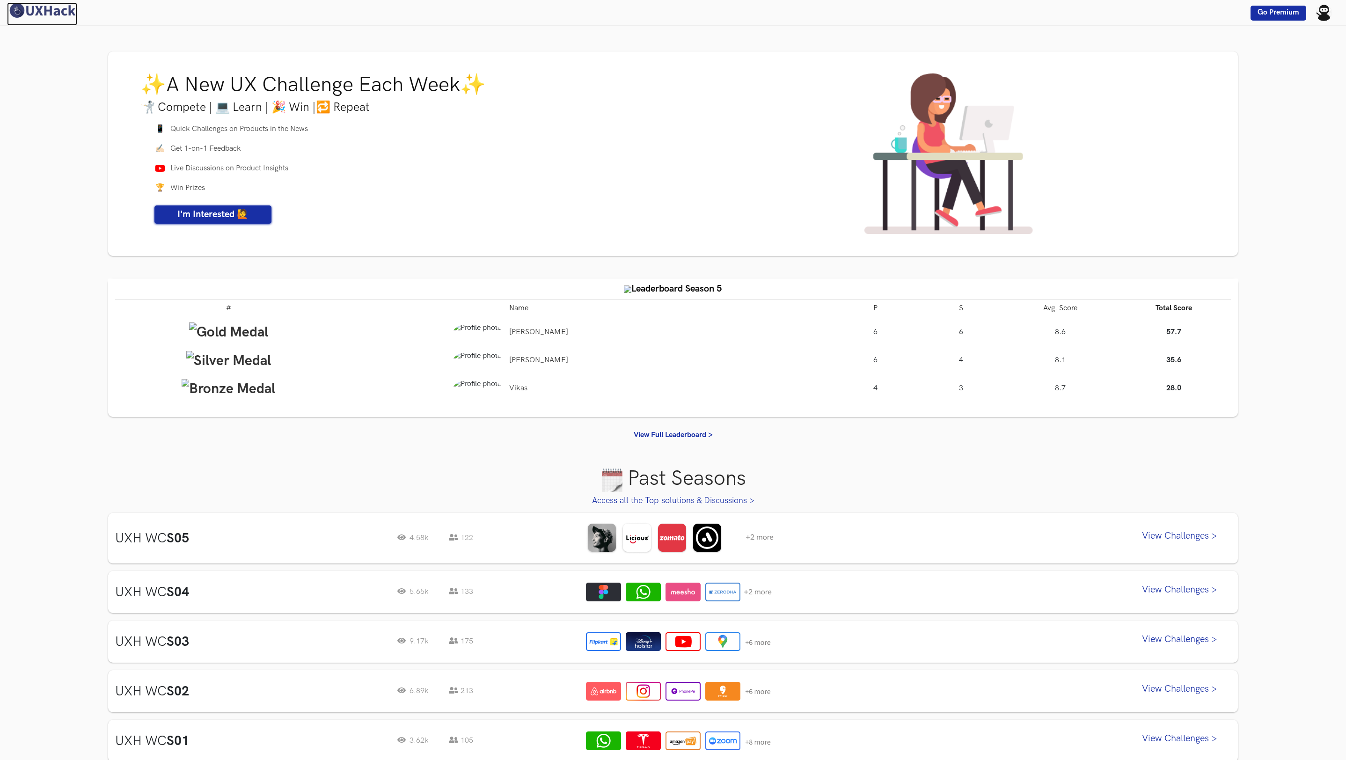
click at [62, 7] on img at bounding box center [42, 10] width 70 height 16
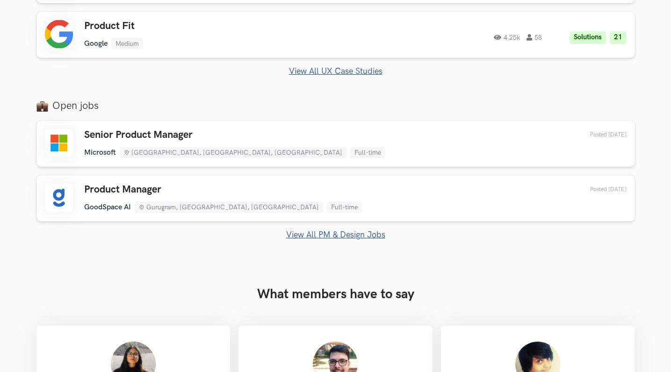
scroll to position [592, 0]
click at [325, 234] on link "View All PM & Design Jobs" at bounding box center [335, 235] width 599 height 10
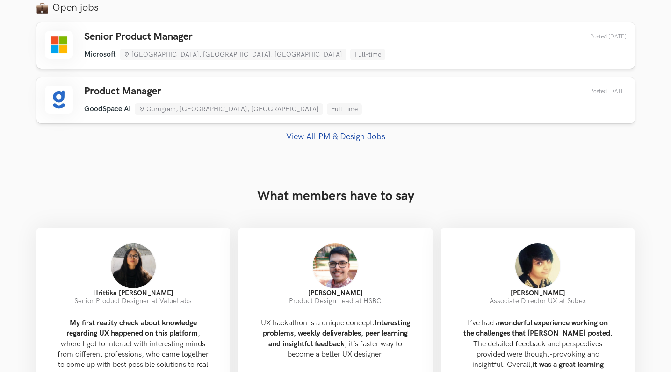
scroll to position [692, 0]
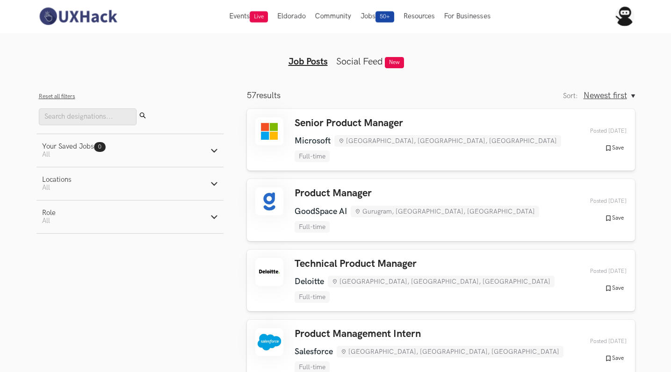
click at [177, 60] on ul "Job Posts Social Feed New" at bounding box center [335, 54] width 359 height 26
click at [74, 146] on div "Your Saved Jobs 0 Jobs" at bounding box center [74, 147] width 64 height 8
click at [186, 186] on button "Locations Active filters: All" at bounding box center [129, 183] width 187 height 33
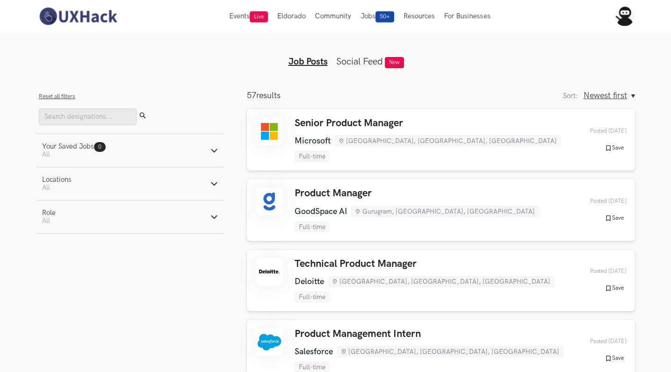
click at [168, 223] on button "Role Active filters: All" at bounding box center [129, 217] width 187 height 33
click at [83, 12] on img at bounding box center [77, 17] width 83 height 20
